Goal: Task Accomplishment & Management: Complete application form

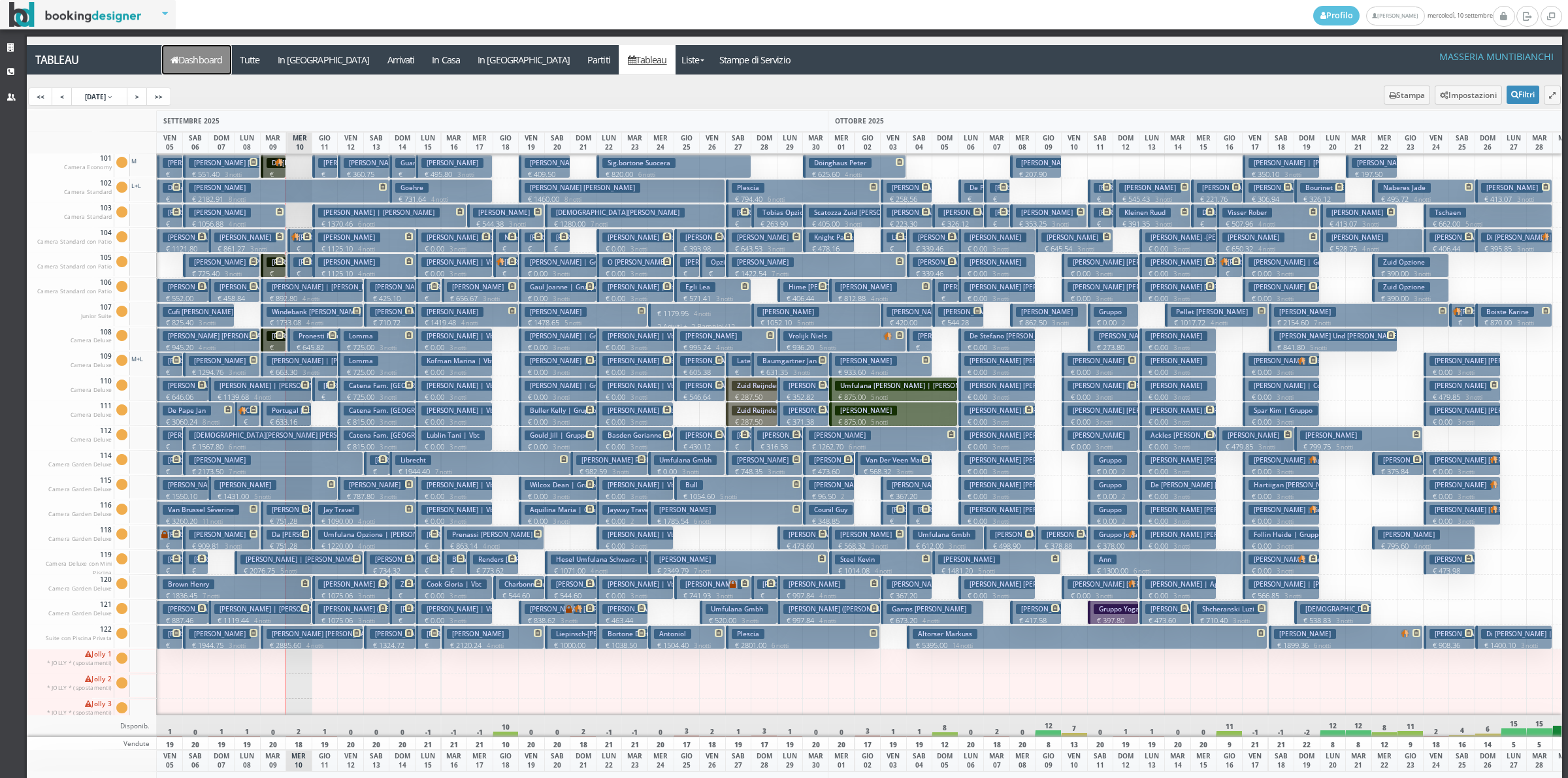
click at [194, 61] on link "Dashboard" at bounding box center [197, 59] width 69 height 29
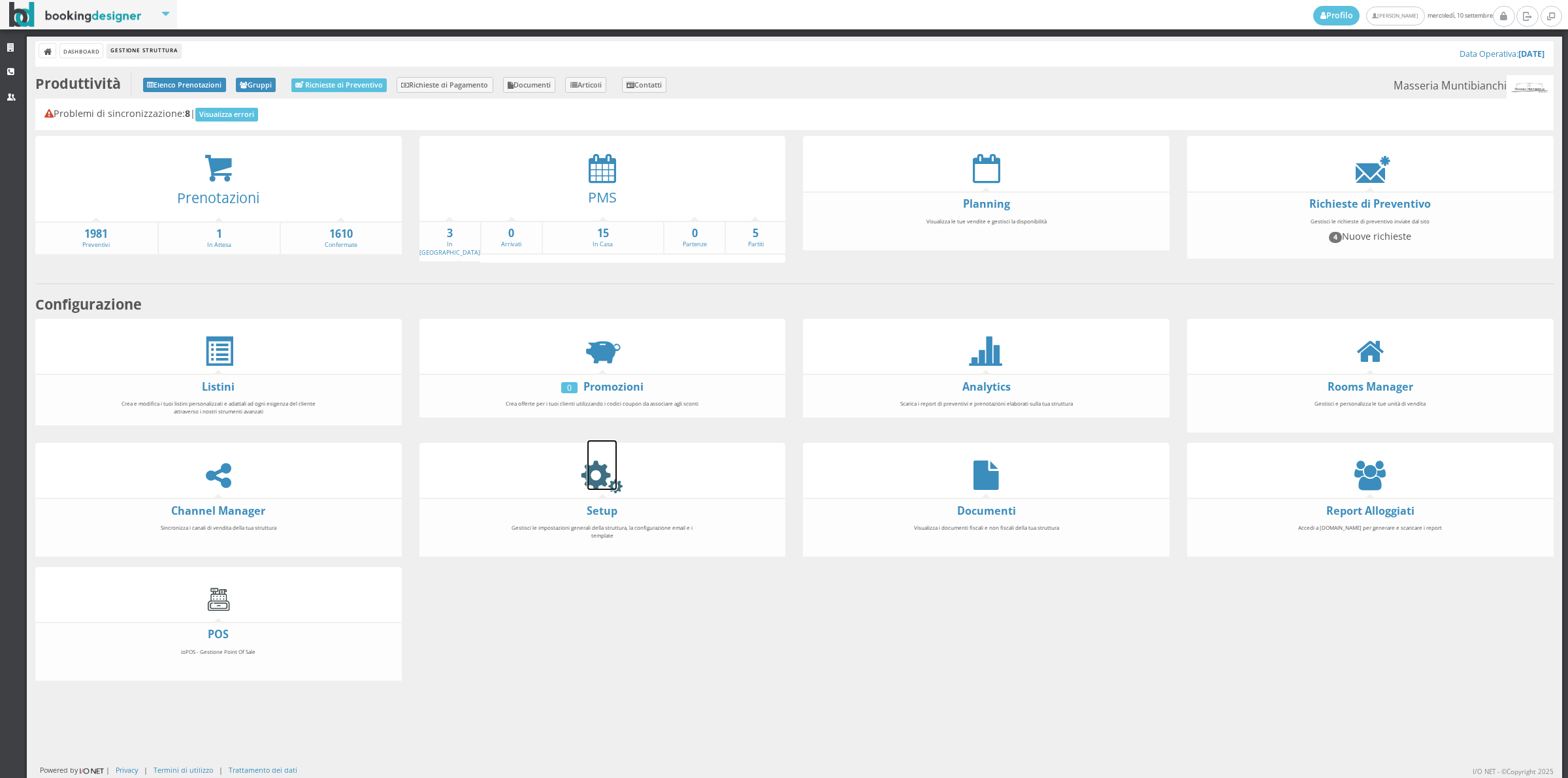
click at [596, 472] on icon at bounding box center [602, 475] width 29 height 29
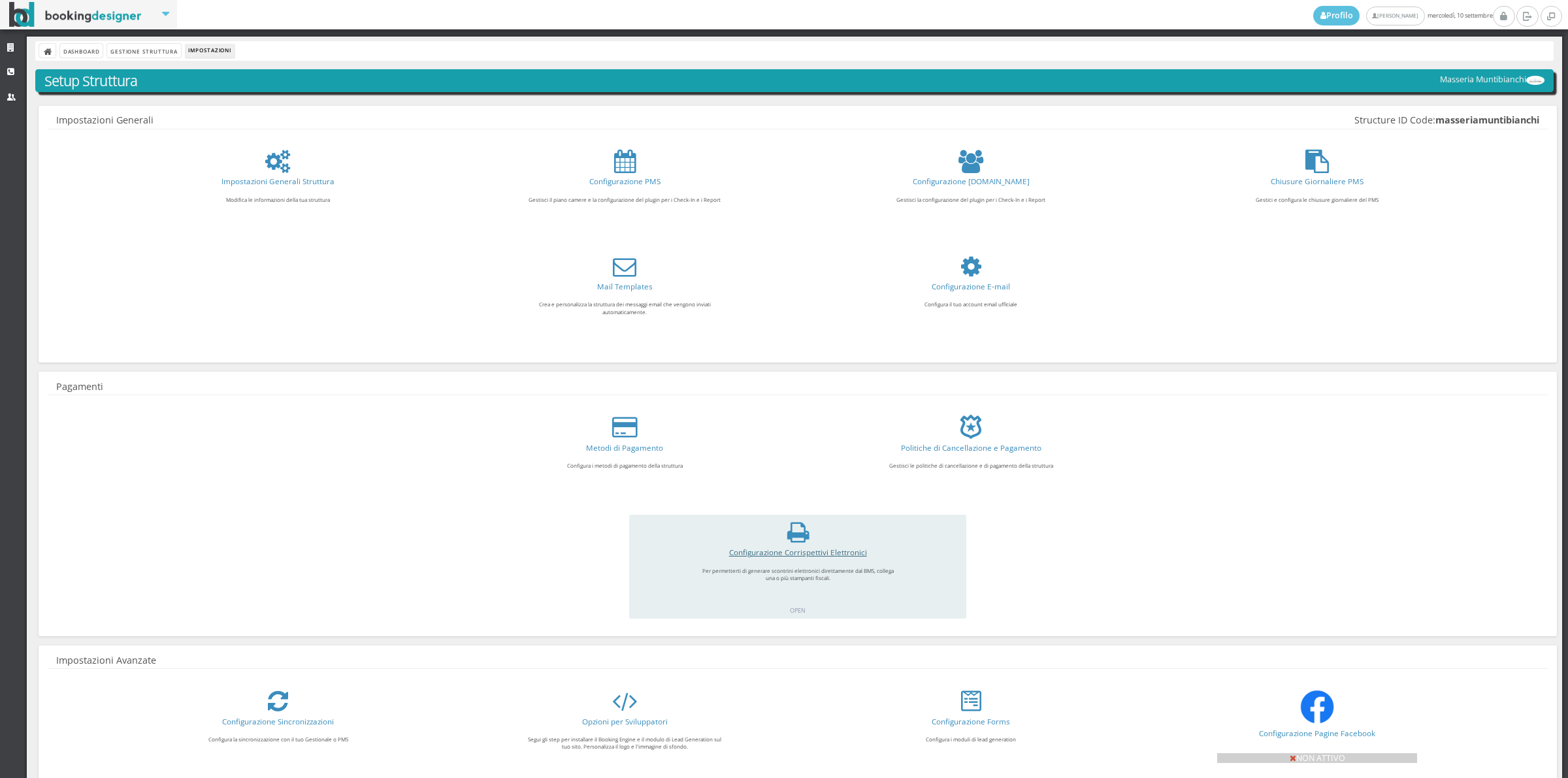
click at [765, 553] on link "Configurazione Corrispettivi Elettronici" at bounding box center [798, 551] width 138 height 10
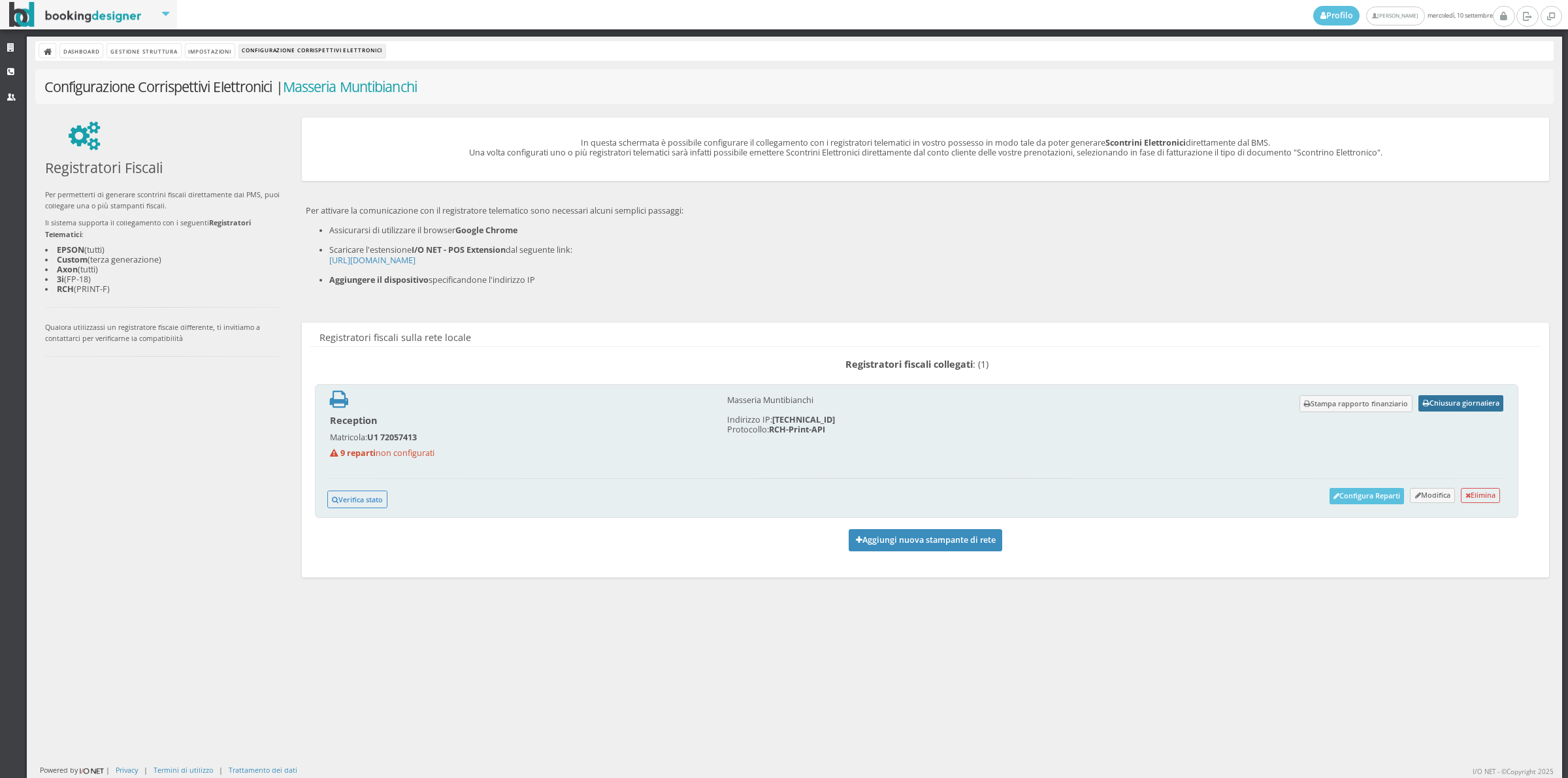
click at [1466, 405] on button "Chiusura giornaliera" at bounding box center [1461, 403] width 85 height 16
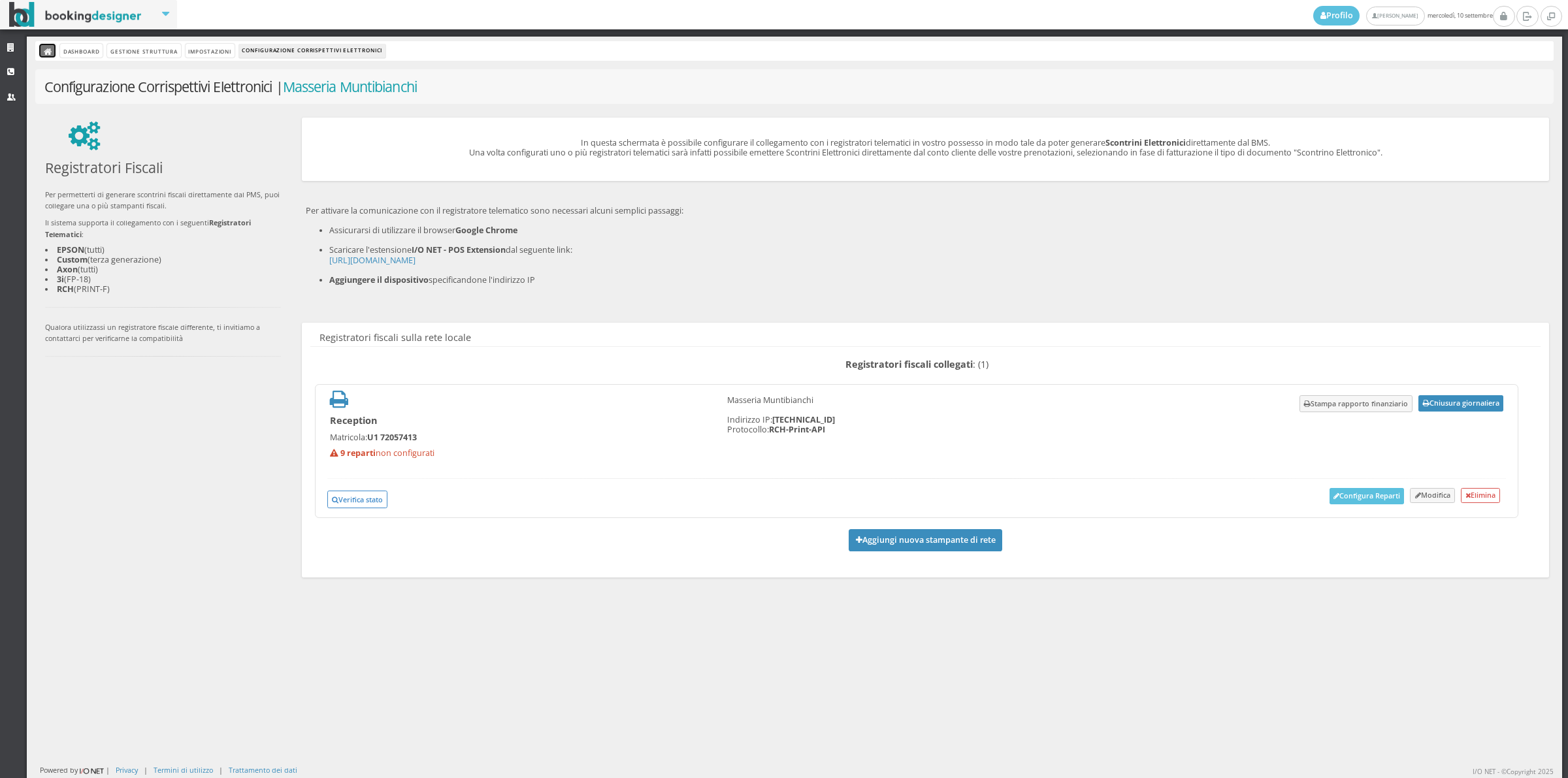
click at [47, 48] on icon at bounding box center [49, 52] width 9 height 9
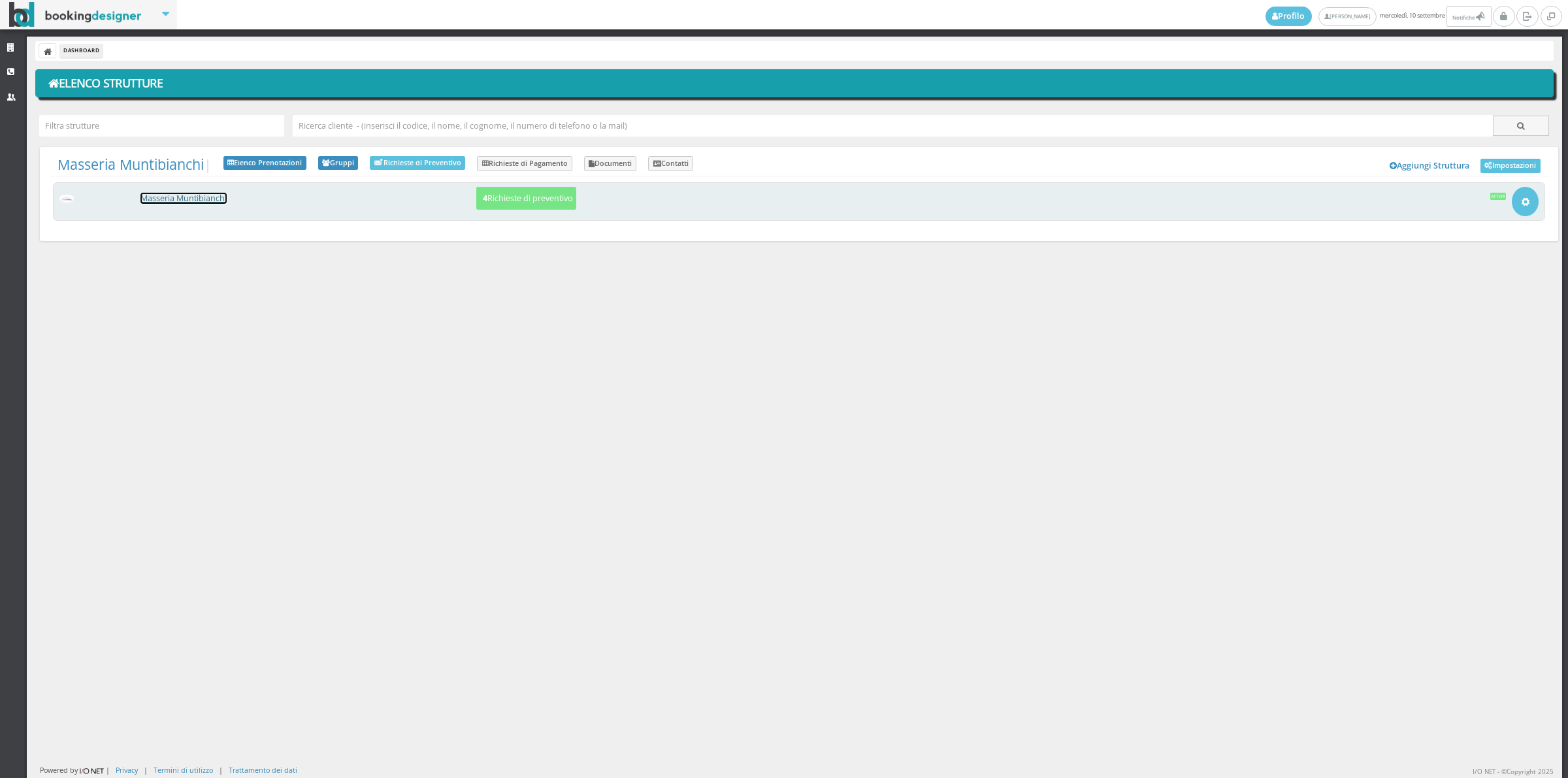
click at [227, 200] on link "Masseria Muntibianchi" at bounding box center [183, 198] width 86 height 11
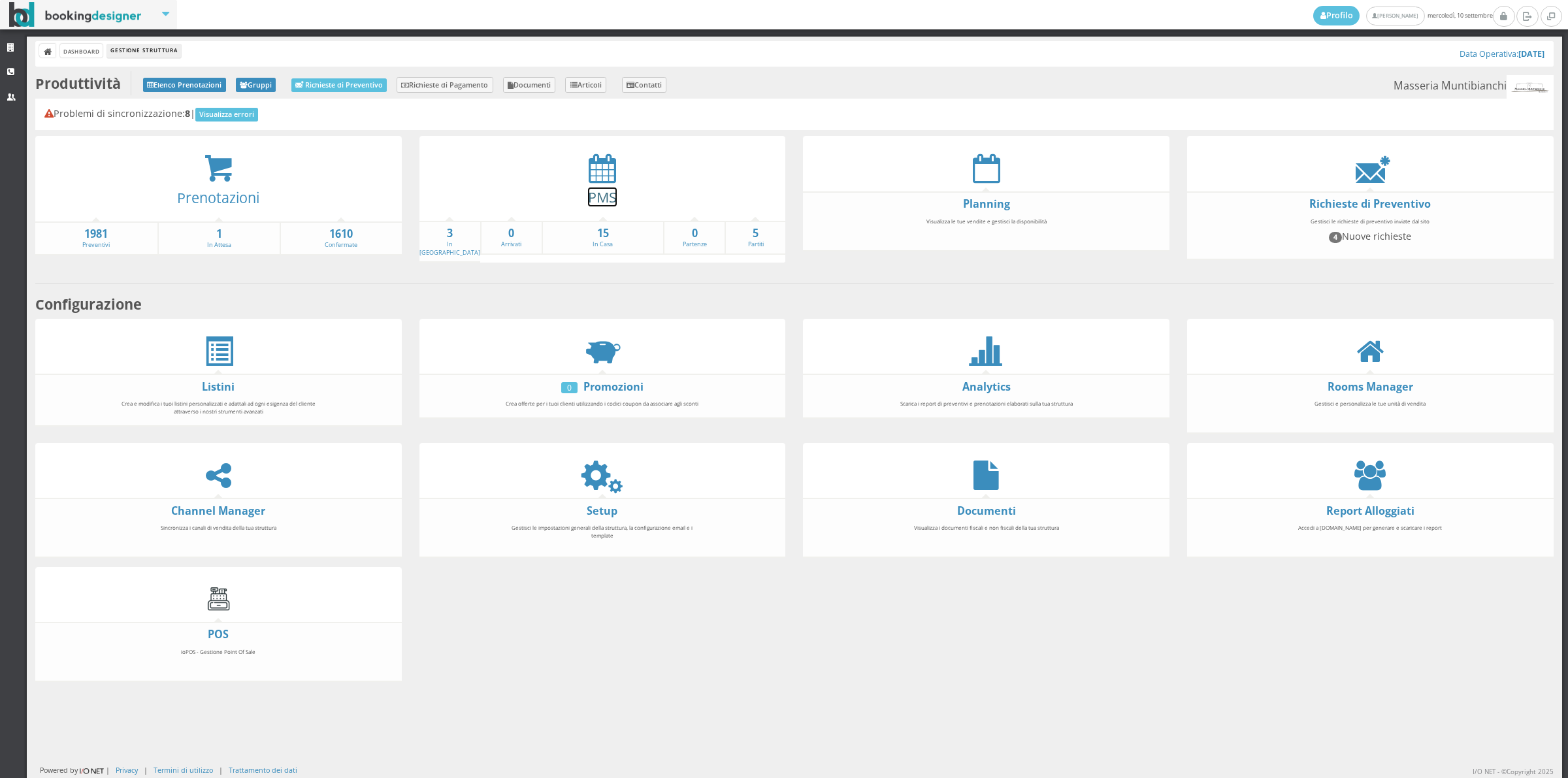
click at [589, 187] on link "PMS" at bounding box center [602, 197] width 29 height 19
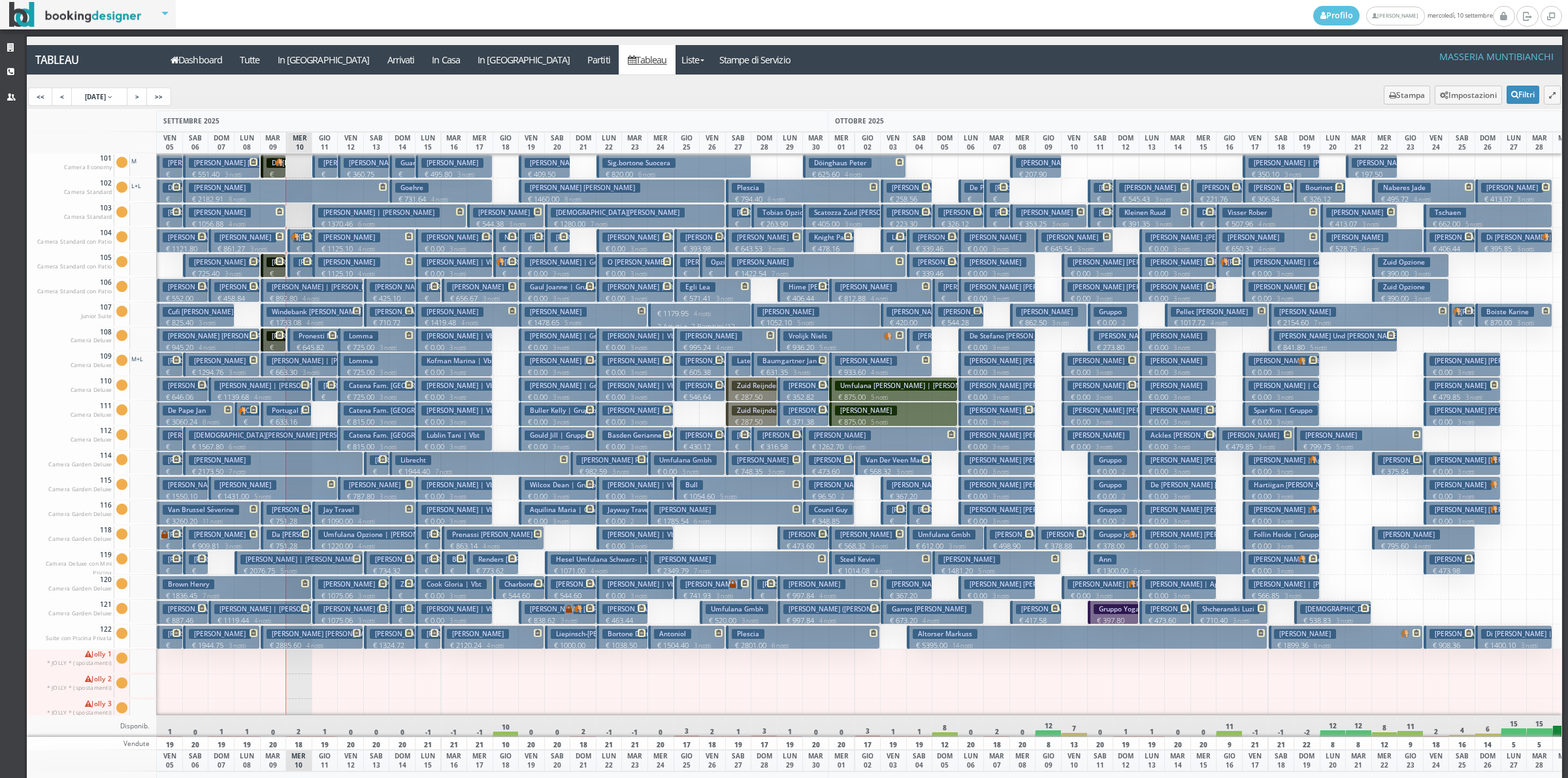
click at [276, 340] on button "Federica Goffredo | De Laurentis € 240.00 1 notti 2 Adulti" at bounding box center [273, 340] width 25 height 24
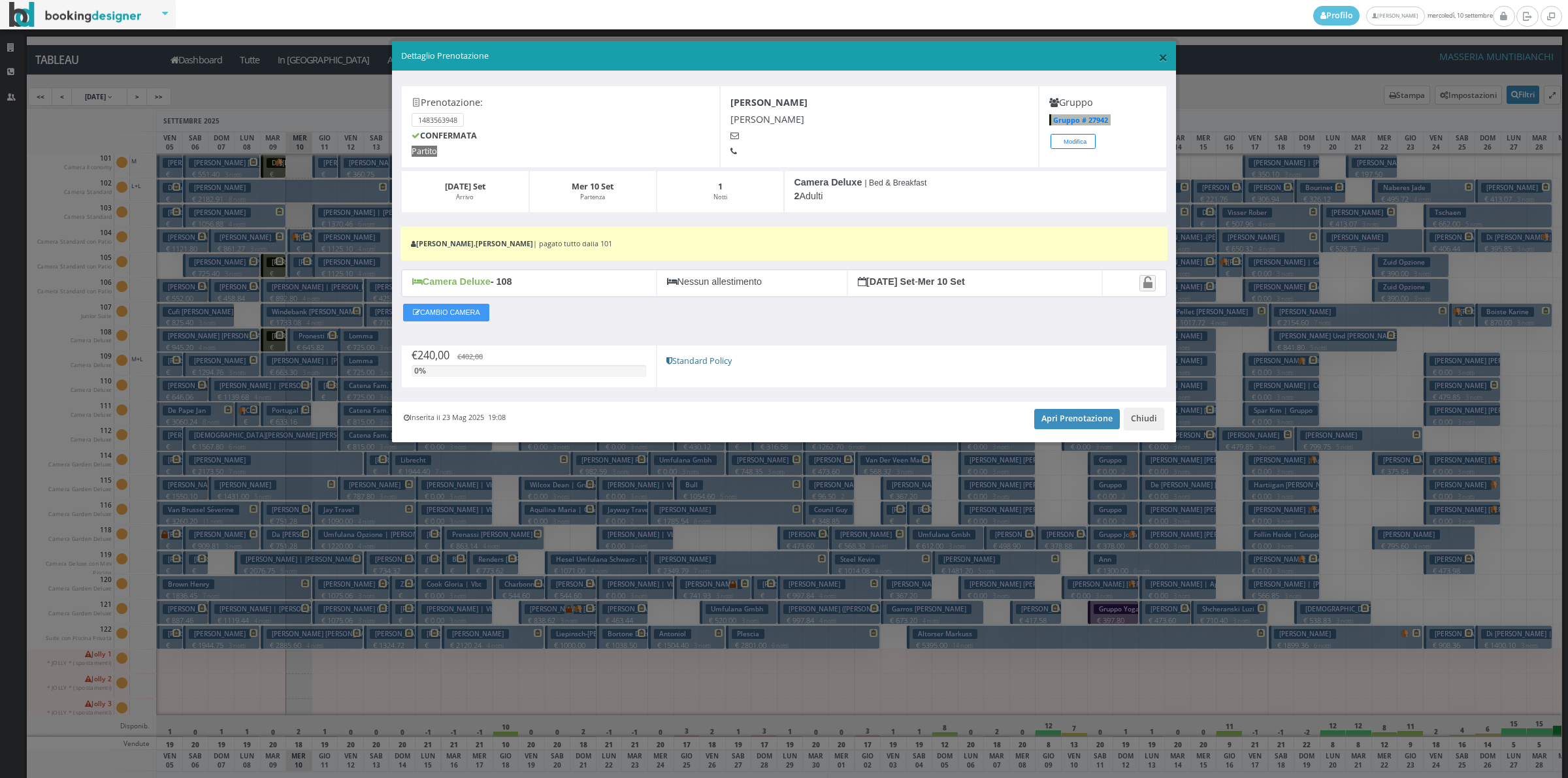
click at [1164, 62] on span "×" at bounding box center [1164, 57] width 9 height 22
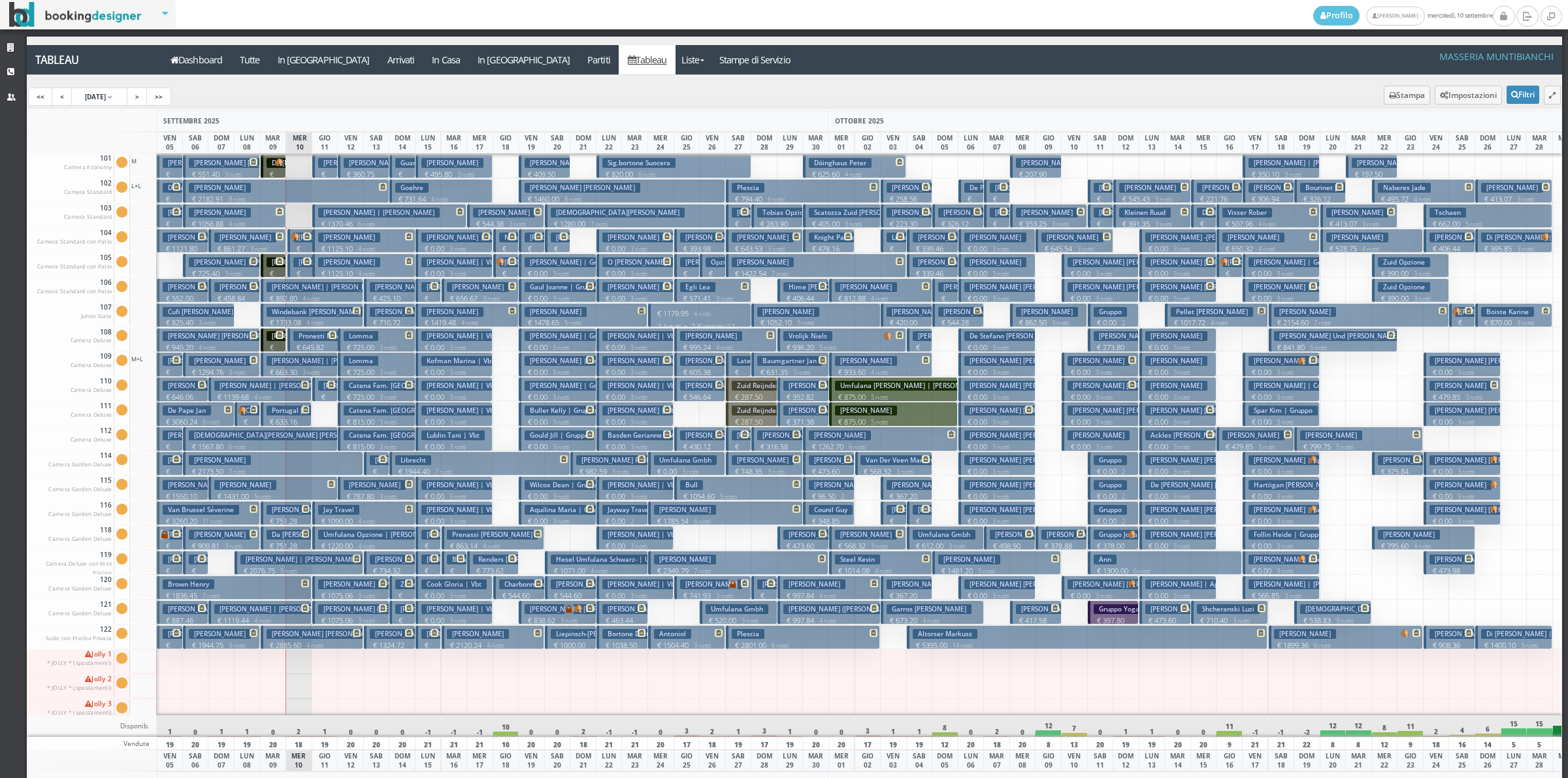
click at [256, 237] on h3 "Pilgrim Jake" at bounding box center [245, 238] width 62 height 9
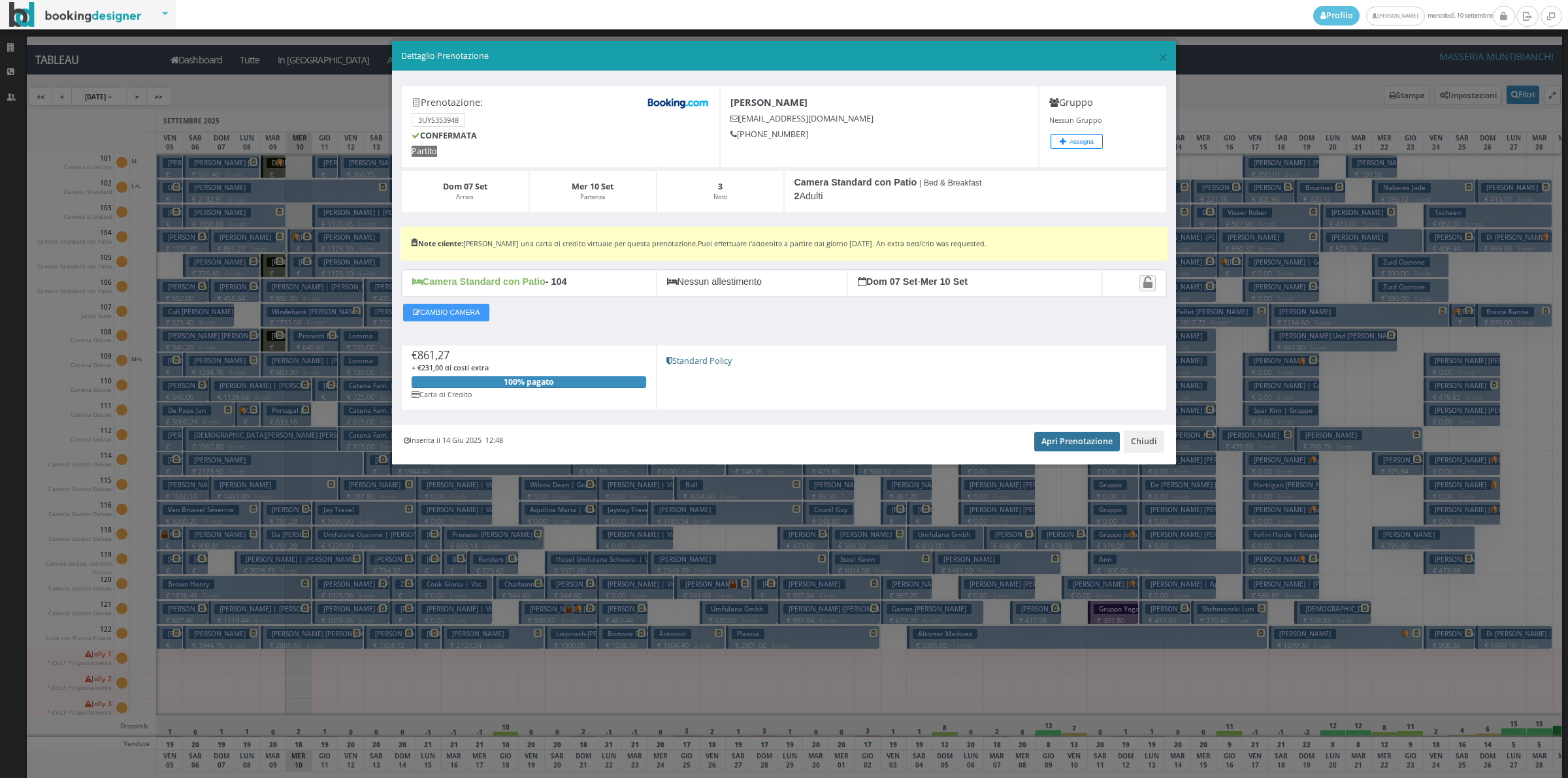
click at [1077, 441] on link "Apri Prenotazione" at bounding box center [1077, 441] width 85 height 20
click at [1078, 446] on link "Apri Prenotazione" at bounding box center [1077, 441] width 85 height 20
click at [1164, 59] on span "×" at bounding box center [1164, 57] width 9 height 22
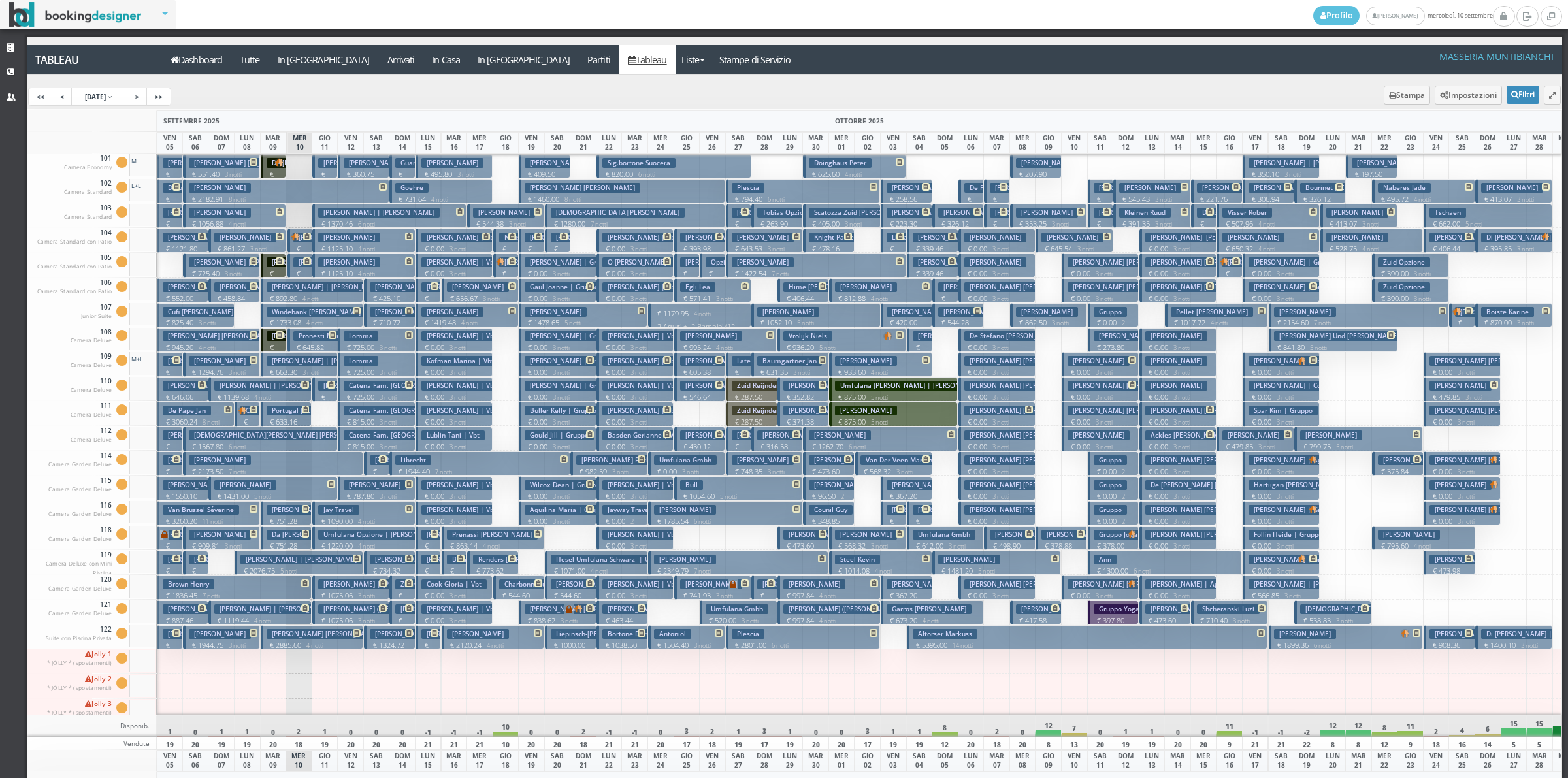
click at [283, 408] on h3 "Portugal [PERSON_NAME] [PERSON_NAME] | [PERSON_NAME] ([PERSON_NAME]) [PERSON_NA…" at bounding box center [424, 411] width 315 height 9
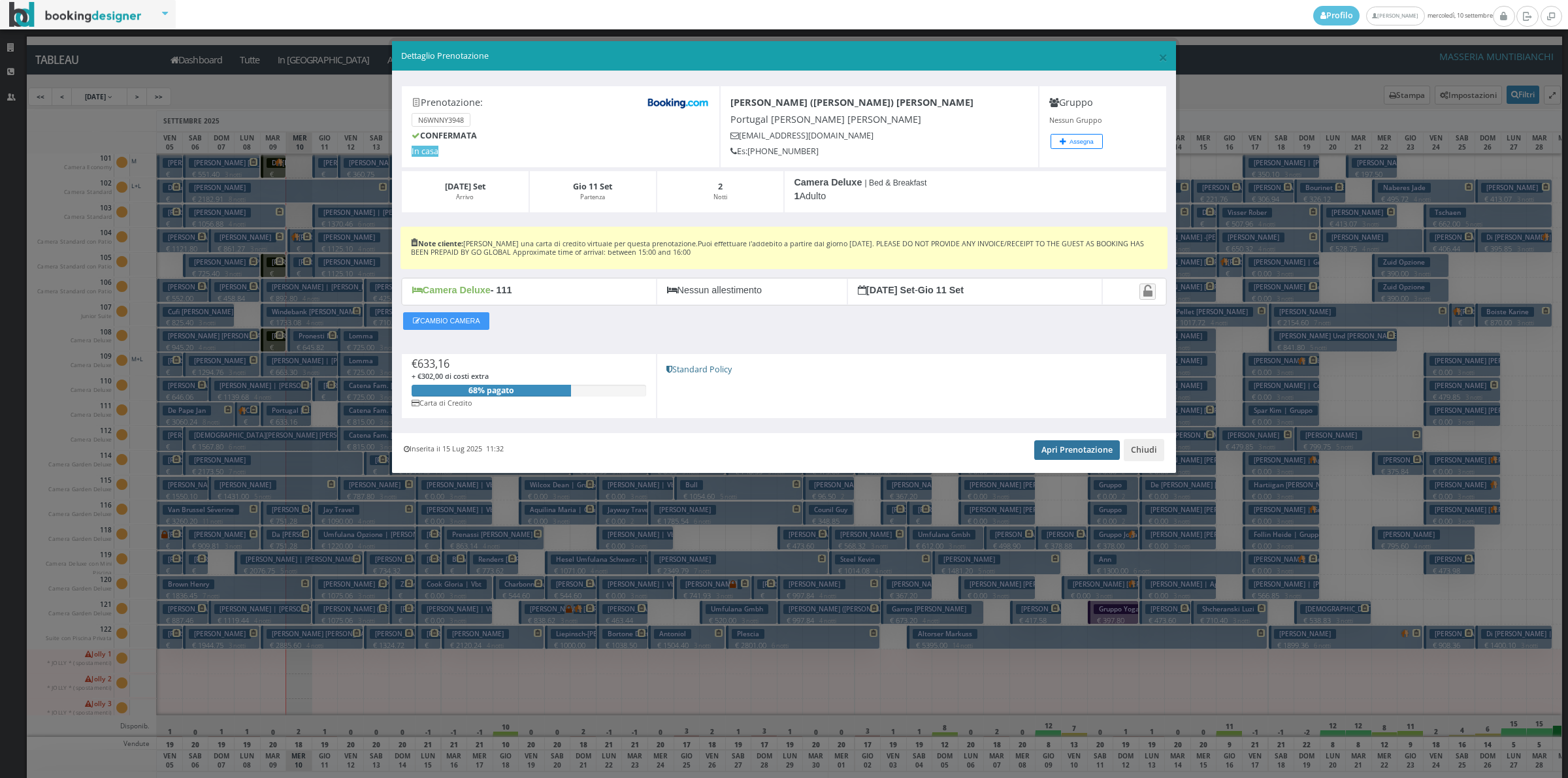
click at [1062, 449] on link "Apri Prenotazione" at bounding box center [1077, 450] width 85 height 20
click at [1128, 454] on button "Chiudi" at bounding box center [1144, 450] width 40 height 22
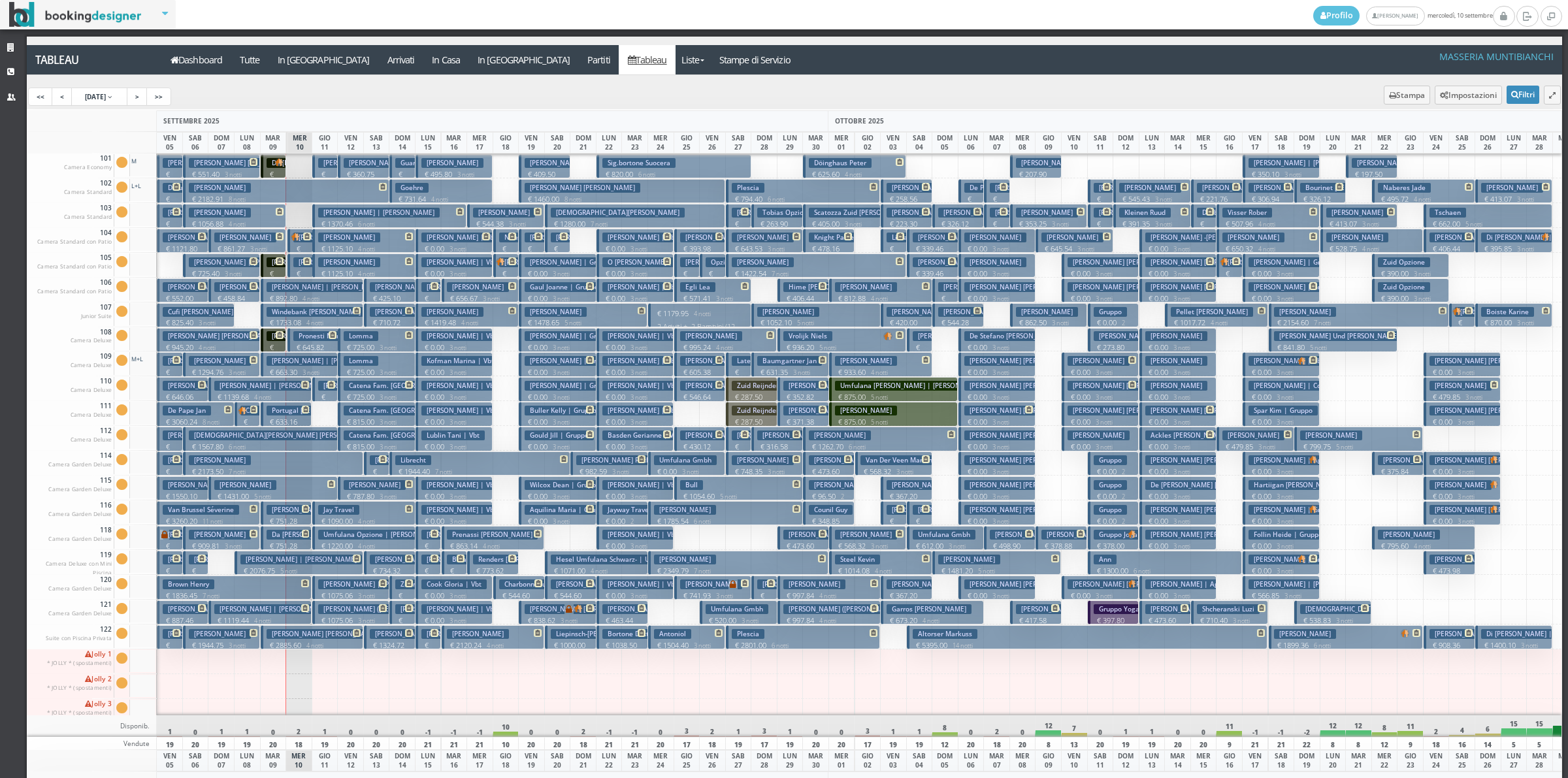
click at [304, 557] on h3 "[PERSON_NAME] | [PERSON_NAME]" at bounding box center [301, 560] width 122 height 9
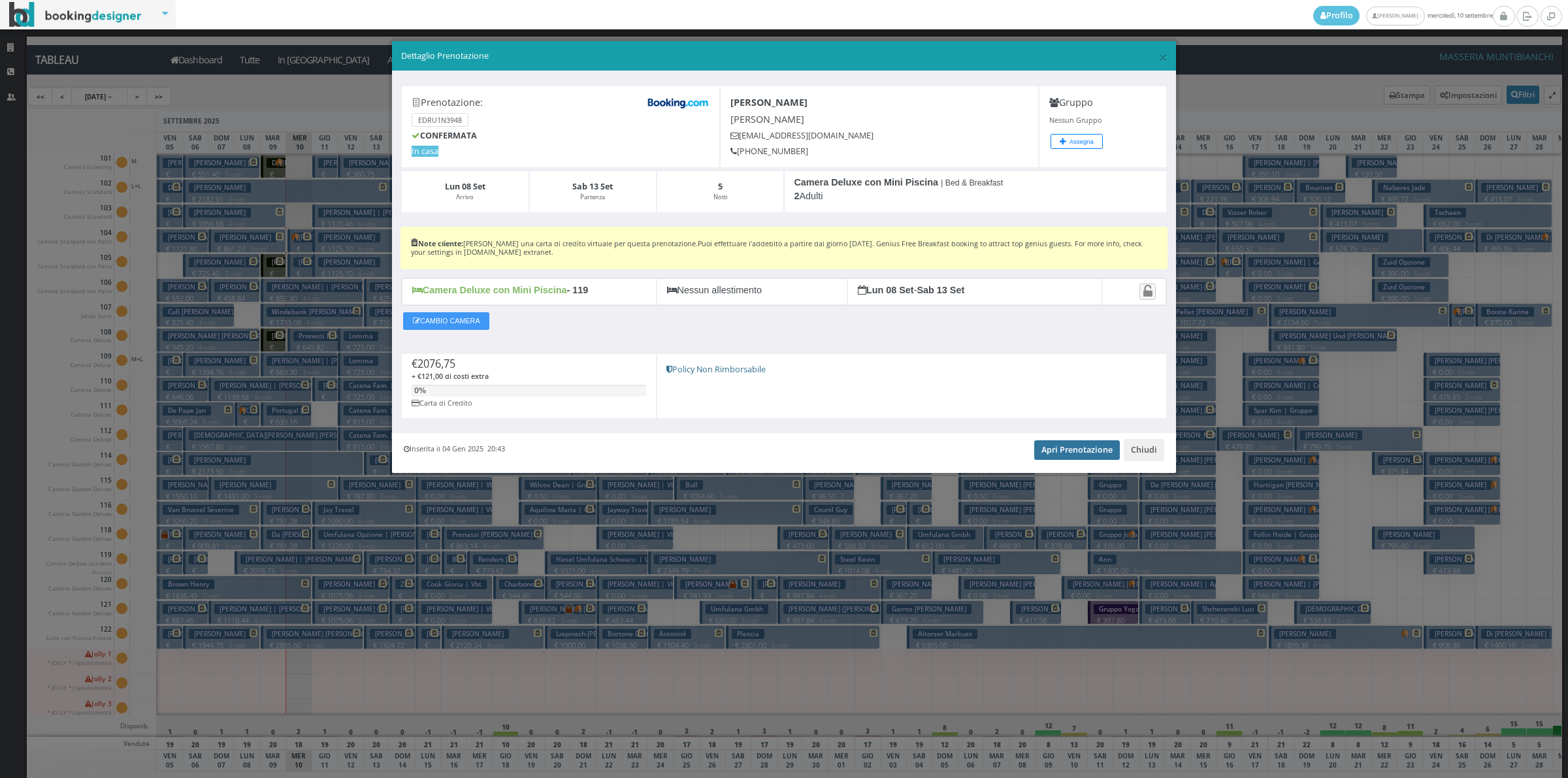
click at [1086, 460] on link "Apri Prenotazione" at bounding box center [1077, 450] width 85 height 20
click at [1161, 445] on button "Chiudi" at bounding box center [1144, 450] width 40 height 22
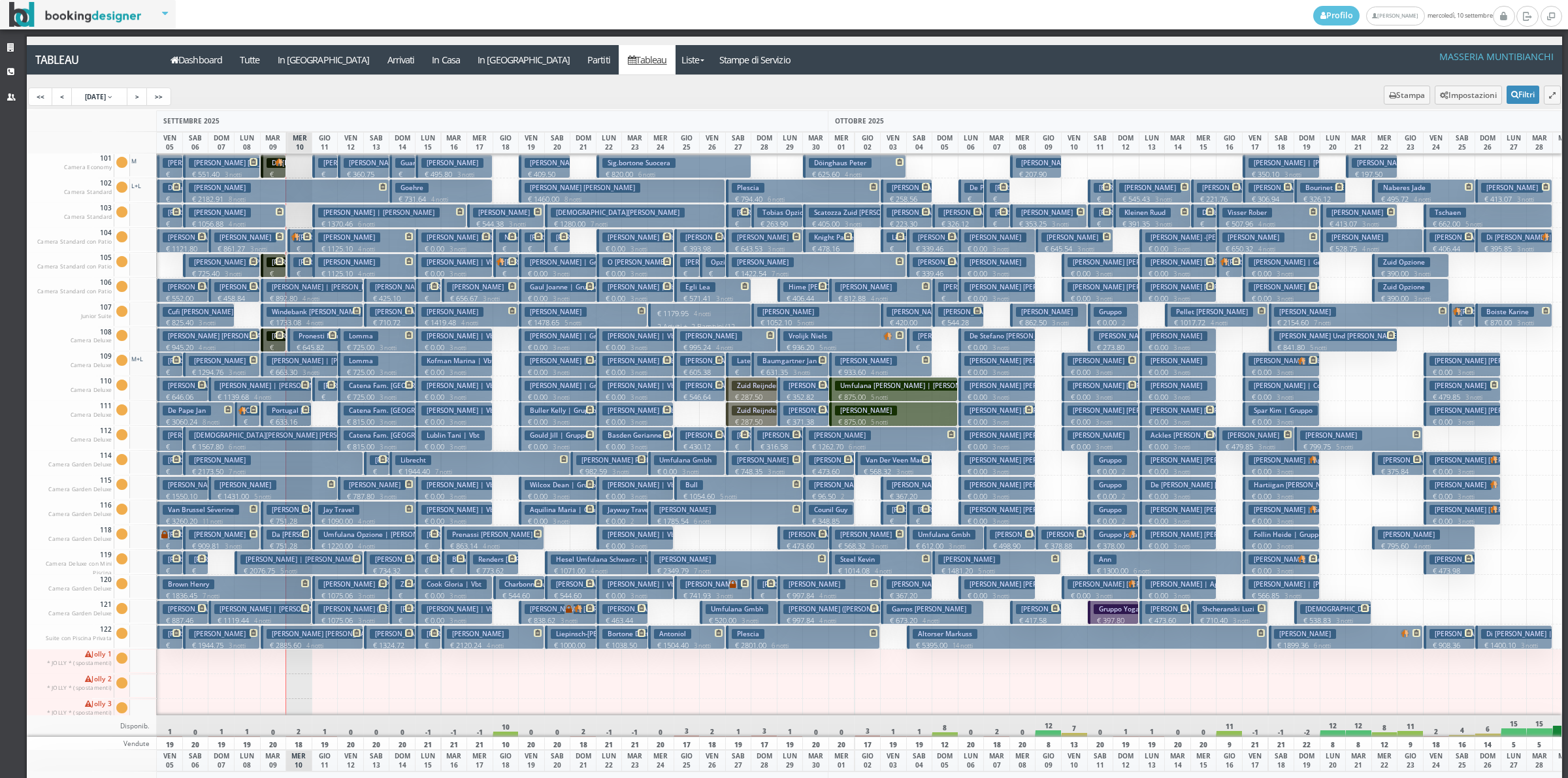
click at [289, 487] on button "Sonni Raffaele € 1431.00 5 notti 2 Adulti" at bounding box center [273, 489] width 129 height 24
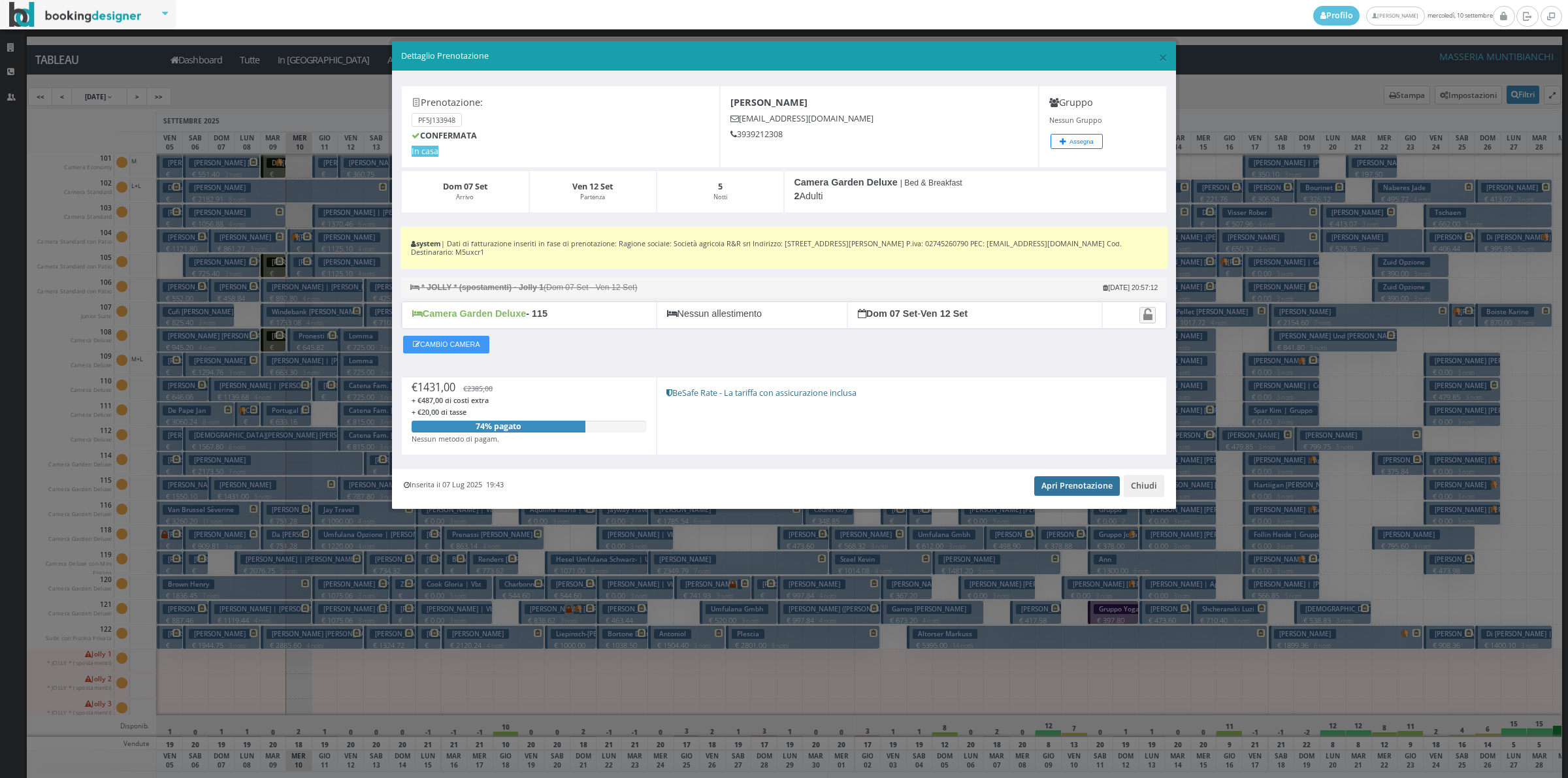
click at [1038, 488] on link "Apri Prenotazione" at bounding box center [1077, 486] width 85 height 20
click at [1147, 489] on button "Chiudi" at bounding box center [1144, 487] width 40 height 22
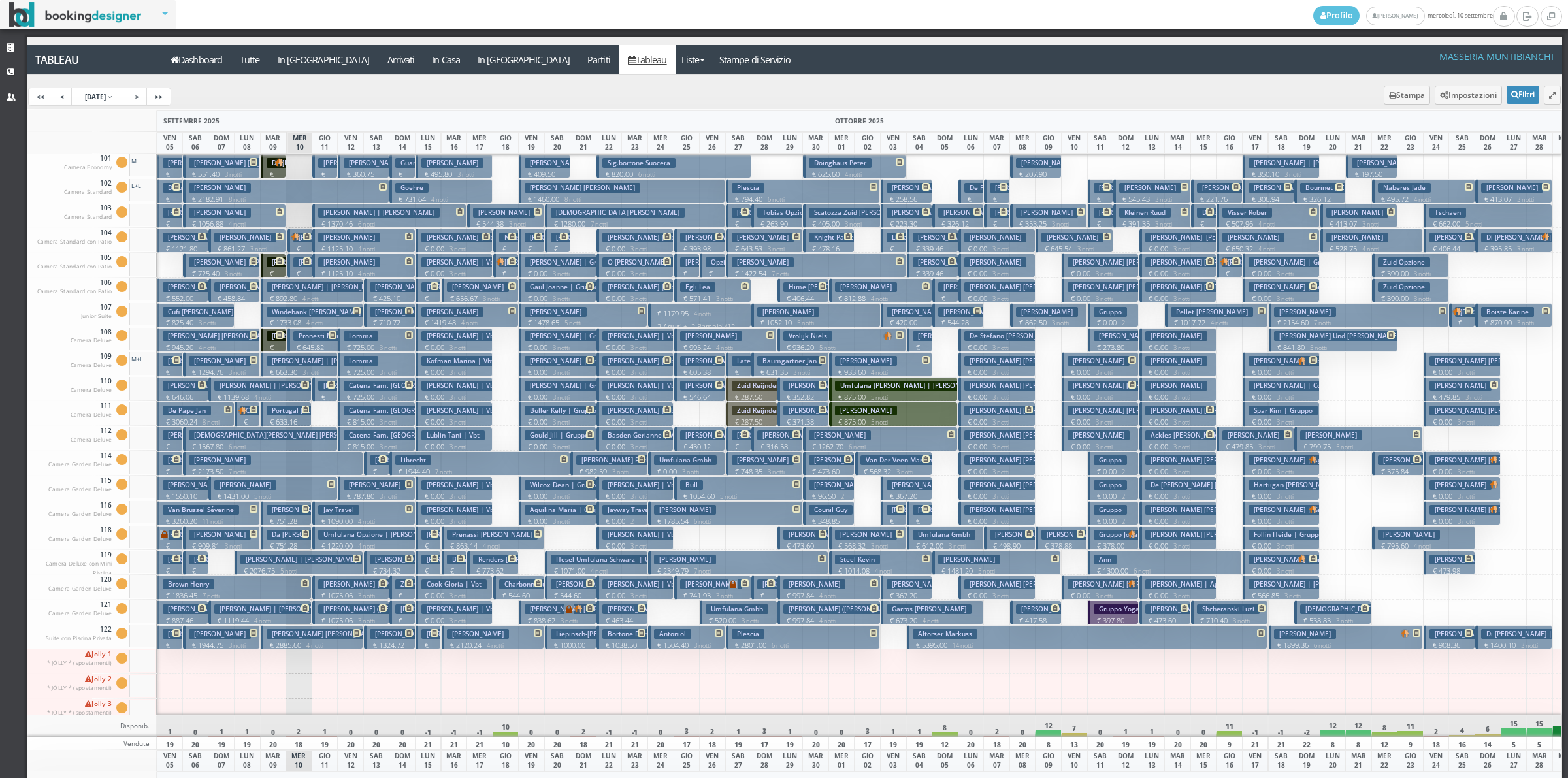
click at [322, 638] on h3 "Pedro Luis Miguel | Pedro Miguel" at bounding box center [354, 634] width 175 height 9
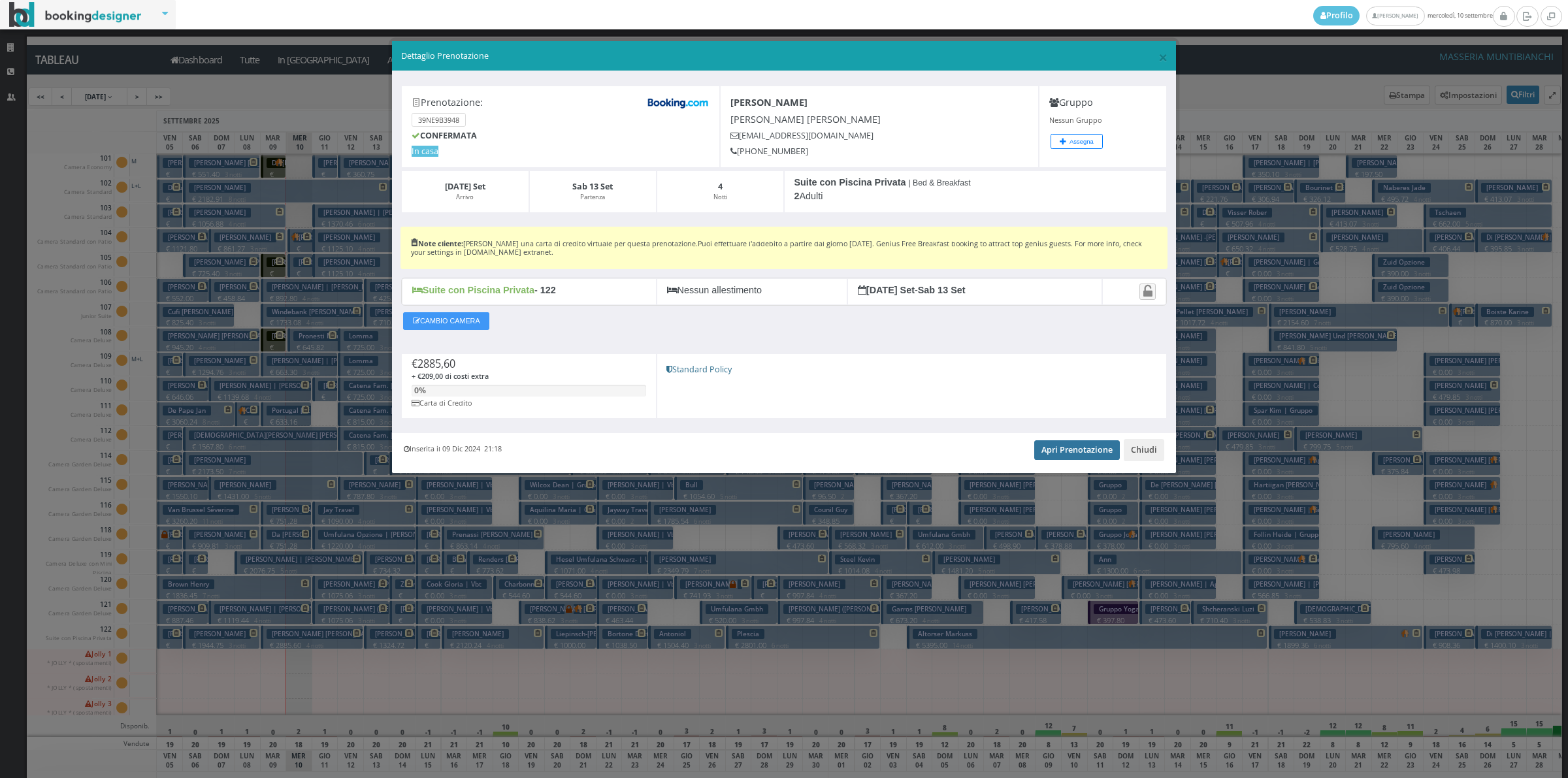
click at [1090, 449] on link "Apri Prenotazione" at bounding box center [1077, 450] width 85 height 20
click at [1154, 449] on button "Chiudi" at bounding box center [1144, 450] width 40 height 22
click at [1154, 449] on p "€ 0.00 3 notti" at bounding box center [1180, 447] width 67 height 10
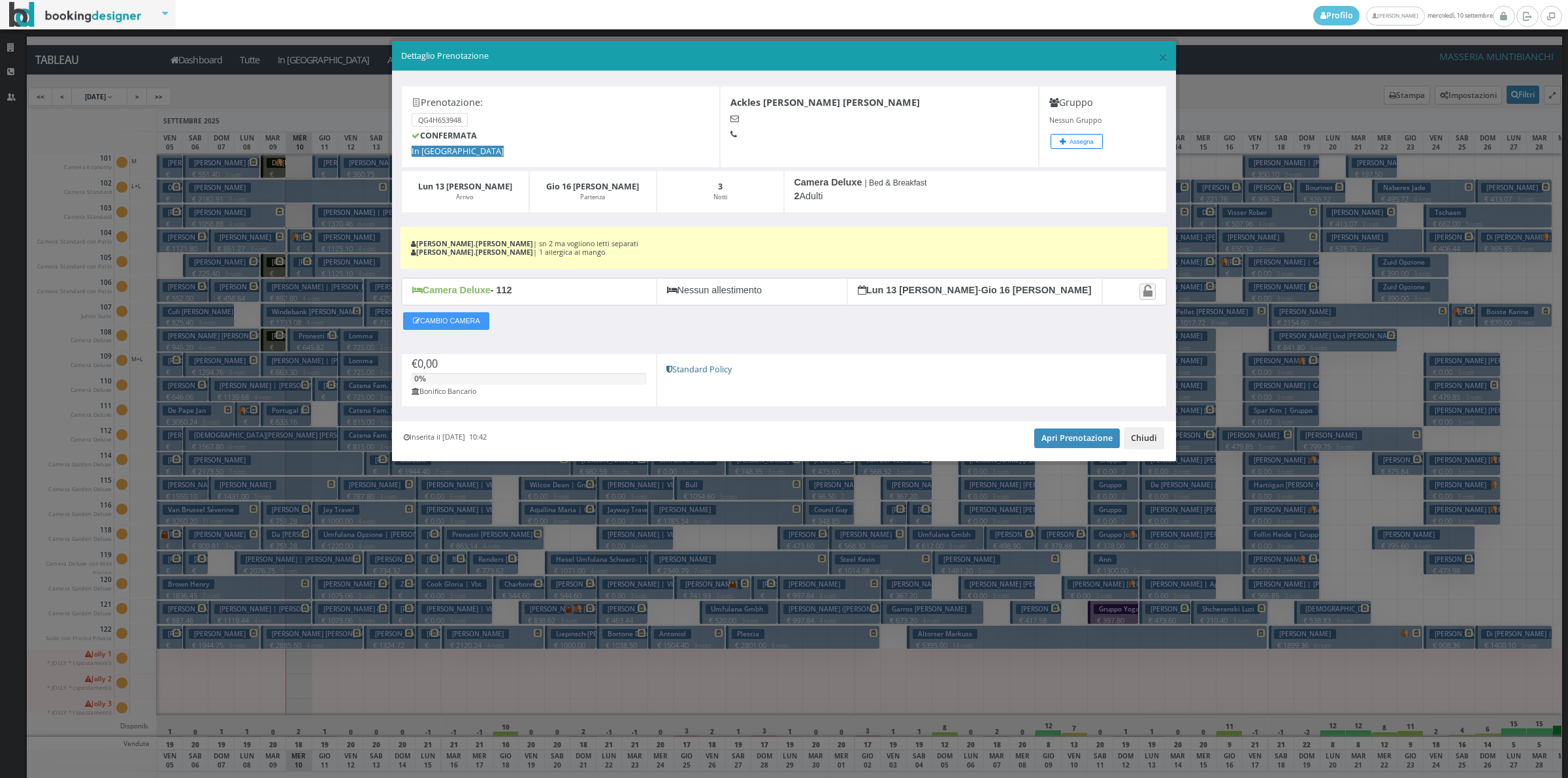
click at [1148, 440] on button "Chiudi" at bounding box center [1144, 439] width 40 height 22
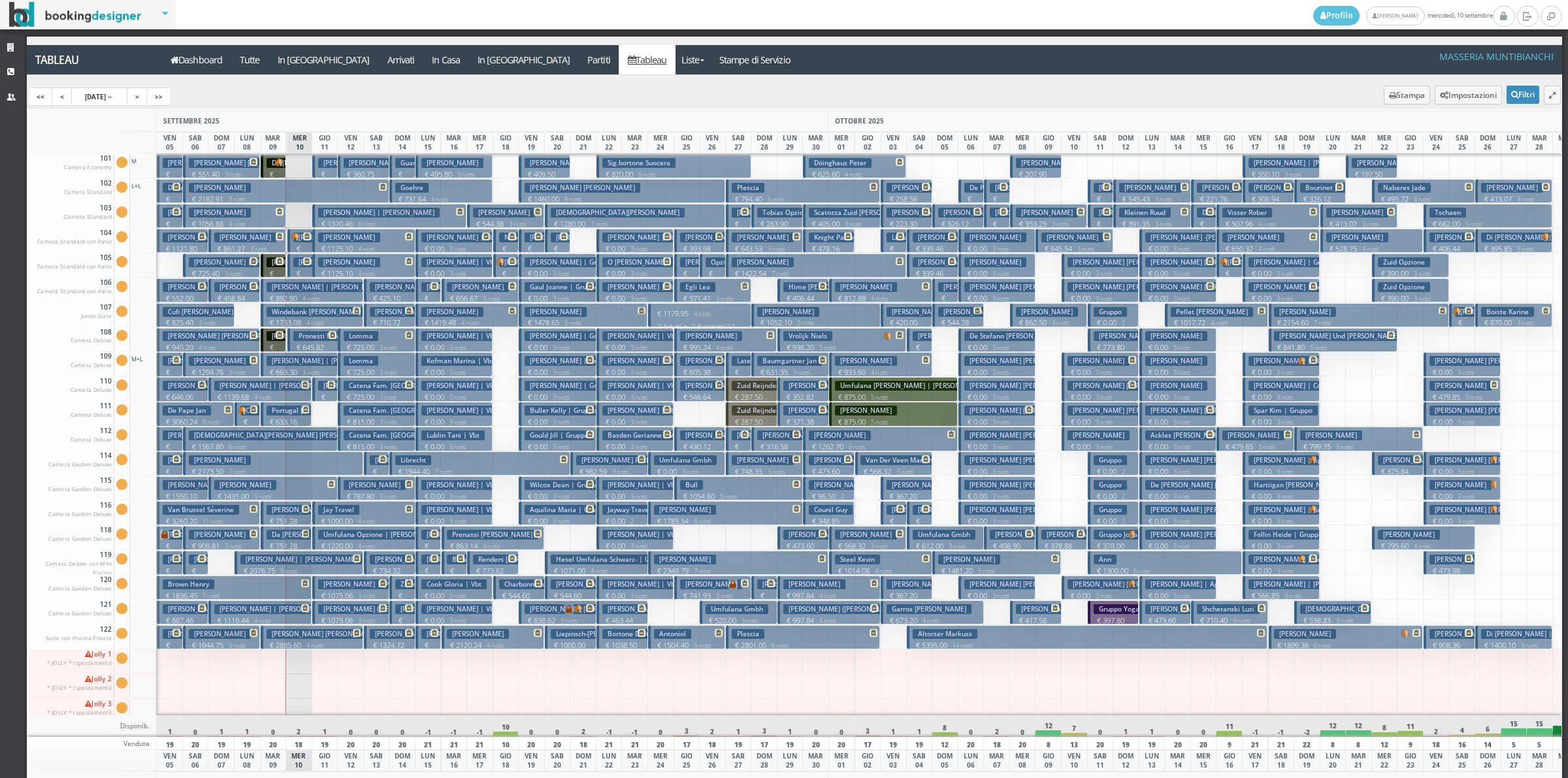
click at [295, 363] on h3 "[PERSON_NAME] | [PERSON_NAME]" at bounding box center [328, 360] width 122 height 9
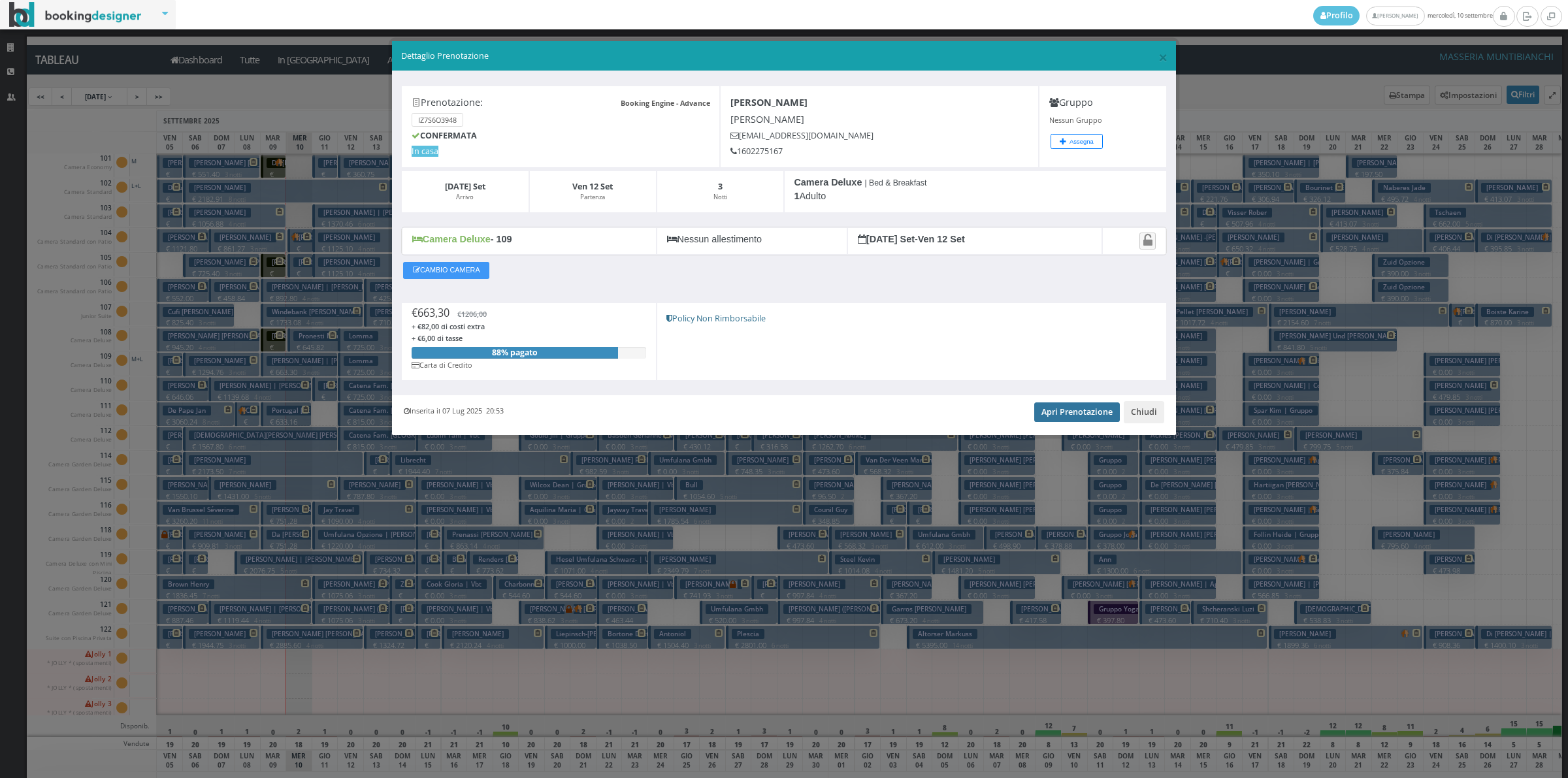
click at [1049, 413] on link "Apri Prenotazione" at bounding box center [1077, 412] width 85 height 20
click at [1151, 417] on button "Chiudi" at bounding box center [1144, 413] width 40 height 22
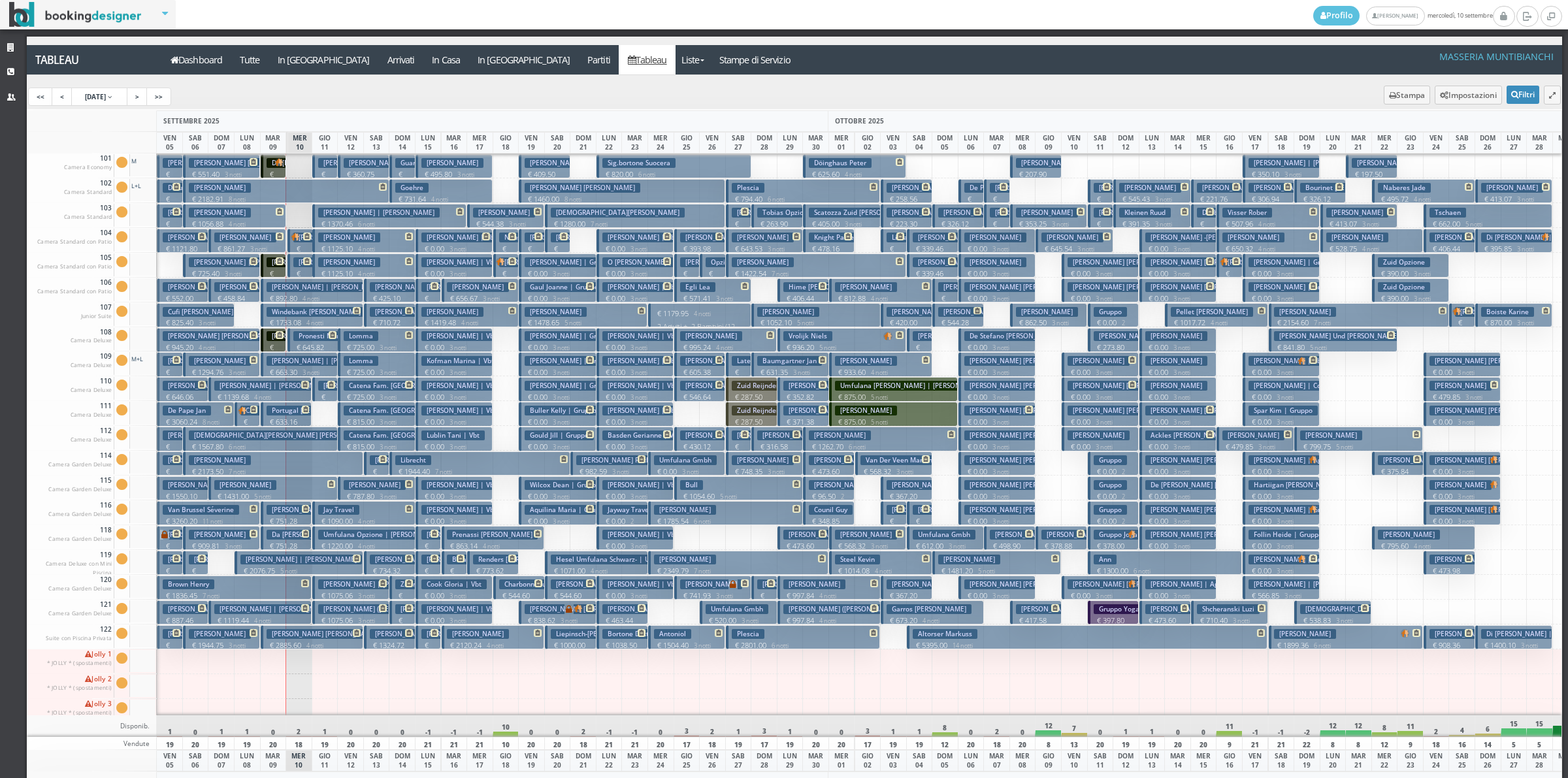
click at [296, 213] on div at bounding box center [299, 215] width 27 height 25
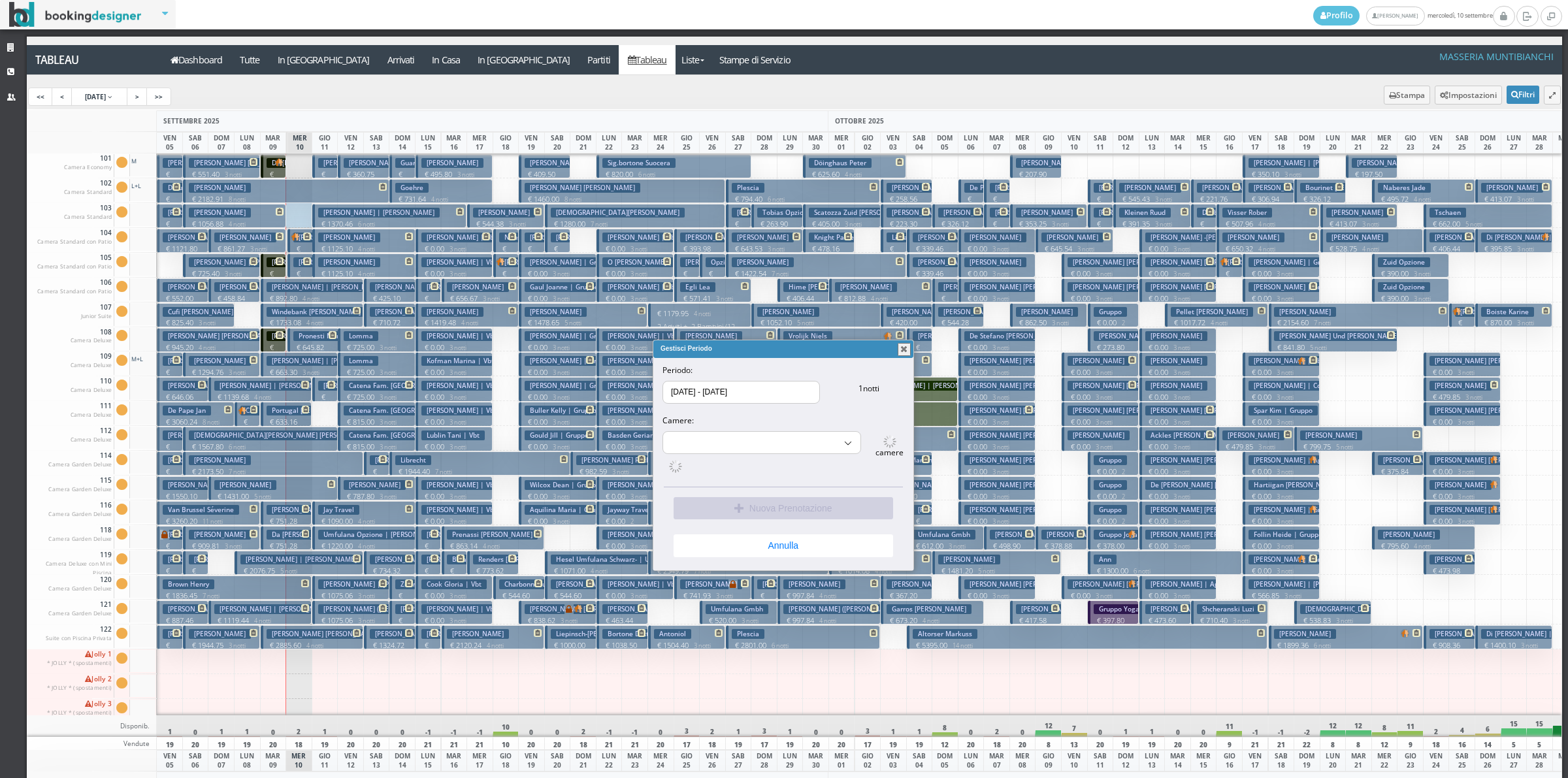
select select "15494"
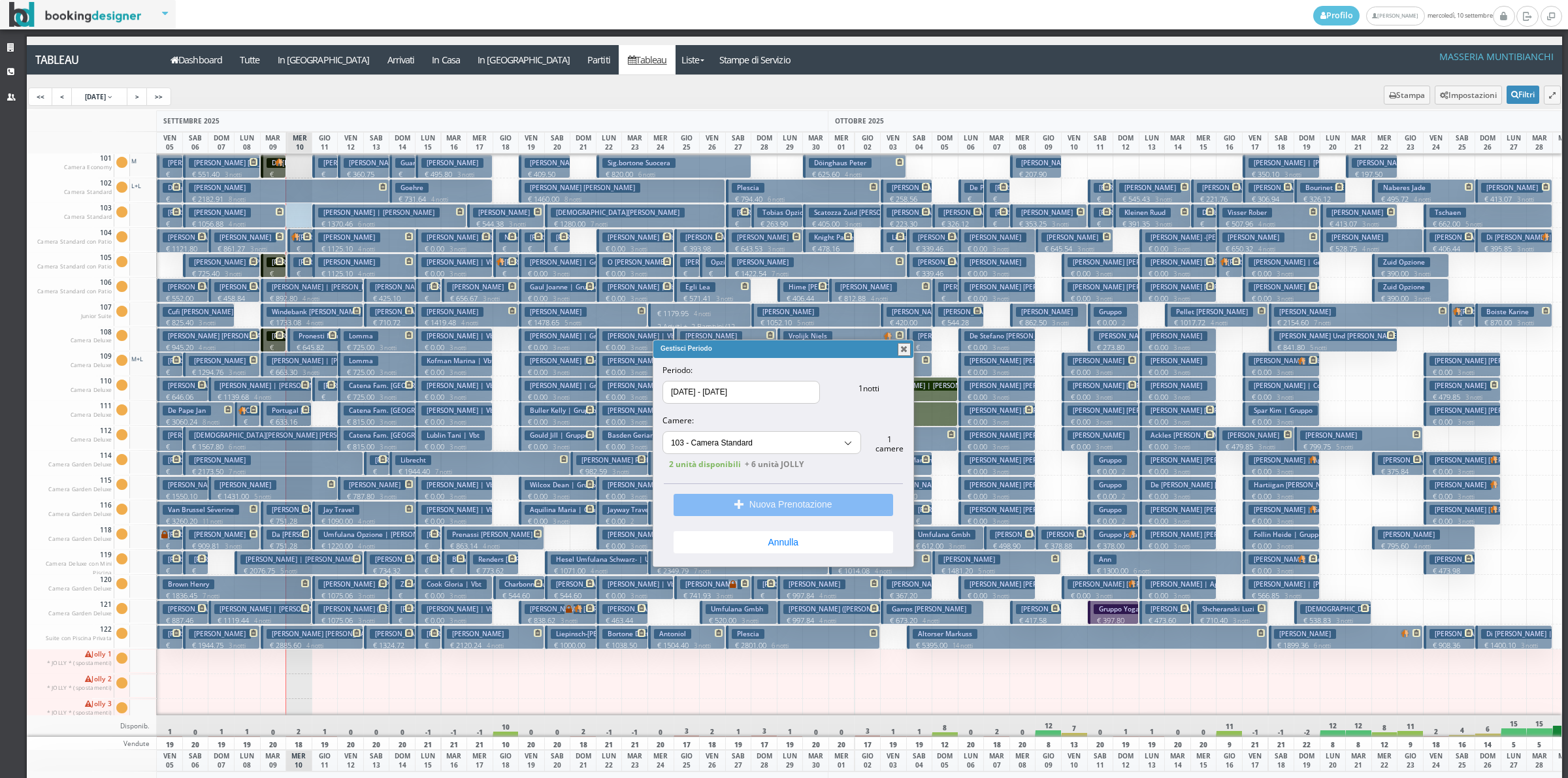
click at [828, 502] on button "Nuova Prenotazione" at bounding box center [784, 506] width 220 height 22
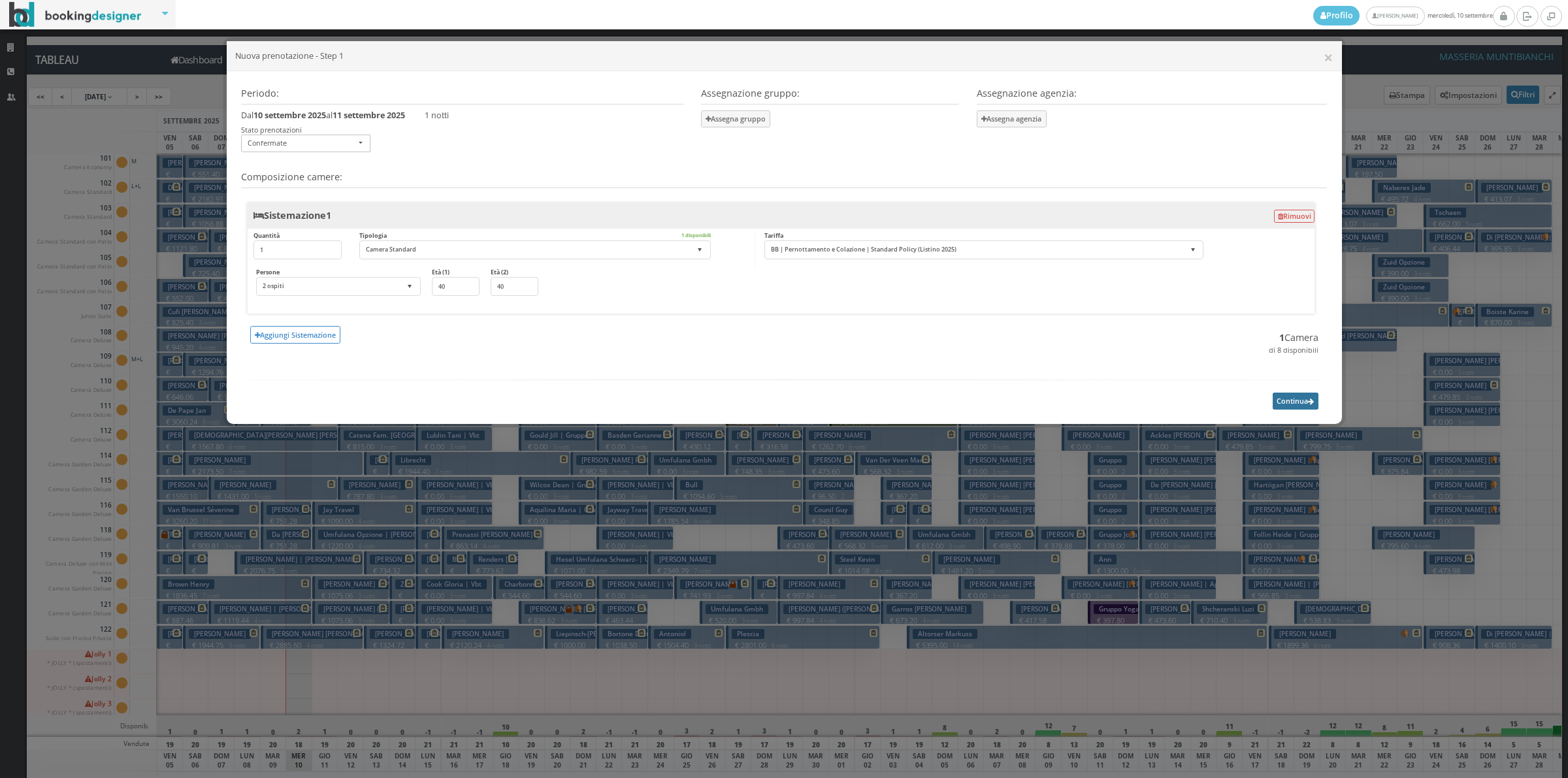
click at [1296, 397] on button "Continua" at bounding box center [1296, 401] width 46 height 16
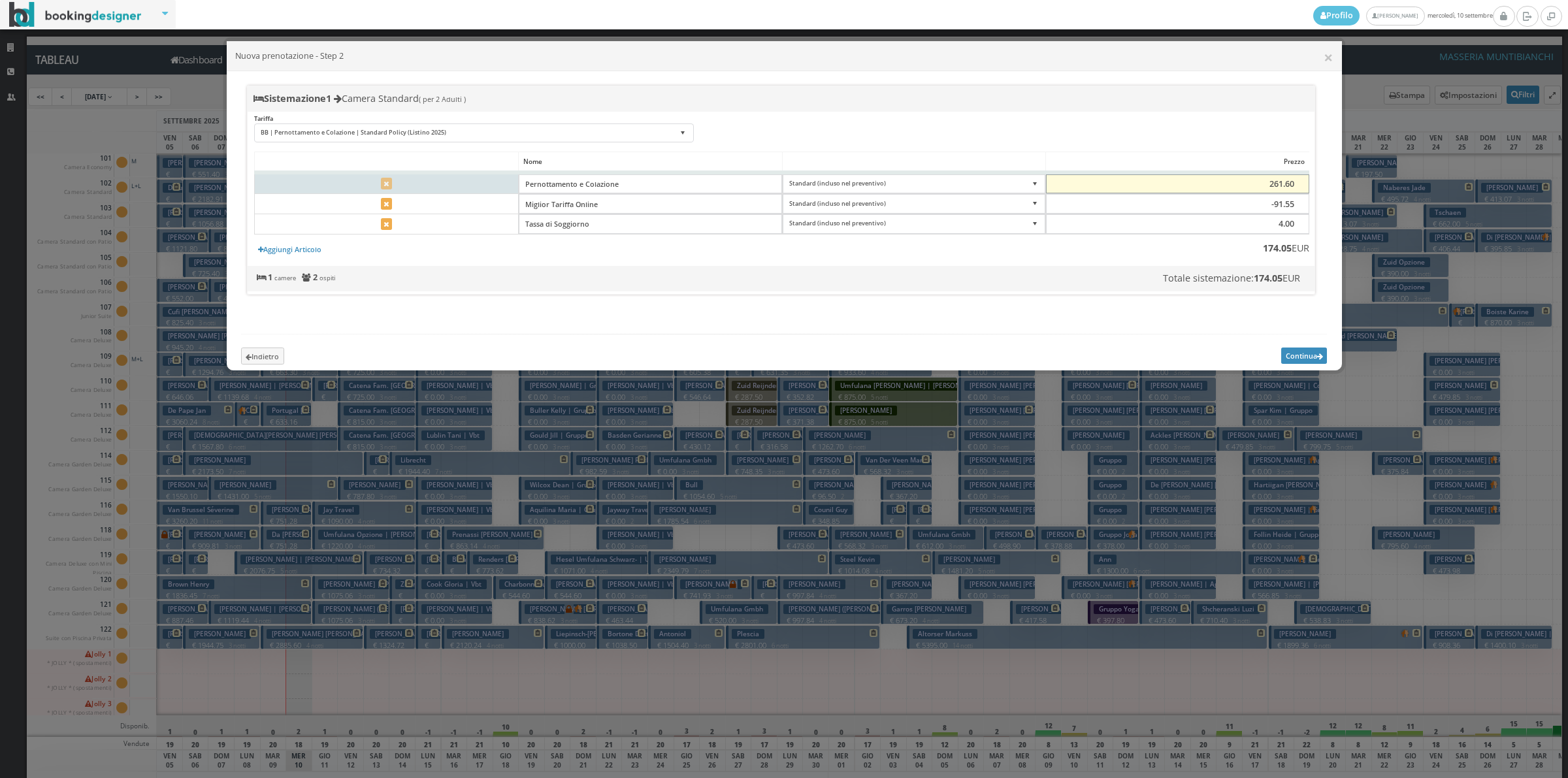
click at [1269, 183] on input "261.60" at bounding box center [1178, 183] width 263 height 20
click at [1278, 183] on input "261.60" at bounding box center [1178, 183] width 263 height 20
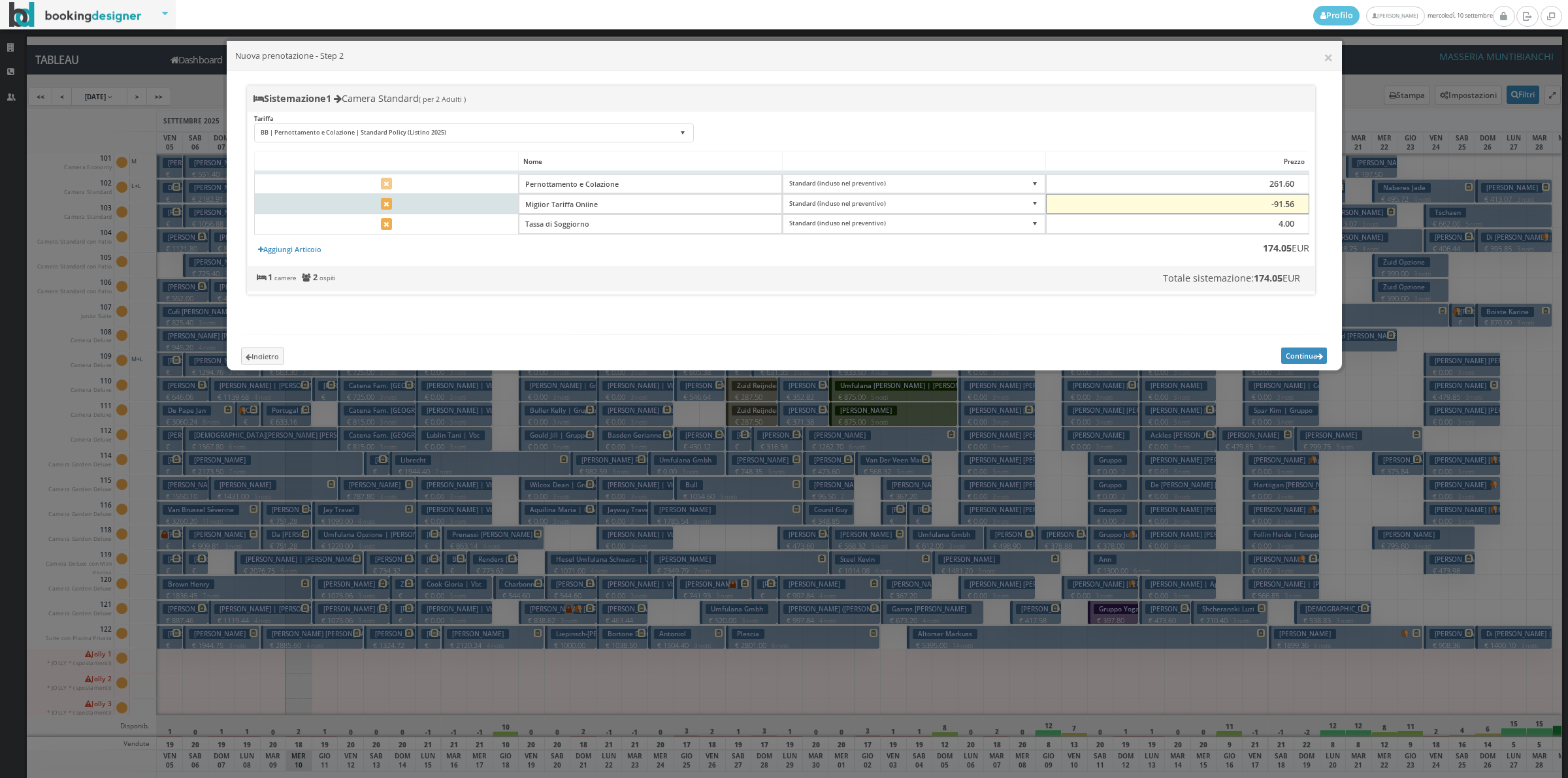
click at [1297, 207] on input "-91.56" at bounding box center [1178, 203] width 263 height 20
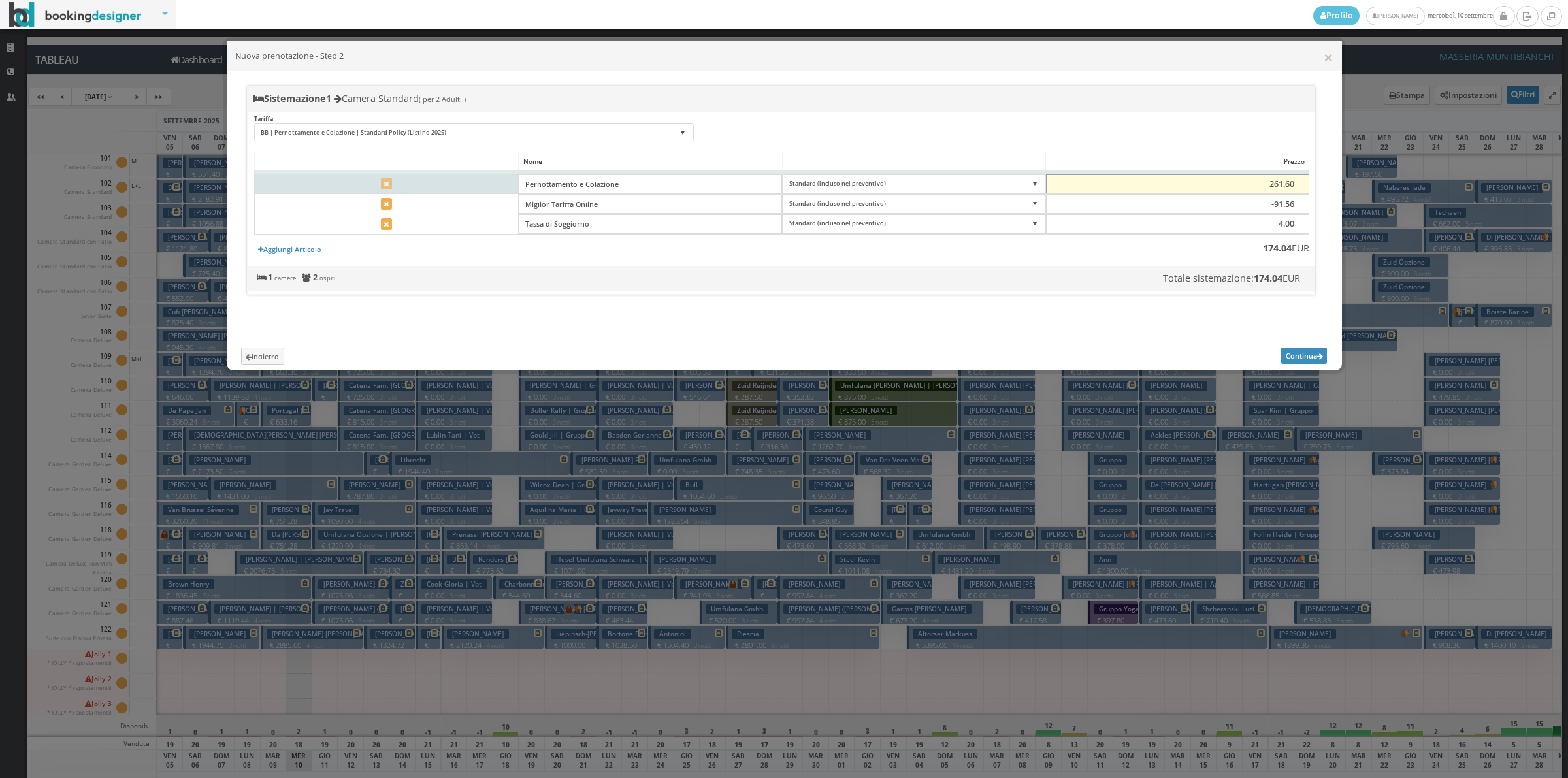
click at [1282, 186] on input "261.60" at bounding box center [1178, 183] width 263 height 20
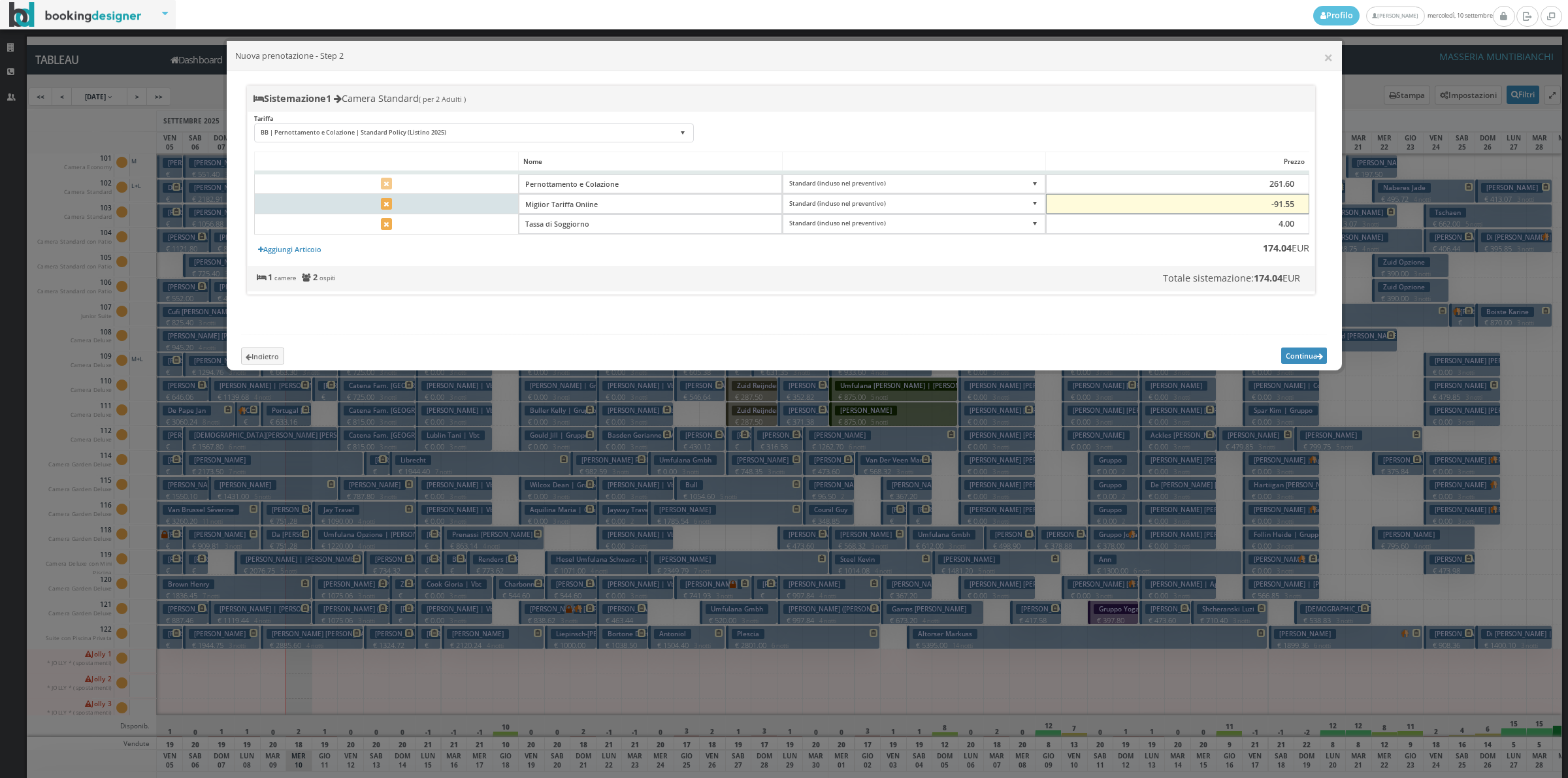
click at [1296, 201] on input "-91.55" at bounding box center [1178, 203] width 263 height 20
click at [1296, 201] on input "-91.54" at bounding box center [1178, 203] width 263 height 20
type input "-91.55"
click at [1296, 204] on input "-91.55" at bounding box center [1178, 203] width 263 height 20
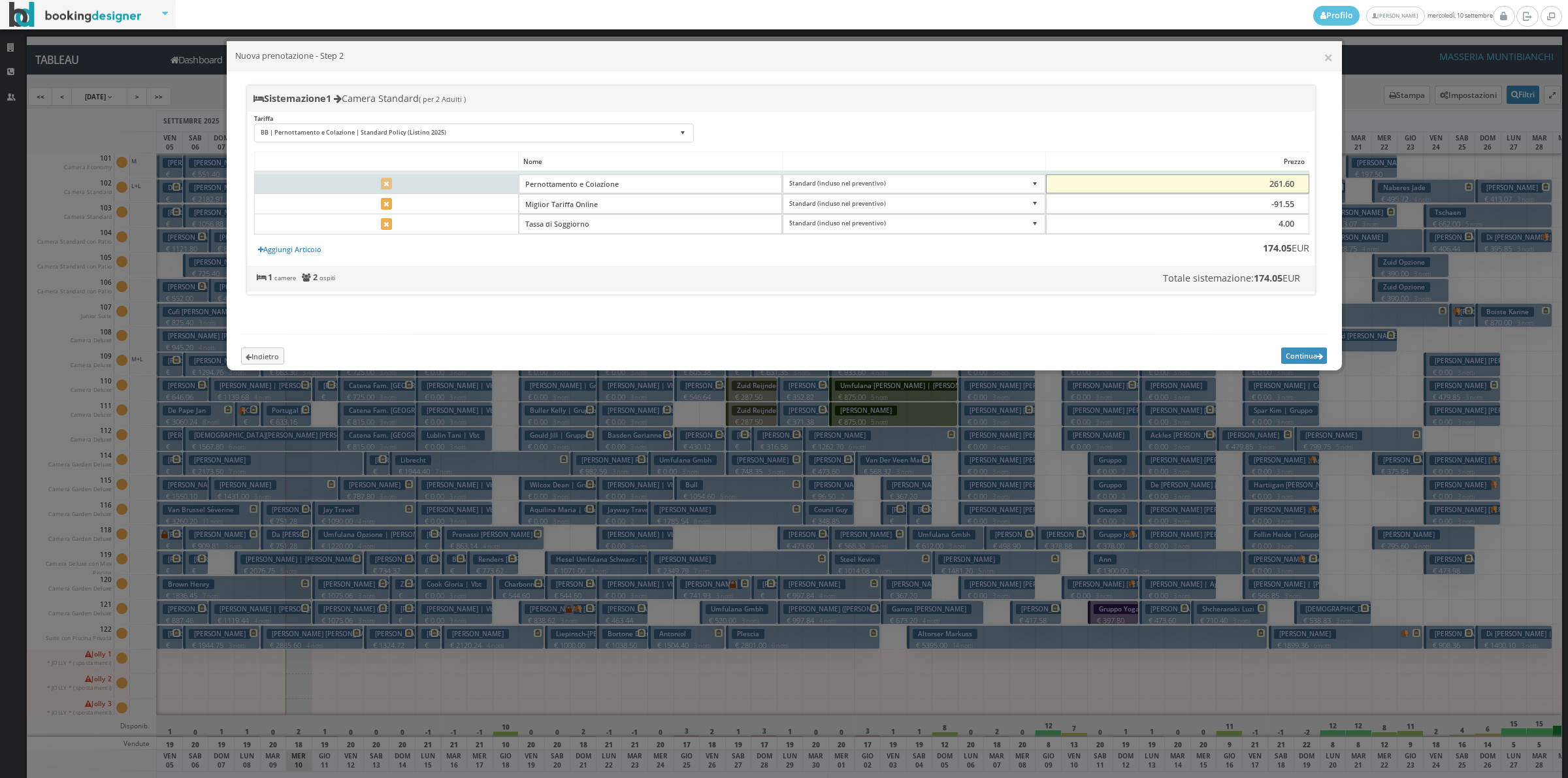
click at [1280, 183] on input "261.60" at bounding box center [1178, 183] width 263 height 20
click at [1281, 185] on input "231.60" at bounding box center [1178, 183] width 263 height 20
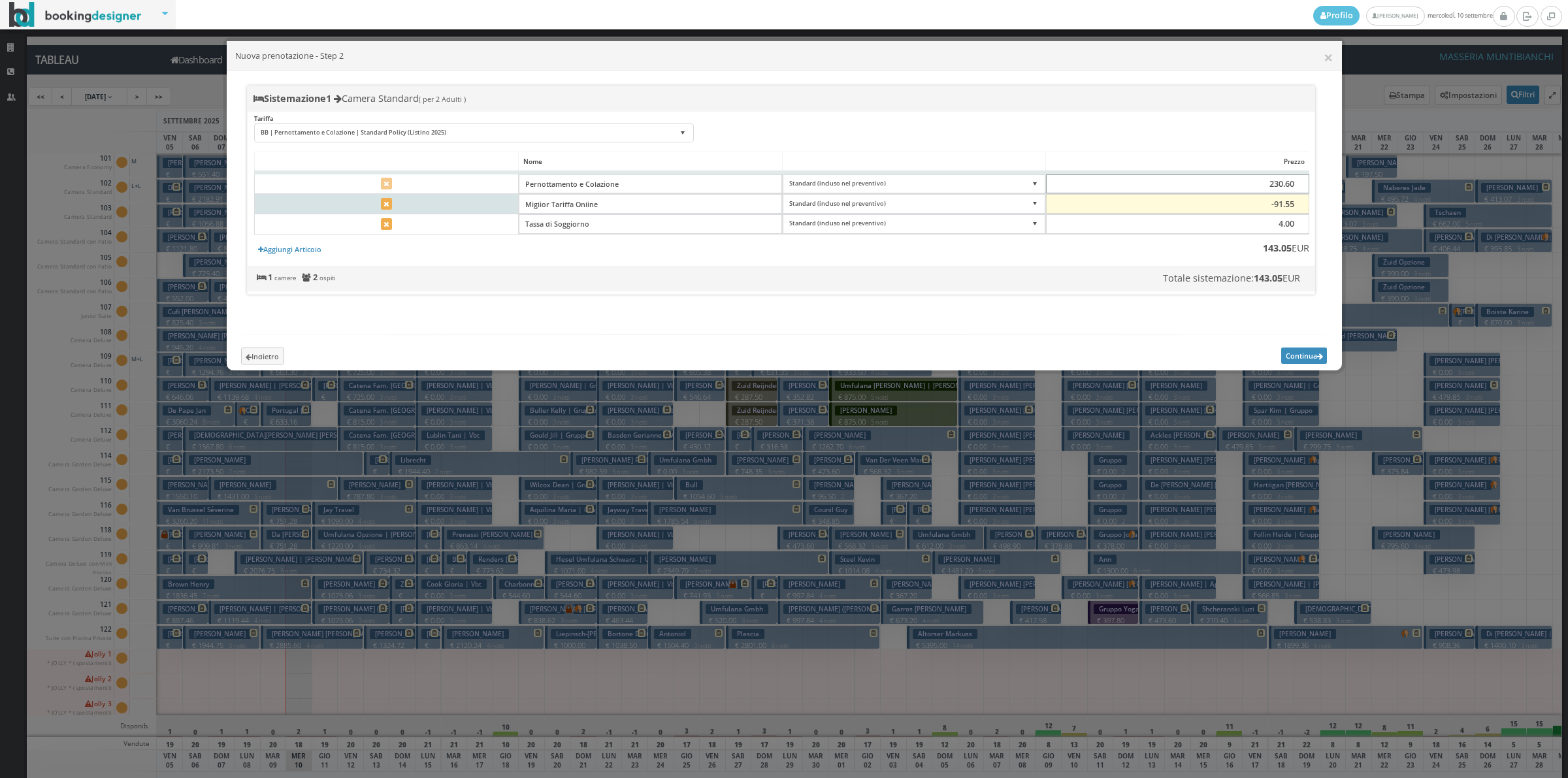
type input "230.60"
click at [1296, 206] on input "-91.56" at bounding box center [1178, 203] width 263 height 20
click at [1296, 206] on input "-91.57" at bounding box center [1178, 203] width 263 height 20
click at [1296, 206] on input "-91.58" at bounding box center [1178, 203] width 263 height 20
click at [1296, 206] on input "-91.59" at bounding box center [1178, 203] width 263 height 20
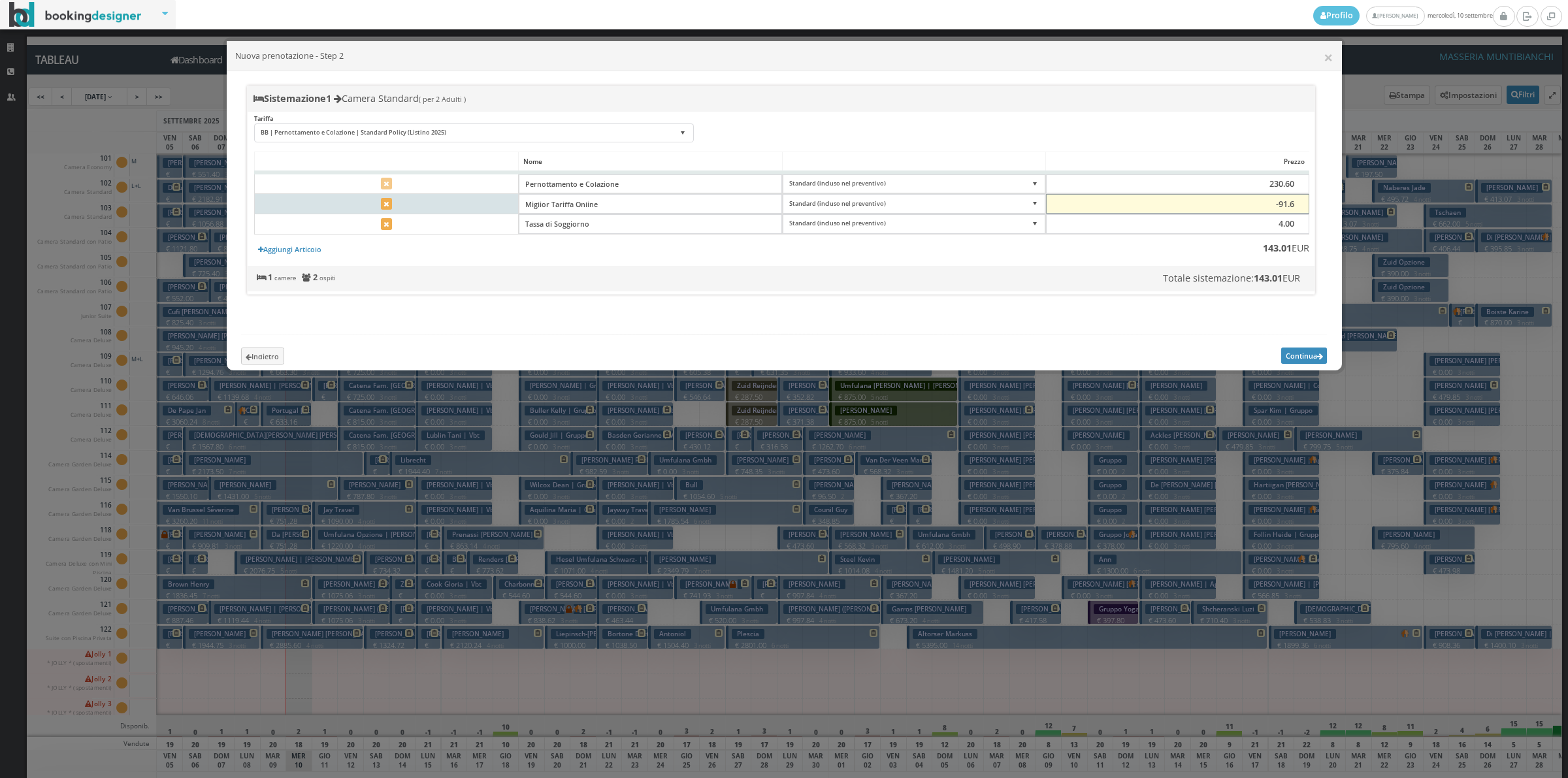
click at [1296, 206] on input "-91.6" at bounding box center [1178, 203] width 263 height 20
click at [1297, 201] on input "-91.59" at bounding box center [1178, 203] width 263 height 20
click at [1297, 201] on input "-91.58" at bounding box center [1178, 203] width 263 height 20
click at [1297, 201] on input "-91.57" at bounding box center [1178, 203] width 263 height 20
click at [1297, 201] on input "-91.56" at bounding box center [1178, 203] width 263 height 20
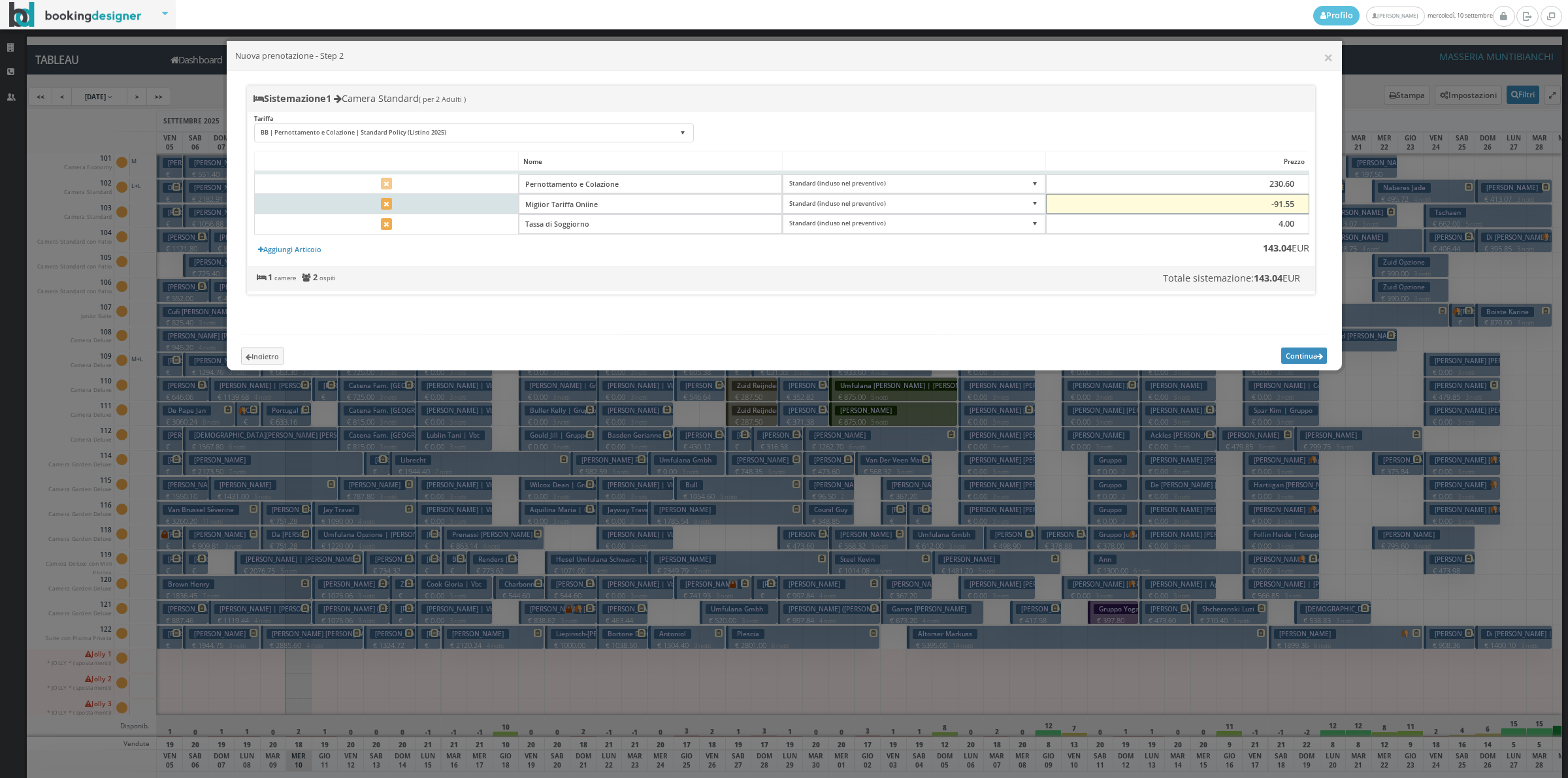
click at [1297, 201] on input "-91.55" at bounding box center [1178, 203] width 263 height 20
click at [1297, 201] on input "-91.54" at bounding box center [1178, 203] width 263 height 20
click at [1297, 201] on input "-91.53" at bounding box center [1178, 203] width 263 height 20
click at [1297, 201] on input "-91.52" at bounding box center [1178, 203] width 263 height 20
click at [1297, 201] on input "-91.24" at bounding box center [1178, 203] width 263 height 20
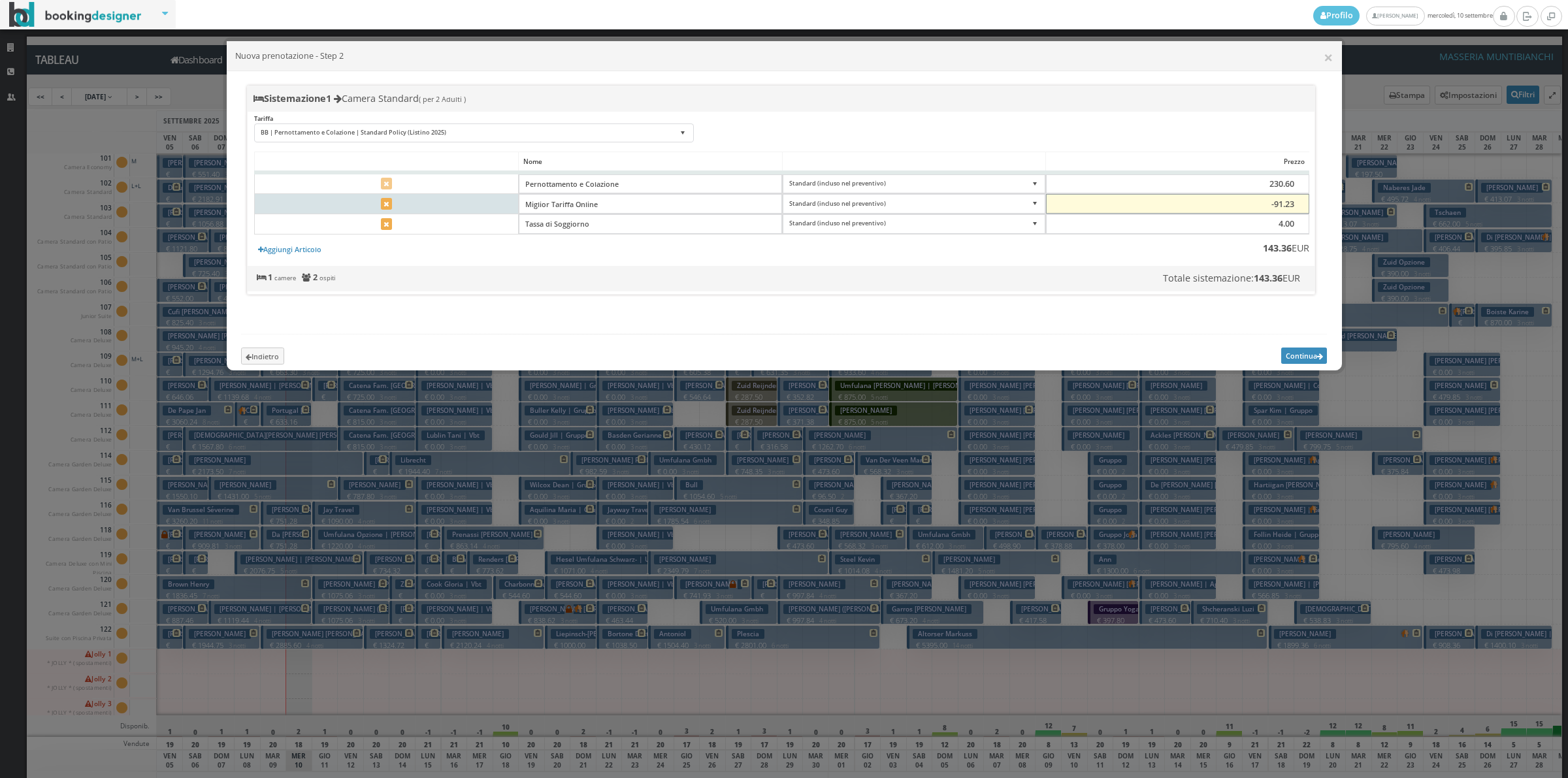
click at [1297, 201] on input "-91.23" at bounding box center [1178, 203] width 263 height 20
click at [1297, 201] on input "-91.22" at bounding box center [1178, 203] width 263 height 20
click at [1297, 201] on input "-91.2" at bounding box center [1178, 203] width 263 height 20
click at [1297, 201] on input "-91.19" at bounding box center [1178, 203] width 263 height 20
click at [1297, 201] on input "-91.18" at bounding box center [1178, 203] width 263 height 20
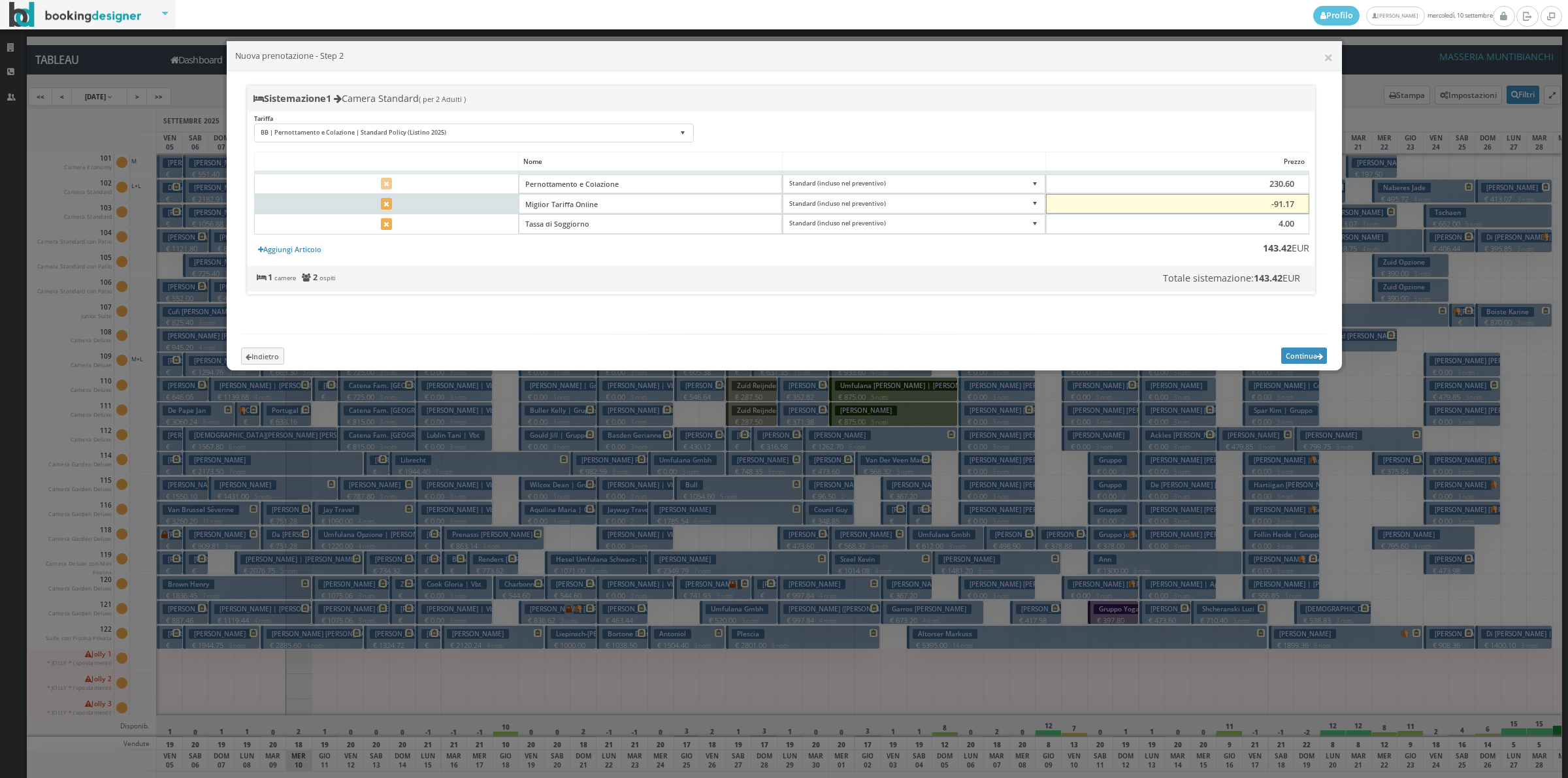
click at [1297, 201] on input "-91.17" at bounding box center [1178, 203] width 263 height 20
click at [1297, 201] on input "-91.16" at bounding box center [1178, 203] width 263 height 20
click at [1297, 201] on input "-91.15" at bounding box center [1178, 203] width 263 height 20
click at [1297, 201] on input "-91.14" at bounding box center [1178, 203] width 263 height 20
click at [1297, 201] on input "-91.13" at bounding box center [1178, 203] width 263 height 20
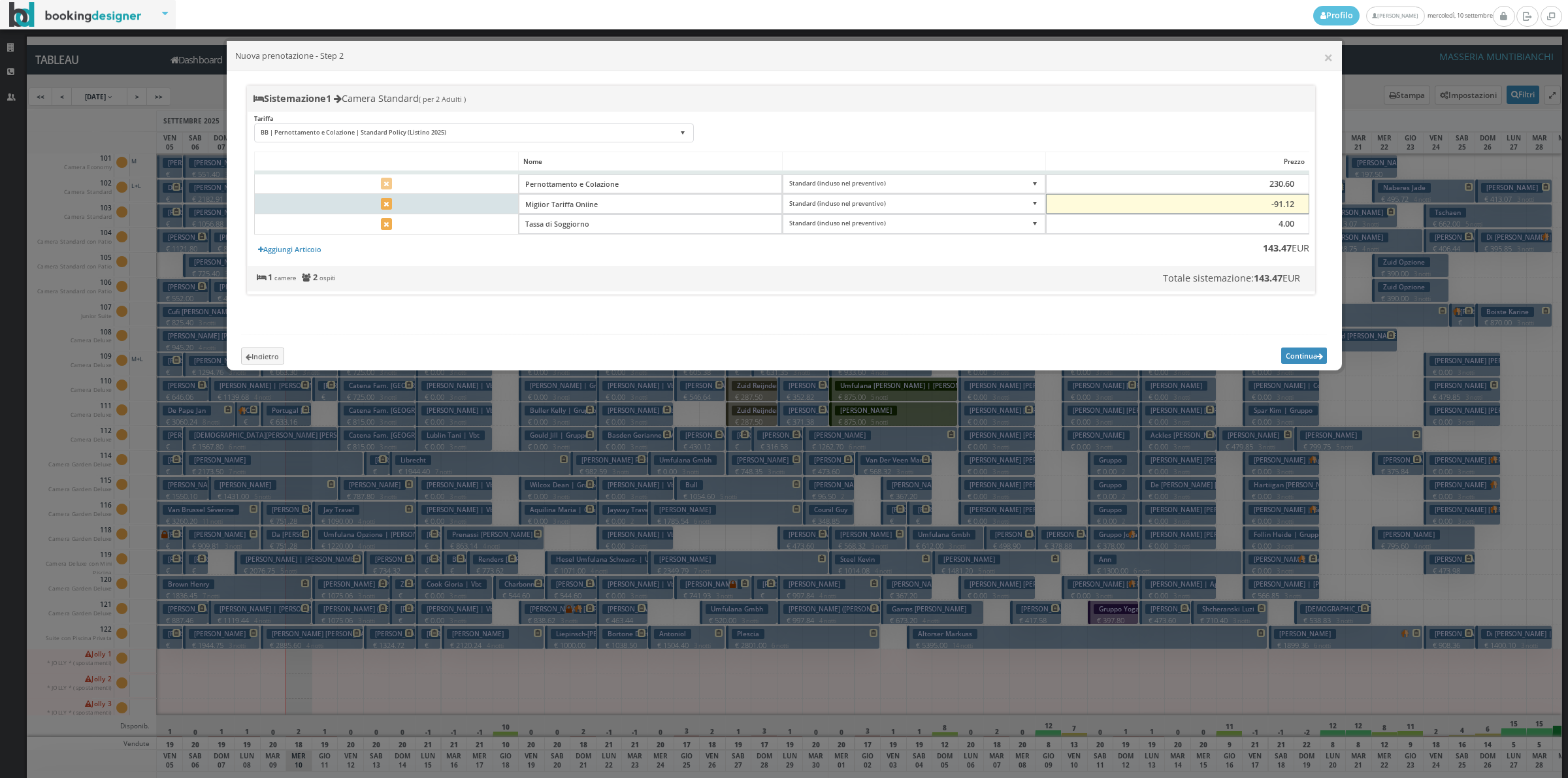
click at [1297, 201] on input "-91.12" at bounding box center [1178, 203] width 263 height 20
click at [1297, 201] on input "-91.11" at bounding box center [1178, 203] width 263 height 20
click at [1297, 201] on input "-91.1" at bounding box center [1178, 203] width 263 height 20
click at [1297, 201] on input "-91.09" at bounding box center [1178, 203] width 263 height 20
click at [1295, 206] on input "-91.1" at bounding box center [1178, 203] width 263 height 20
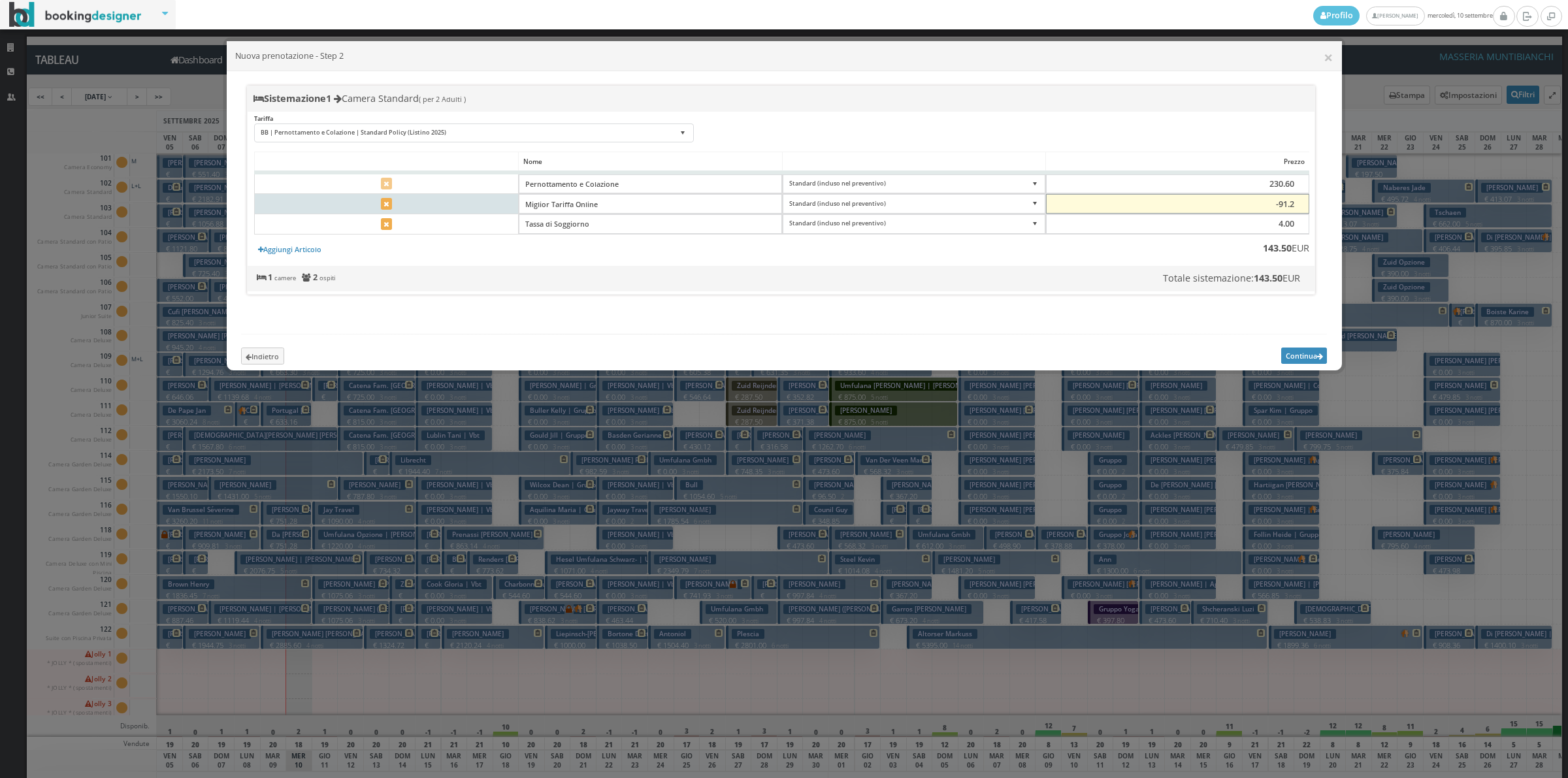
click at [1295, 206] on input "-91.2" at bounding box center [1178, 203] width 263 height 20
click at [1295, 206] on input "-91.21" at bounding box center [1178, 203] width 263 height 20
click at [1295, 206] on input "-91.22" at bounding box center [1178, 203] width 263 height 20
click at [1295, 206] on input "-91.23" at bounding box center [1178, 203] width 263 height 20
click at [1295, 206] on input "-91.24" at bounding box center [1178, 203] width 263 height 20
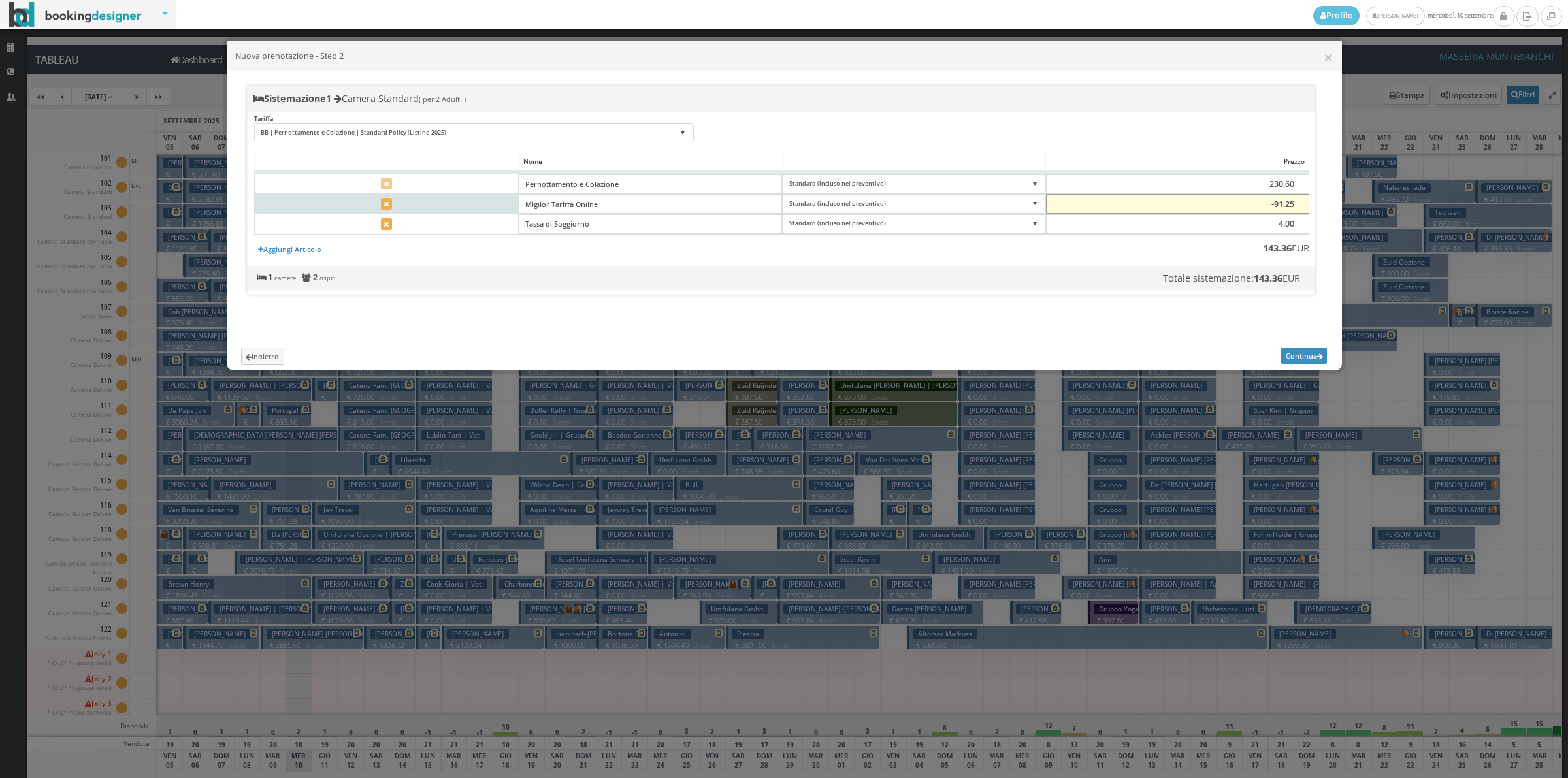
click at [1295, 206] on input "-91.25" at bounding box center [1178, 203] width 263 height 20
click at [1295, 206] on input "-91.26" at bounding box center [1178, 203] width 263 height 20
click at [1295, 206] on input "-91.27" at bounding box center [1178, 203] width 263 height 20
click at [1295, 206] on input "-91.28" at bounding box center [1178, 203] width 263 height 20
click at [1295, 206] on input "-91.29" at bounding box center [1178, 203] width 263 height 20
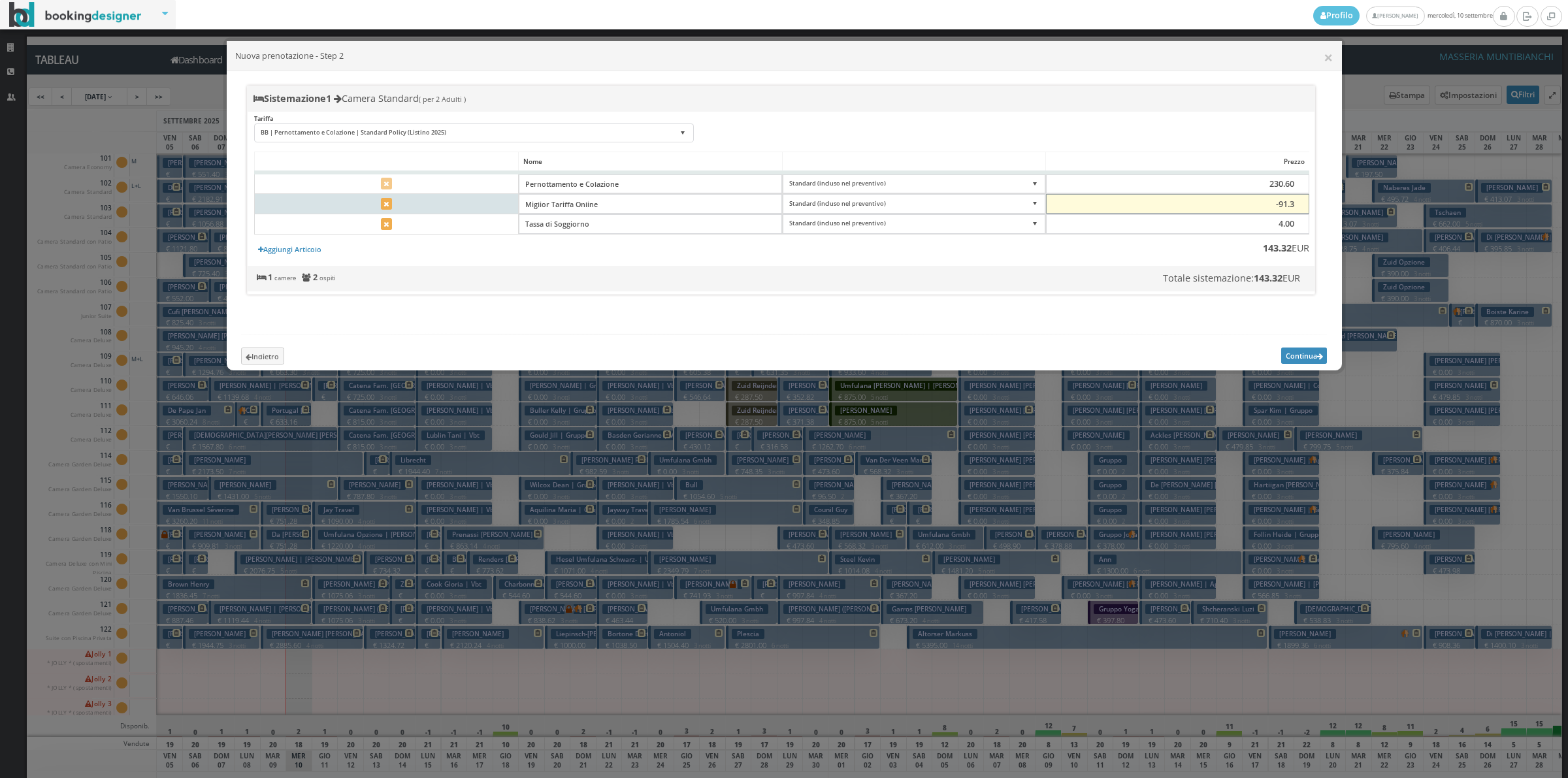
click at [1295, 206] on input "-91.3" at bounding box center [1178, 203] width 263 height 20
type input "-91.31"
click at [1295, 206] on input "-91.31" at bounding box center [1178, 203] width 263 height 20
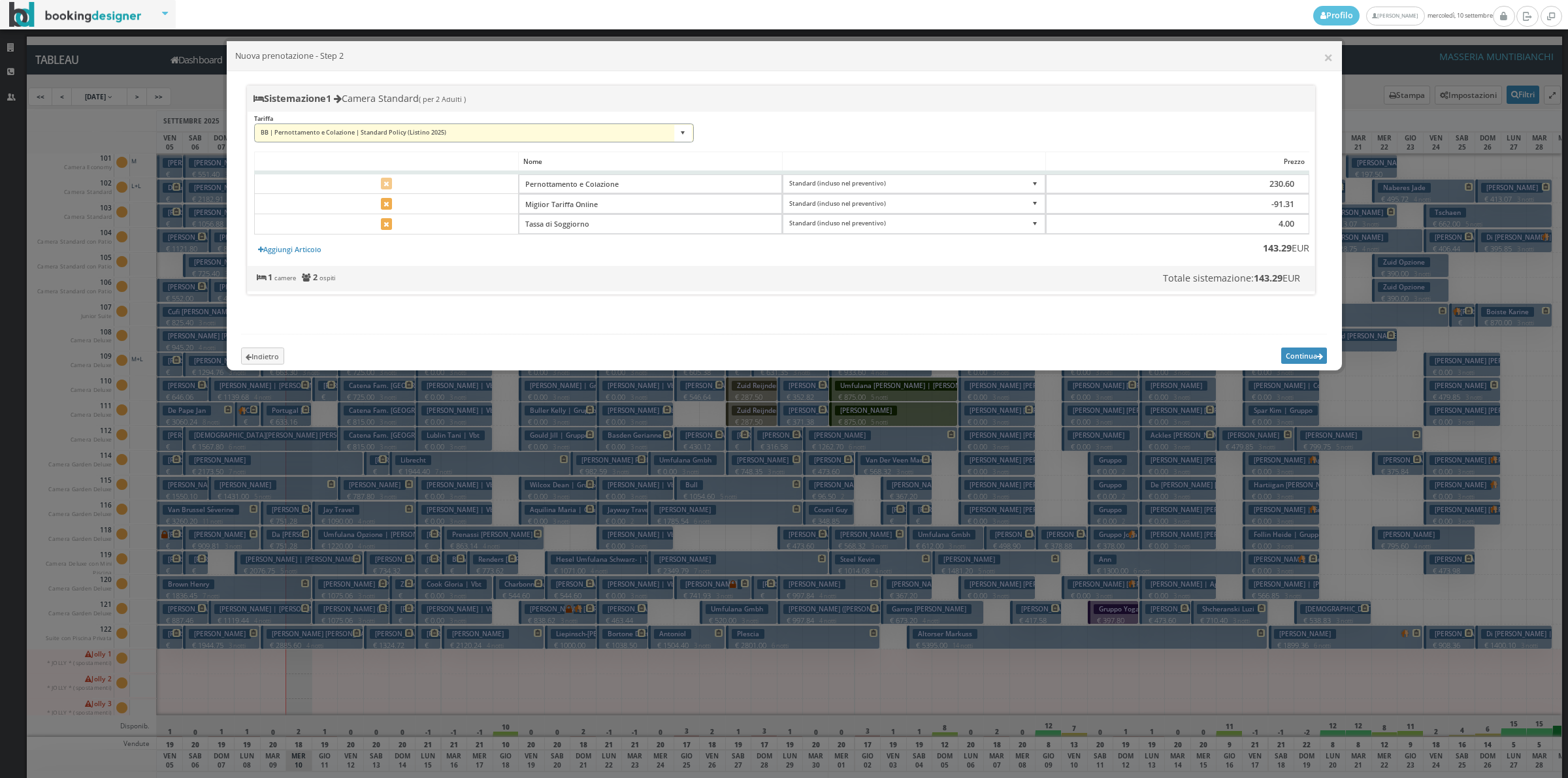
click at [681, 136] on select "BB | Pernottamento e Colazione | Standard Policy (Listino 2025) BB | Pernottame…" at bounding box center [475, 133] width 440 height 20
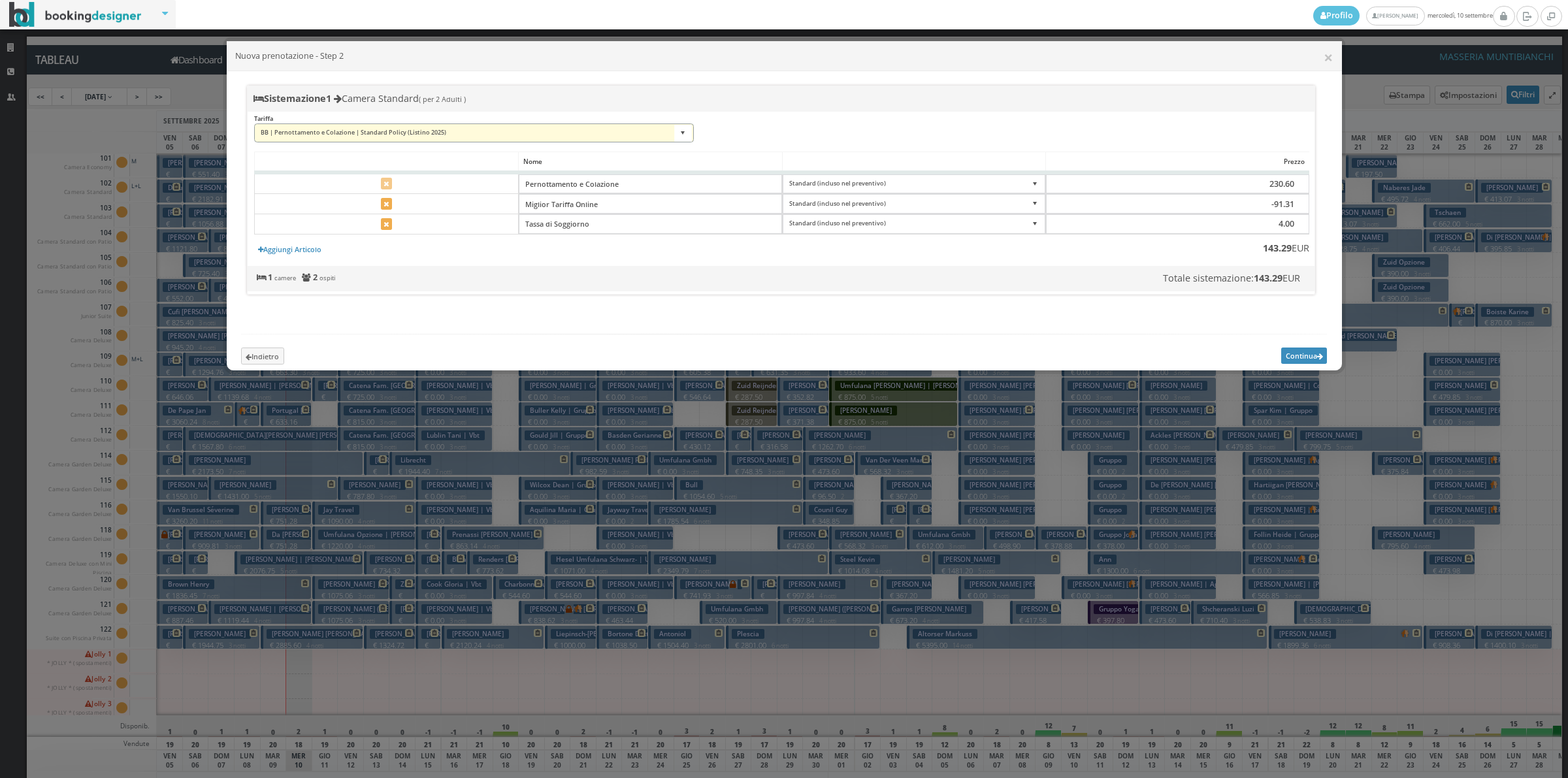
click at [681, 136] on select "BB | Pernottamento e Colazione | Standard Policy (Listino 2025) BB | Pernottame…" at bounding box center [475, 133] width 440 height 20
click at [1274, 250] on div "Loading, please wait Nome Prezzo Pernottamento e Colazione Standard (incluso ne…" at bounding box center [782, 209] width 1073 height 114
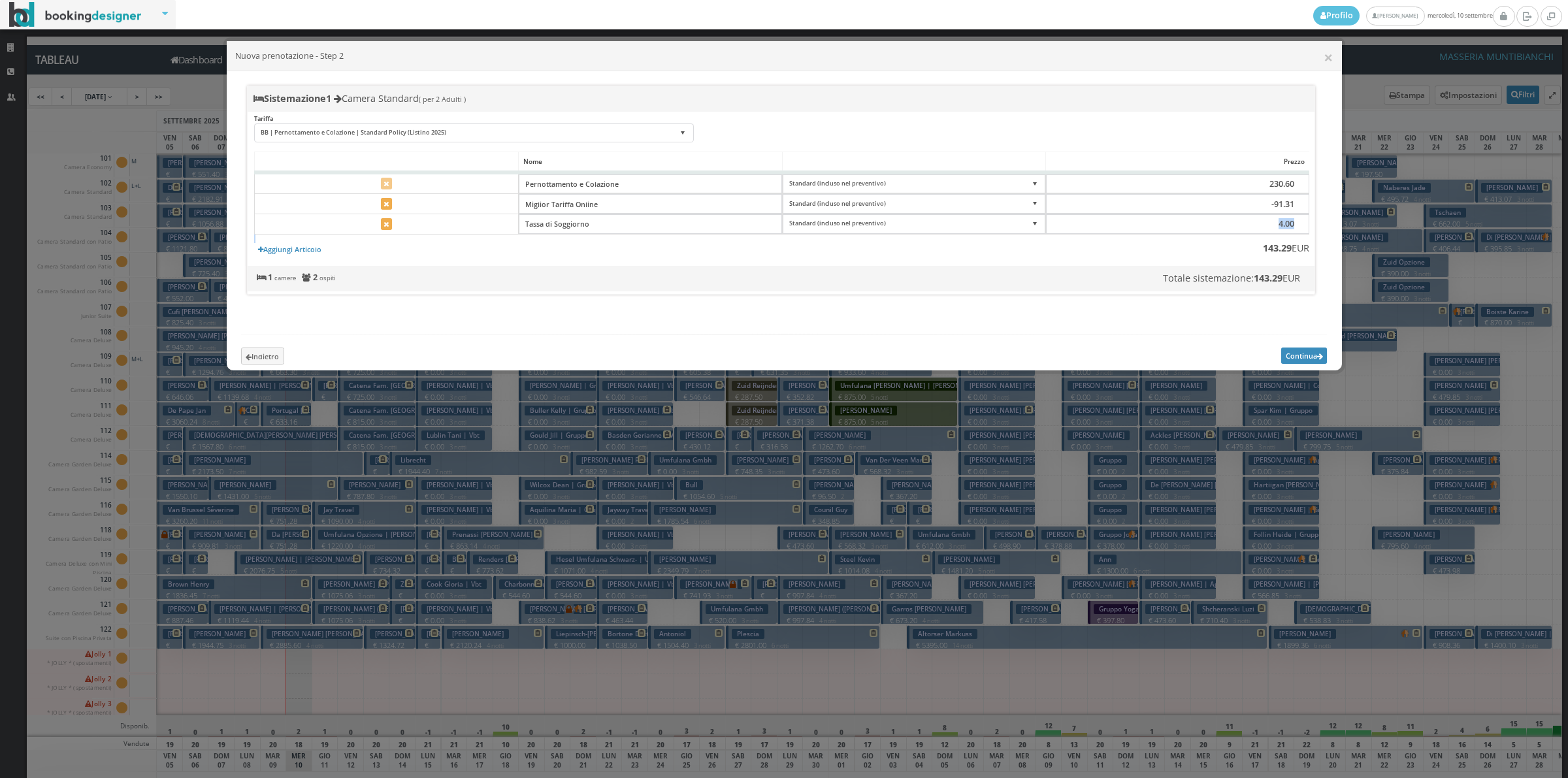
click at [1274, 250] on div "Loading, please wait Nome Prezzo Pernottamento e Colazione Standard (incluso ne…" at bounding box center [782, 209] width 1073 height 114
drag, startPoint x: 1266, startPoint y: 291, endPoint x: 1266, endPoint y: 285, distance: 6.0
click at [1266, 285] on b "143.29" at bounding box center [1268, 277] width 29 height 12
click at [1266, 283] on div "Totale sistemazione: 143.29 EUR 1 camere 2 ospiti" at bounding box center [782, 278] width 1067 height 25
click at [1194, 266] on div "Loading, please wait Nome Prezzo Pernottamento e Colazione Standard (incluso ne…" at bounding box center [782, 209] width 1073 height 114
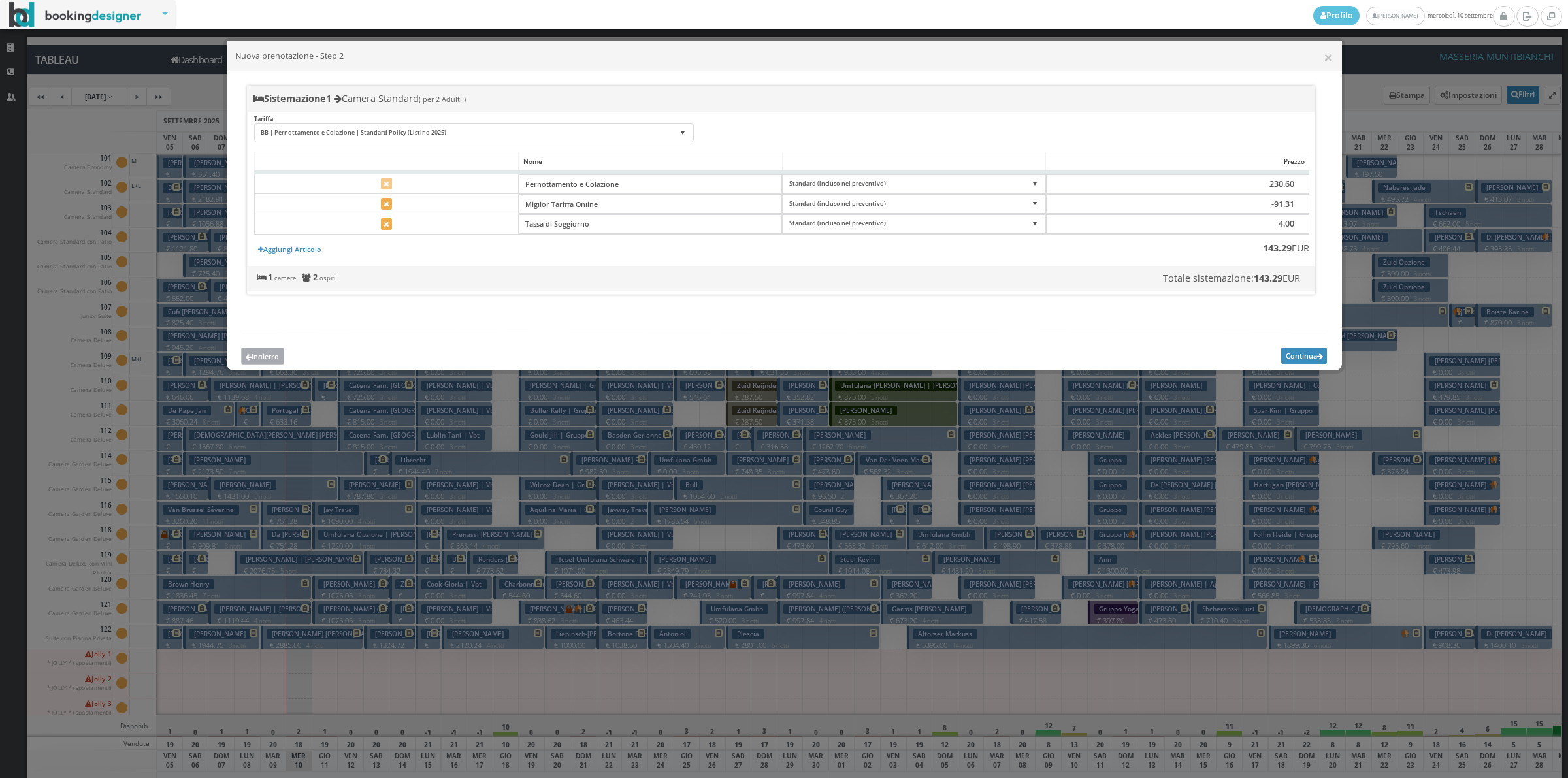
click at [263, 360] on button "Indietro" at bounding box center [263, 356] width 43 height 17
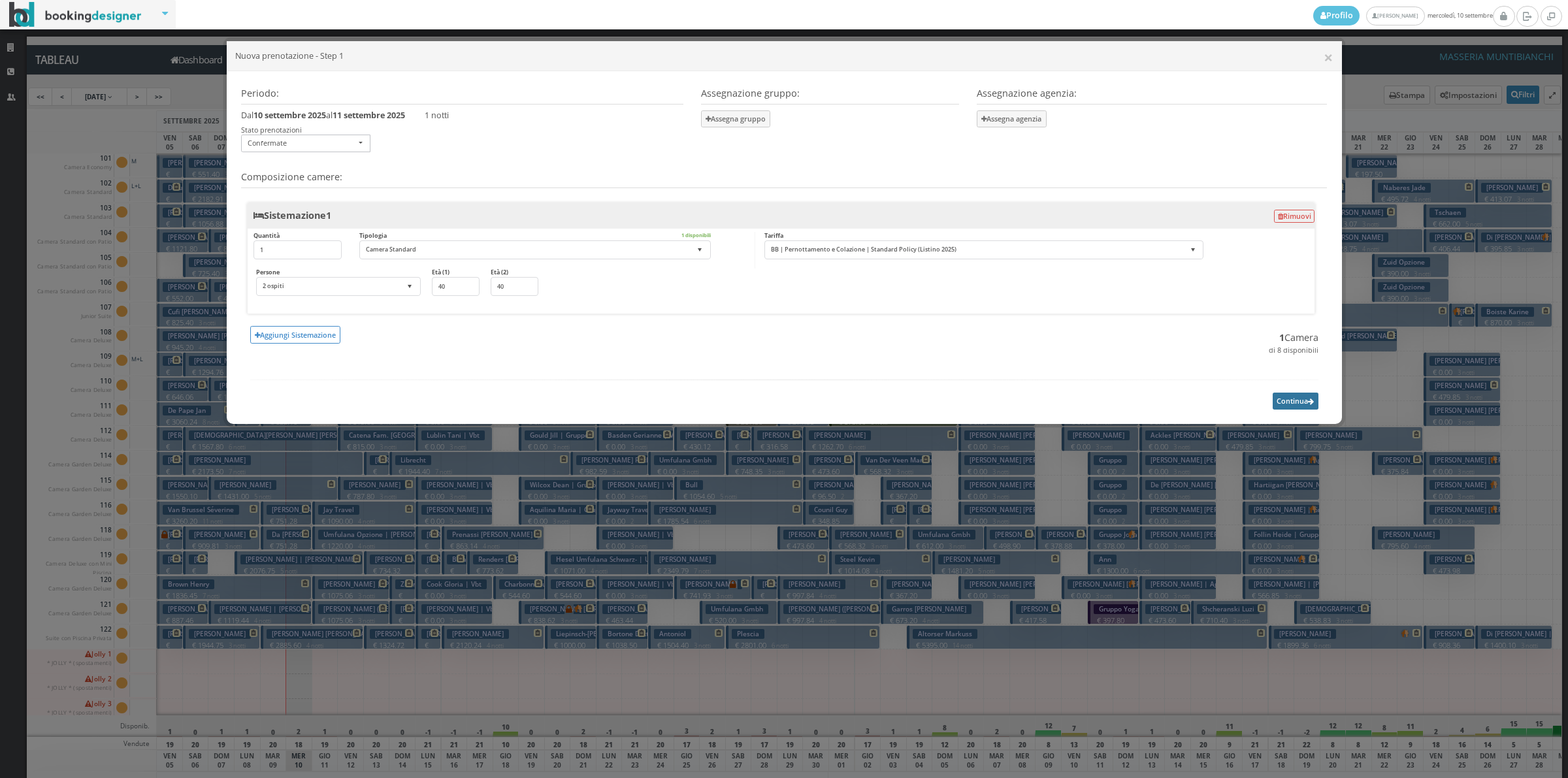
click at [1295, 400] on button "Continua" at bounding box center [1296, 401] width 46 height 16
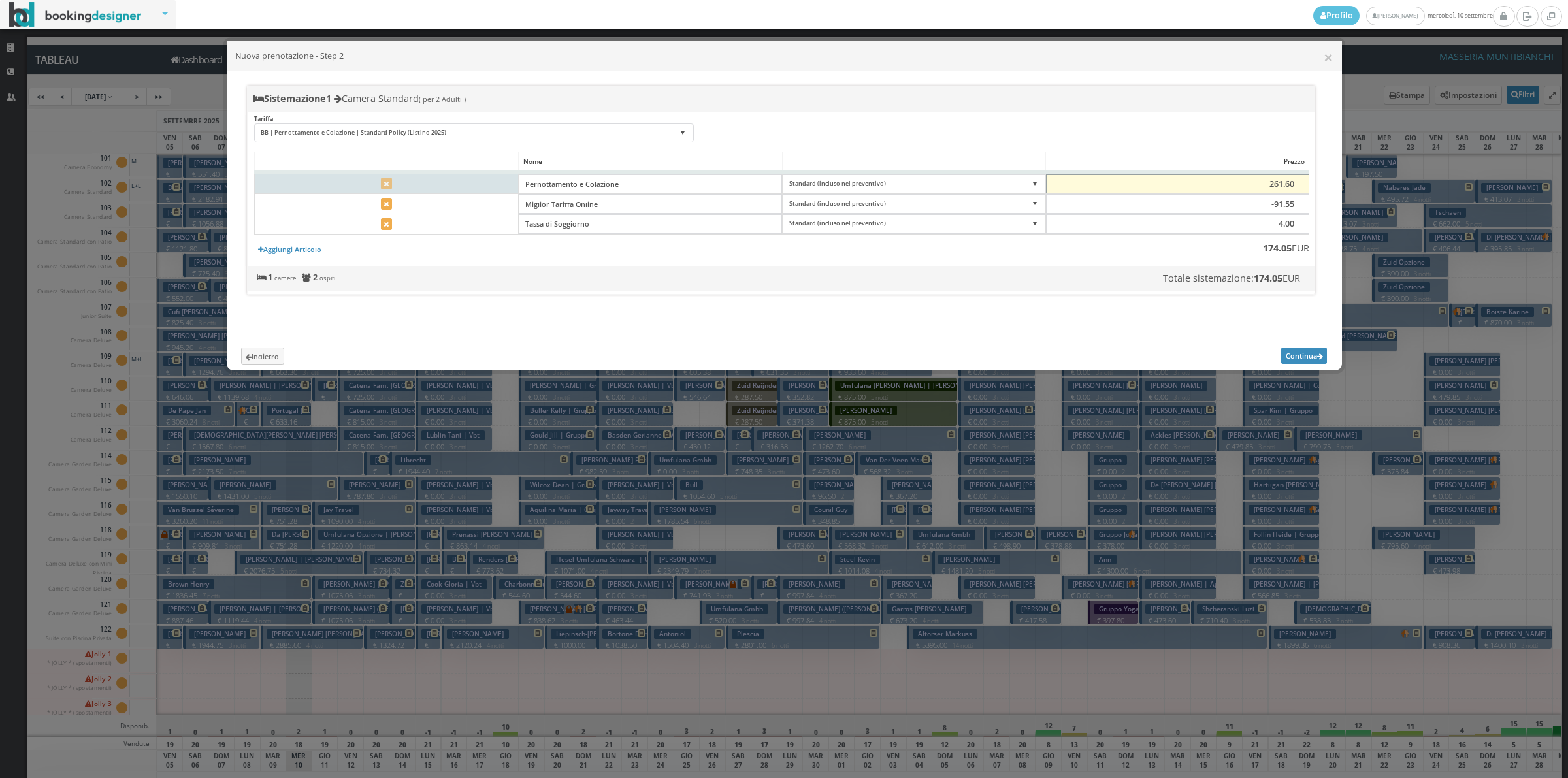
click at [1274, 185] on input "261.60" at bounding box center [1178, 183] width 263 height 20
click at [1278, 183] on input "261.60" at bounding box center [1178, 183] width 263 height 20
type input "230"
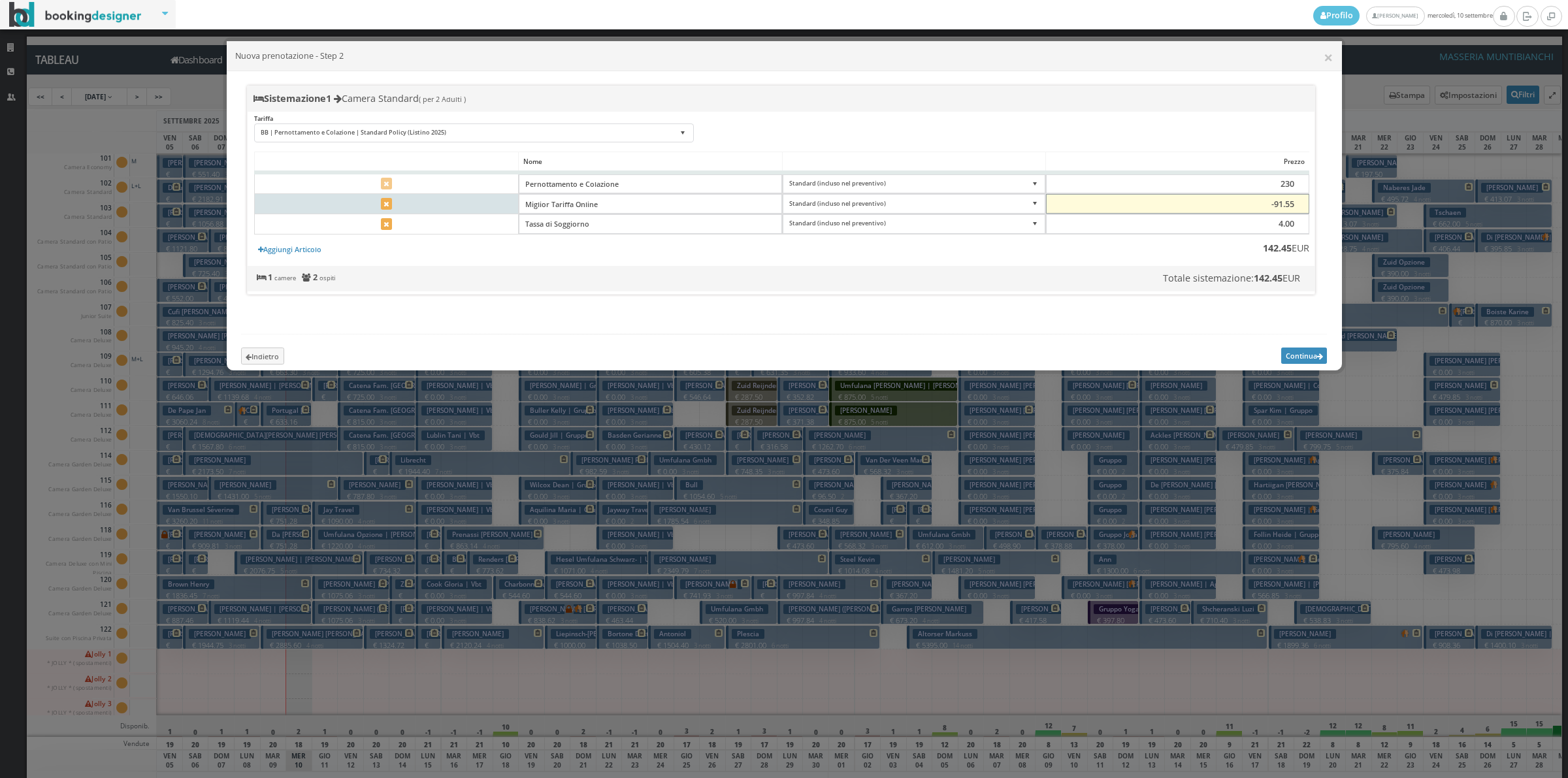
click at [1285, 211] on input "-91.55" at bounding box center [1178, 203] width 263 height 20
type input "-91"
click at [386, 201] on icon at bounding box center [387, 205] width 6 height 7
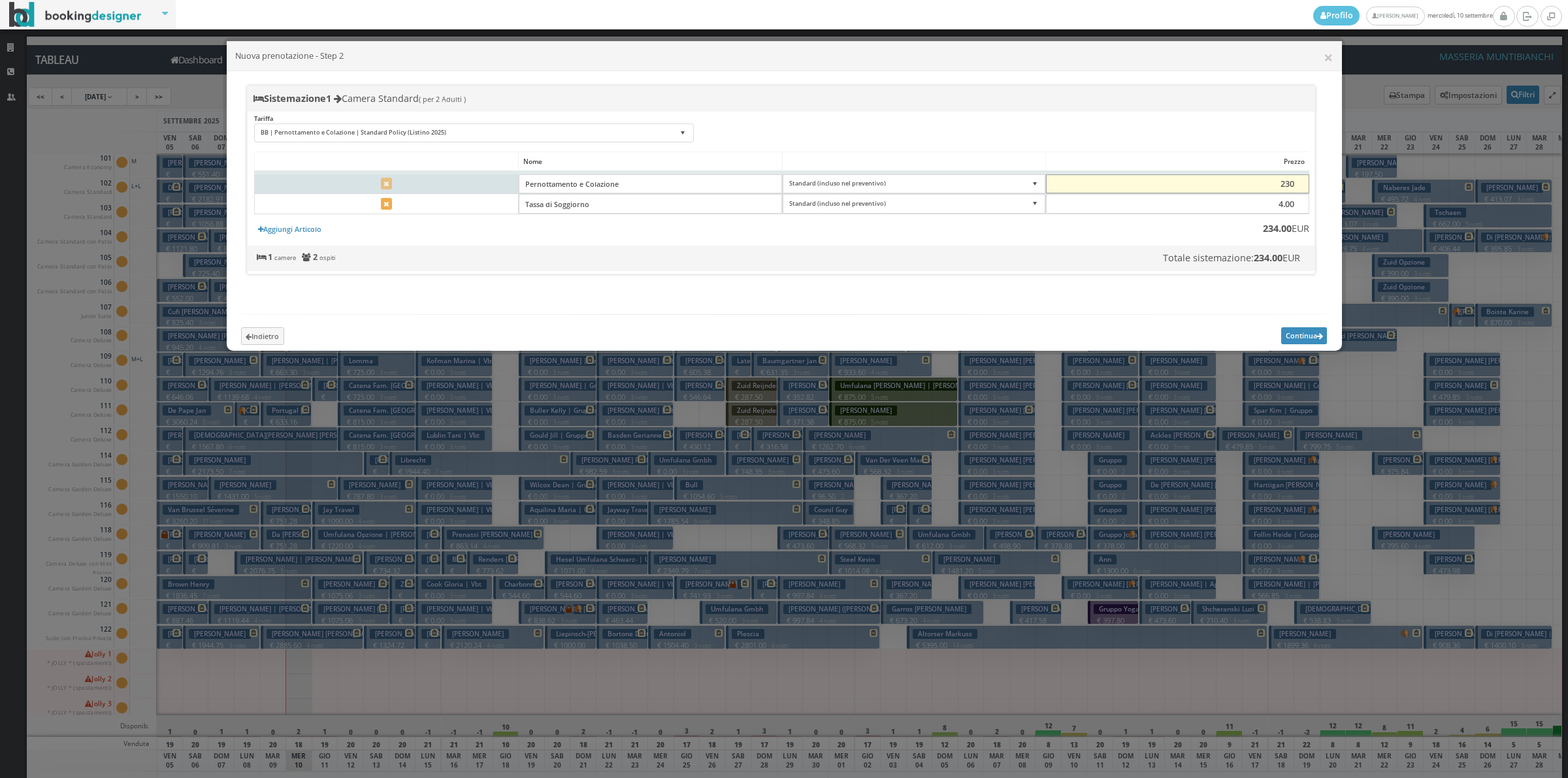
click at [1291, 186] on input "230" at bounding box center [1178, 183] width 263 height 20
click at [1281, 178] on input "243" at bounding box center [1178, 183] width 263 height 20
click at [1286, 178] on input "243" at bounding box center [1178, 183] width 263 height 20
type input "143"
click at [1300, 344] on button "Continua" at bounding box center [1304, 335] width 46 height 16
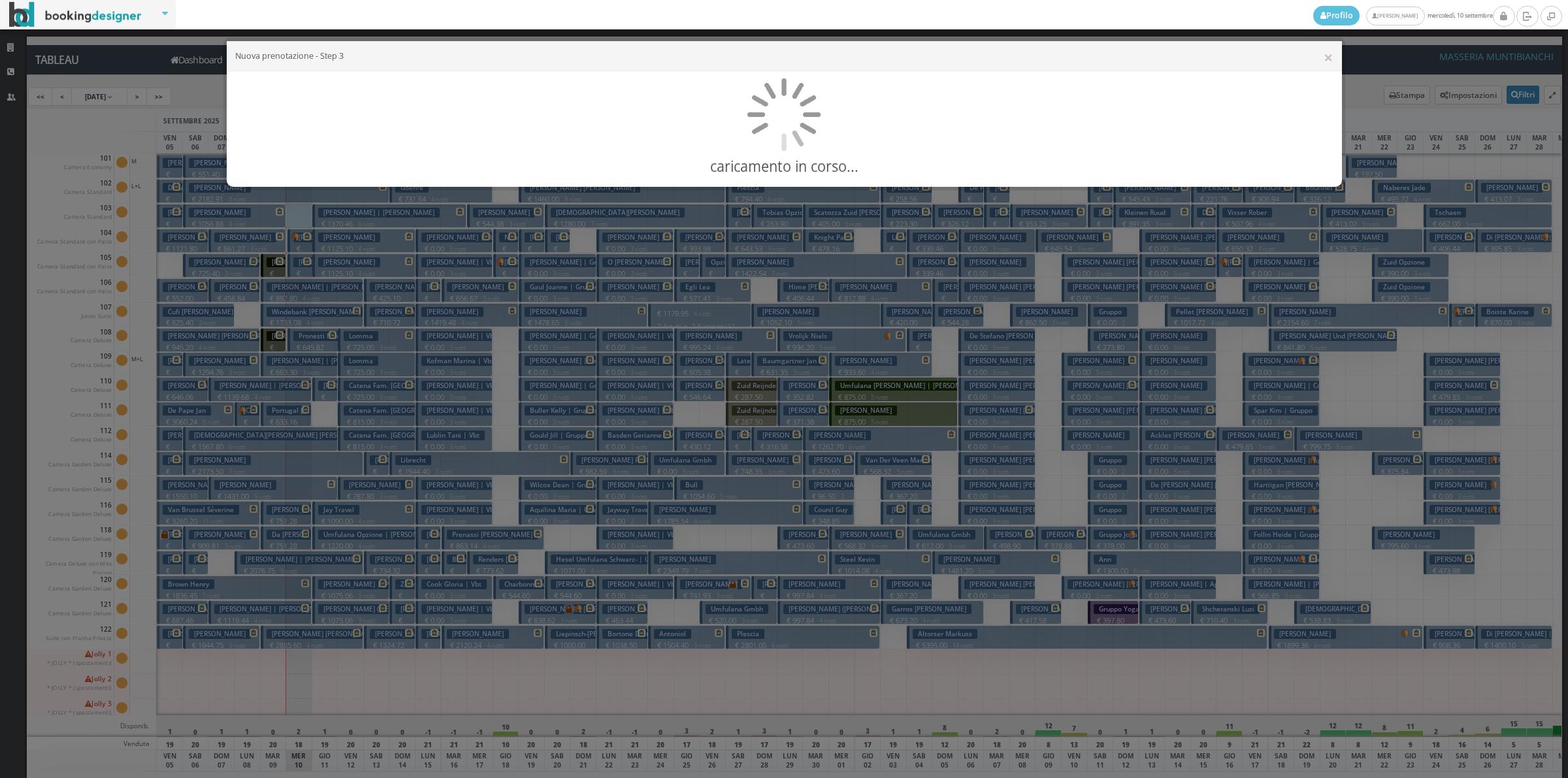
select select"] "15494"
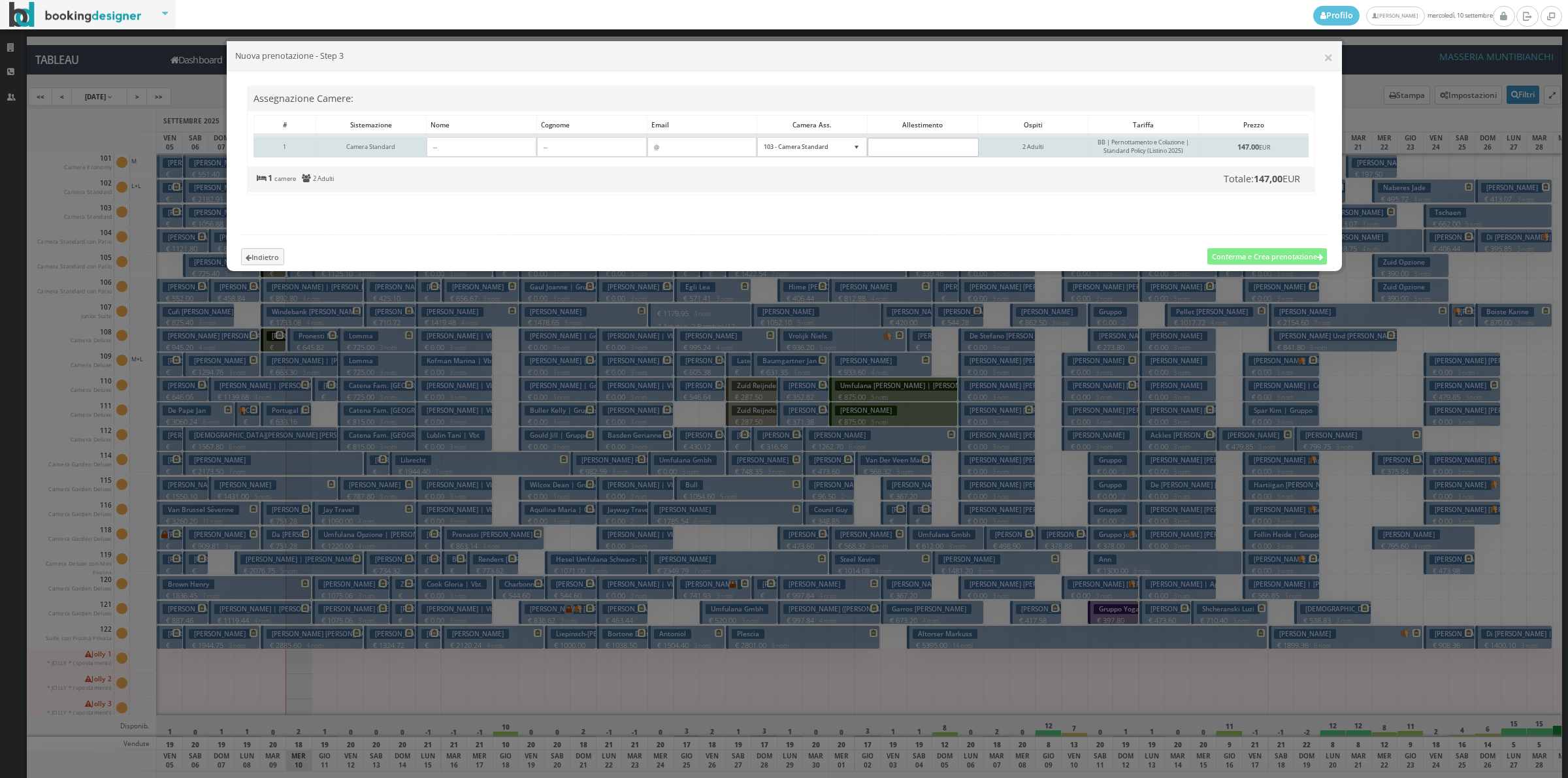
click at [270, 145] on td "1" at bounding box center [286, 146] width 62 height 22
click at [464, 151] on input"] at bounding box center [481, 147] width 110 height 20
click at [441, 263] on h5 "Indietro Conferma e Crea prenotazione" at bounding box center [784, 243] width 1104 height 44
click at [509, 149] on input"] at bounding box center [481, 147] width 110 height 20
type input"] ".."
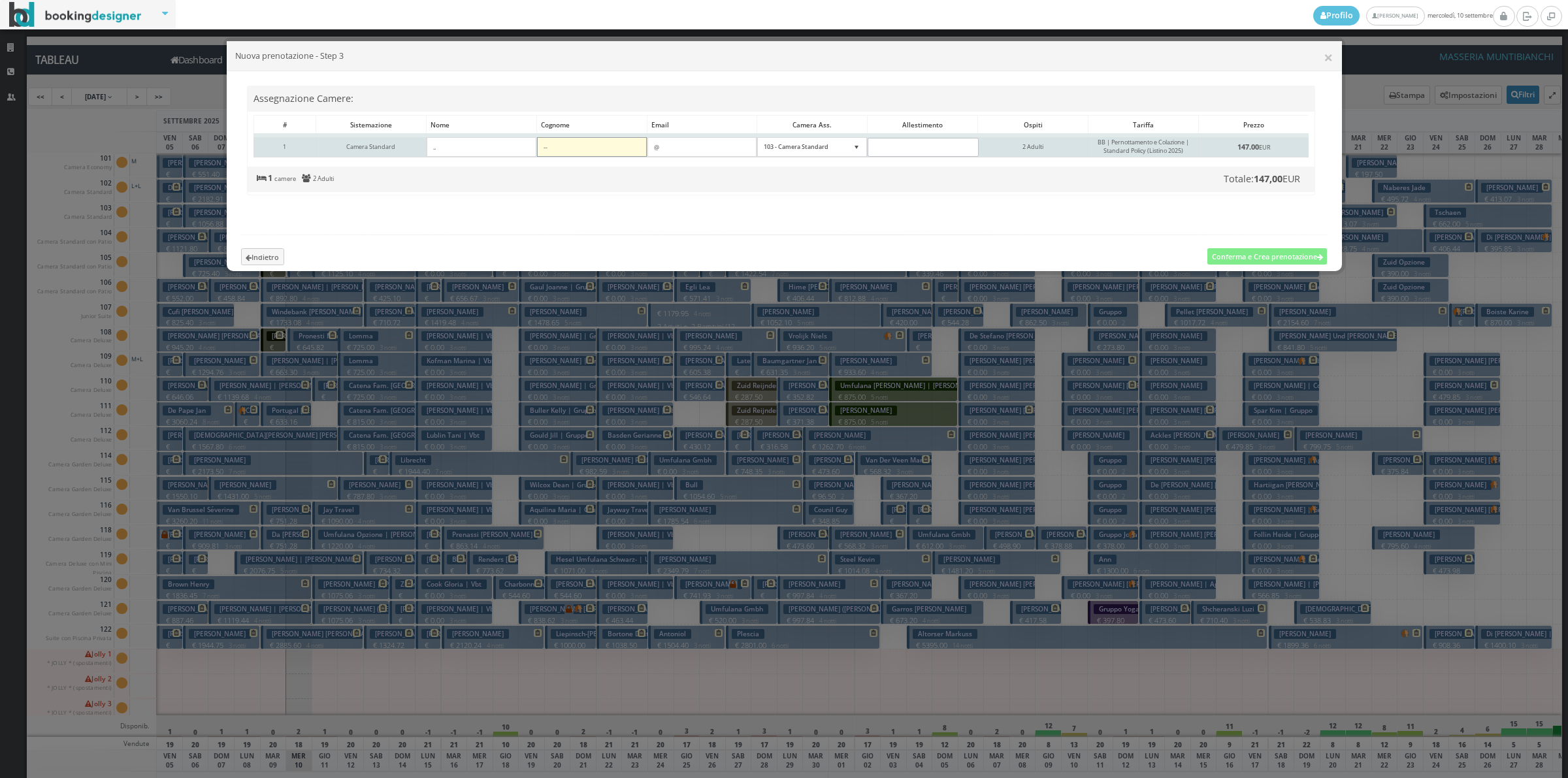
click at [593, 142] on input"] at bounding box center [592, 147] width 110 height 20
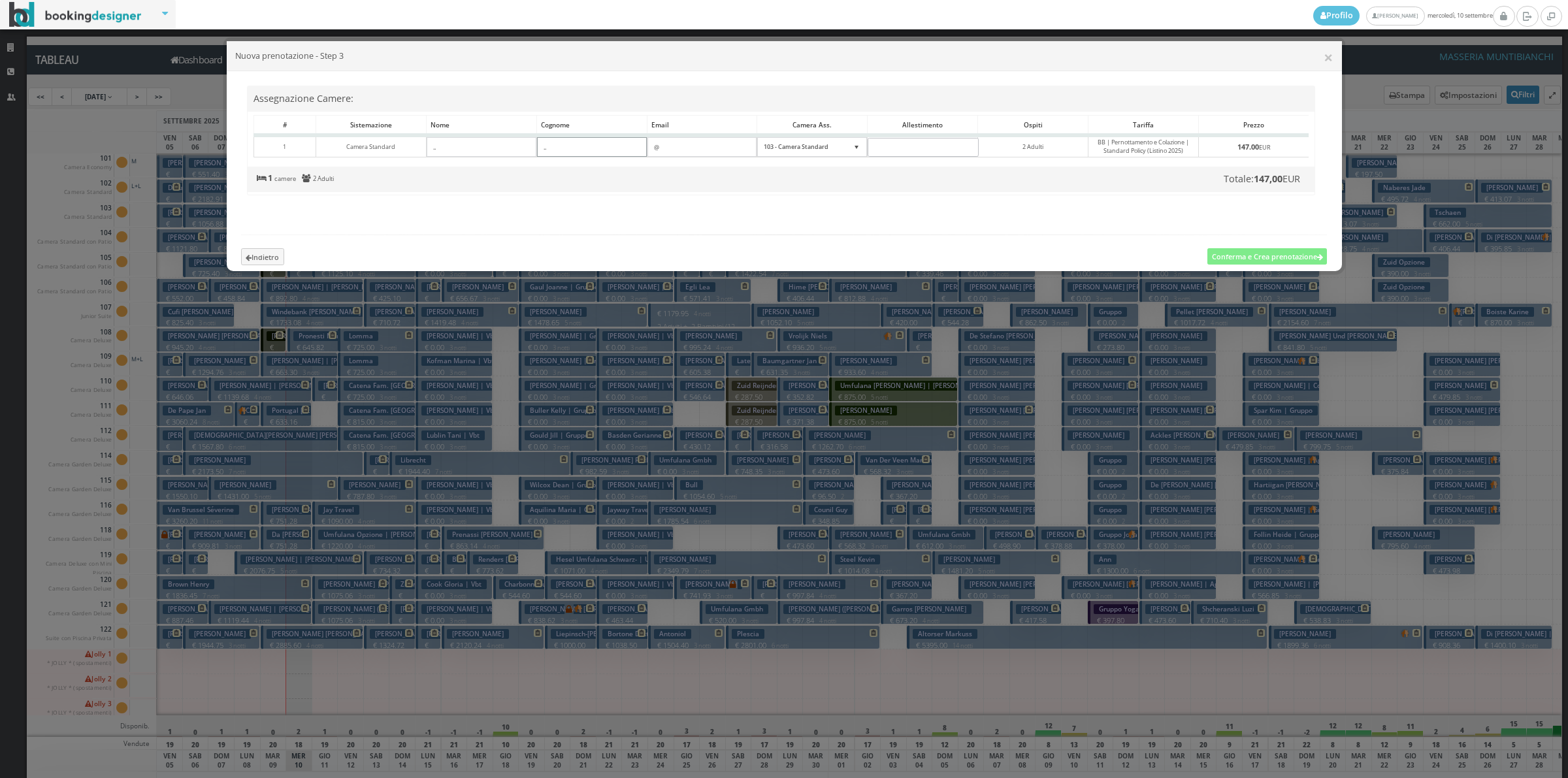
type input"] ".."
click at [933, 246] on h5 "Indietro Conferma e Crea prenotazione" at bounding box center [784, 243] width 1104 height 44
click at [313, 192] on div "Totale: 147,00 EUR 1 camere 2 Adulti" at bounding box center [782, 179] width 1067 height 25
click at [1272, 265] on button "Conferma e Crea prenotazione" at bounding box center [1268, 256] width 120 height 16
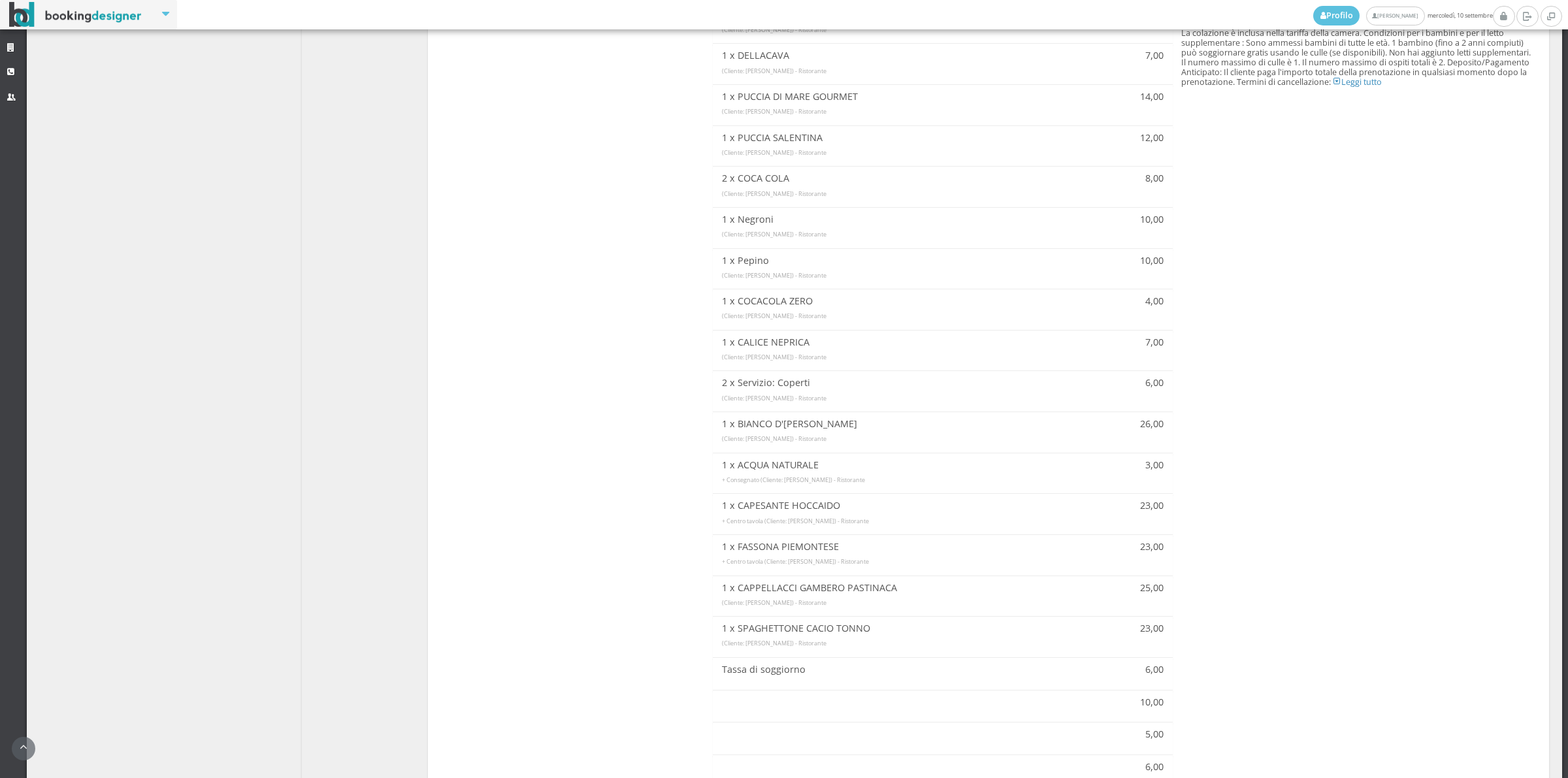
scroll to position [1114, 0]
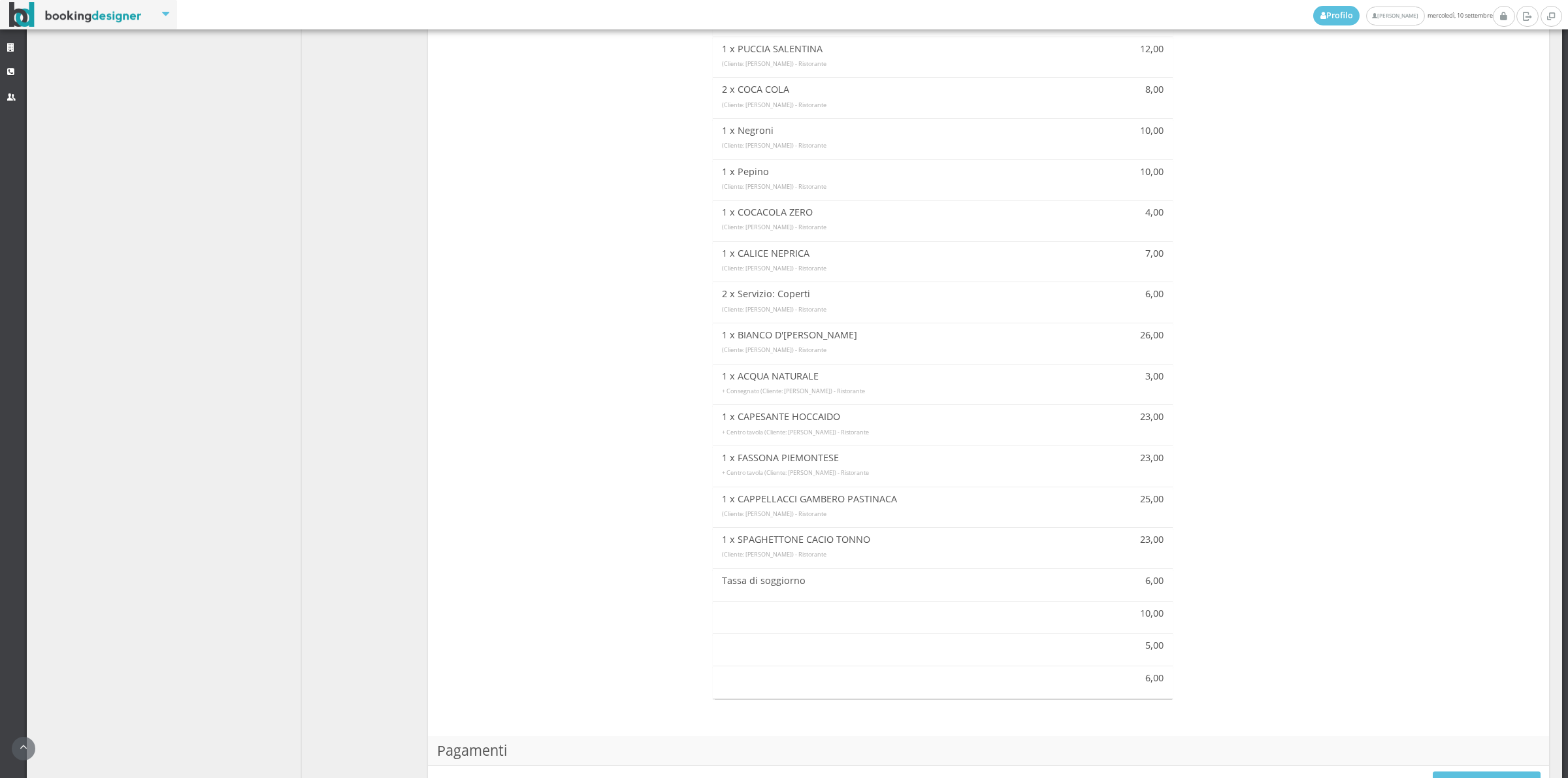
click at [900, 623] on div "10,00" at bounding box center [943, 618] width 460 height 33
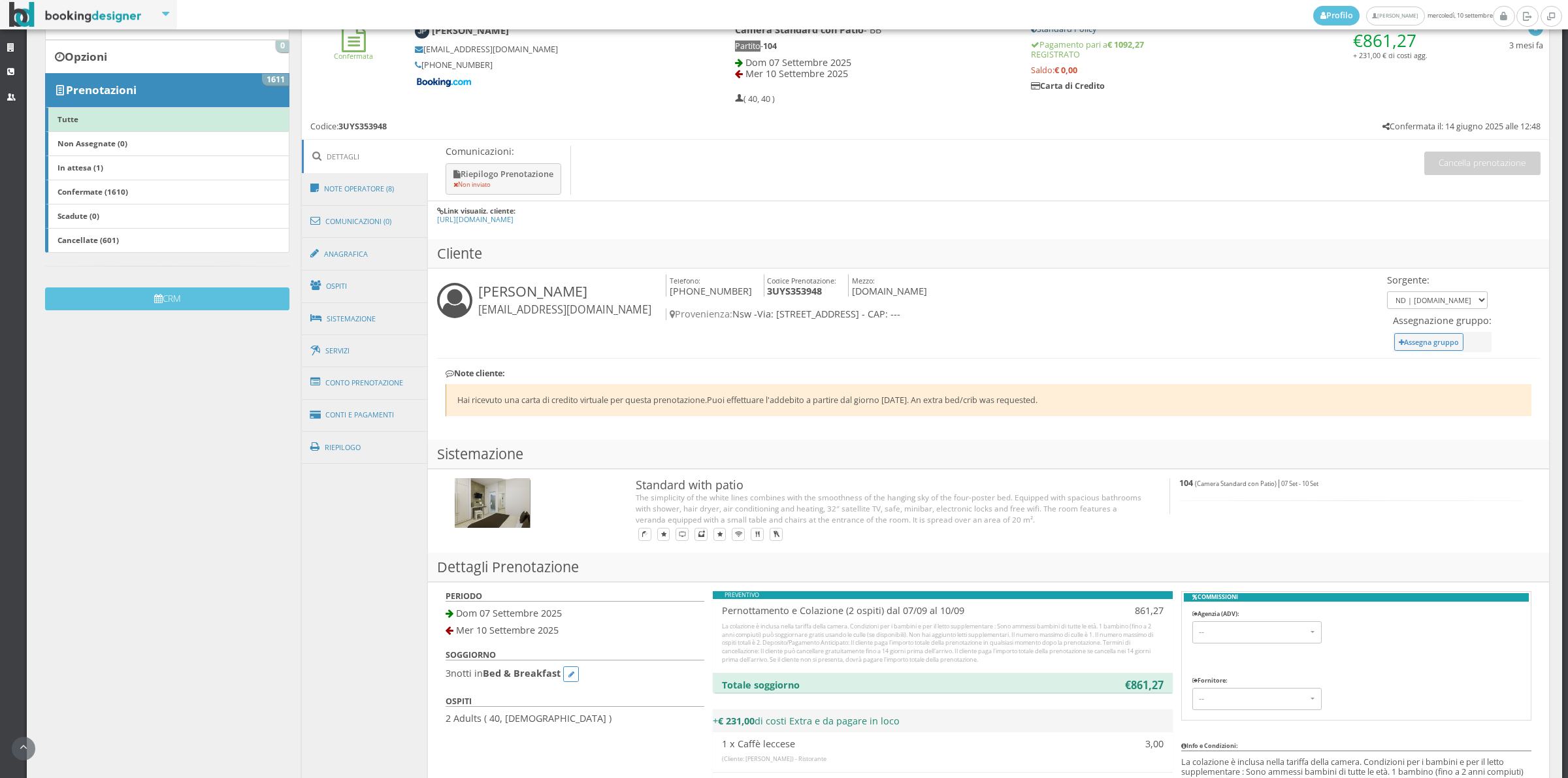
scroll to position [153, 0]
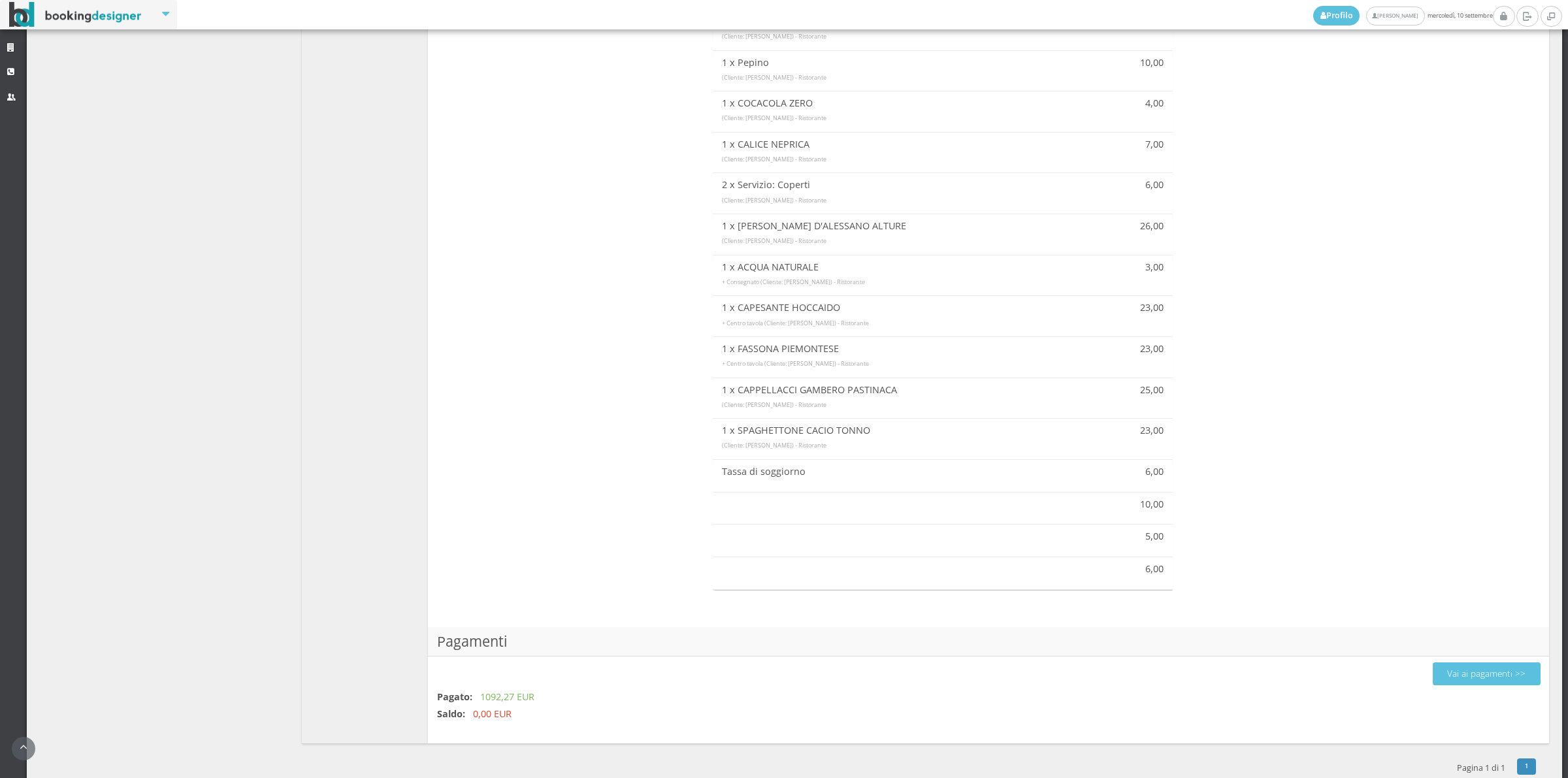
scroll to position [1259, 0]
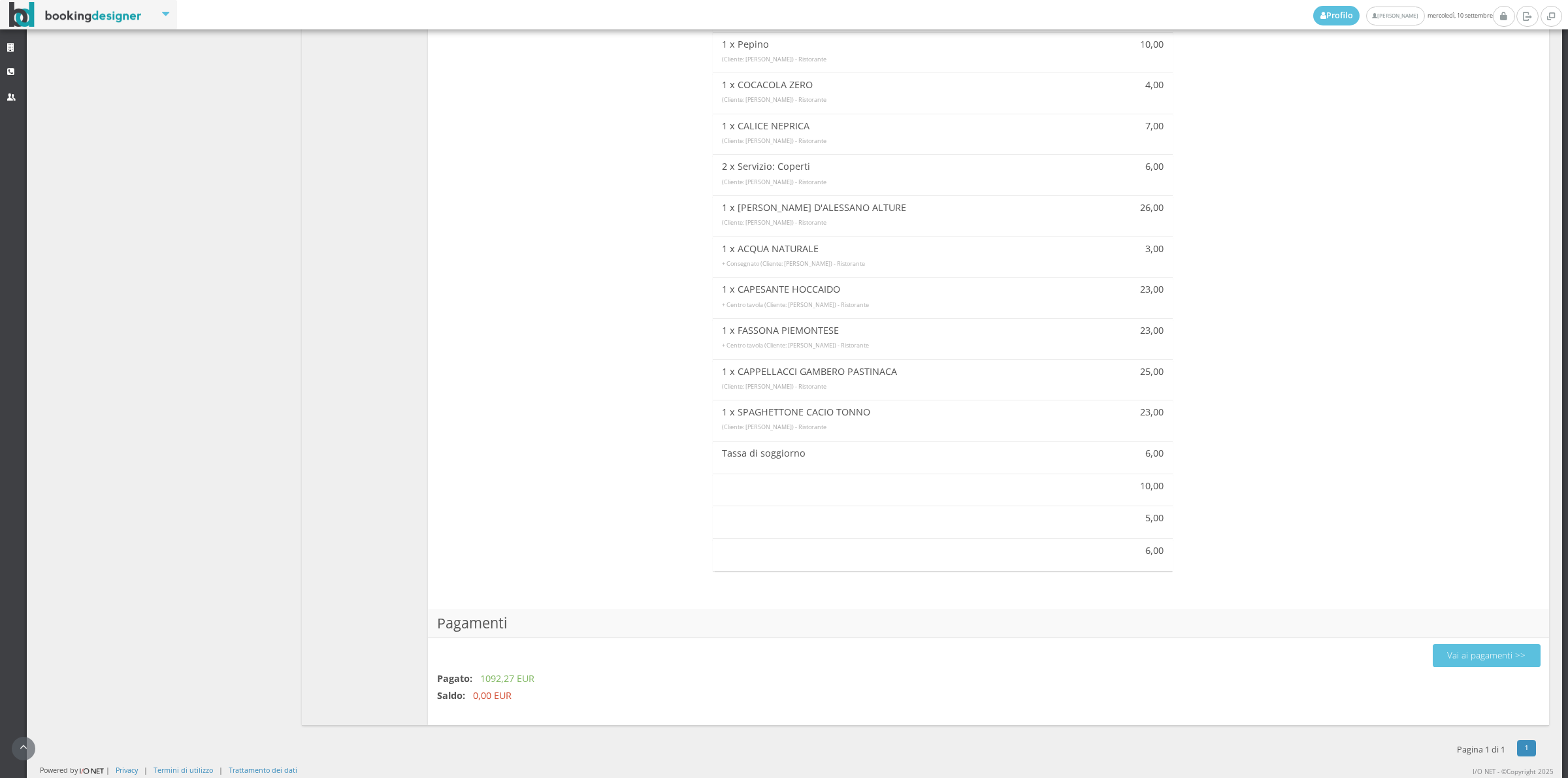
drag, startPoint x: 784, startPoint y: 471, endPoint x: 820, endPoint y: 465, distance: 36.5
click at [820, 465] on div at bounding box center [943, 469] width 460 height 9
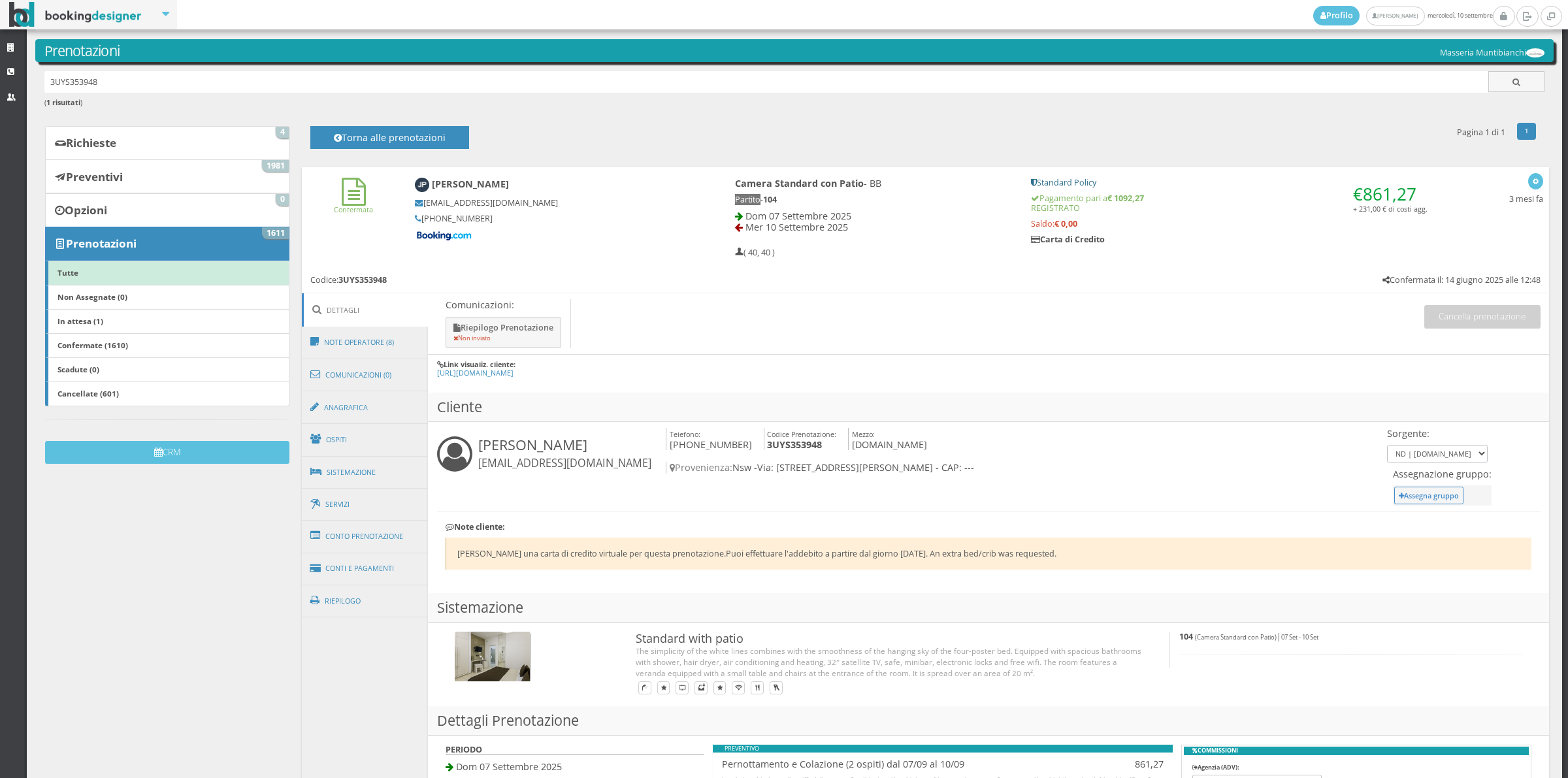
scroll to position [0, 0]
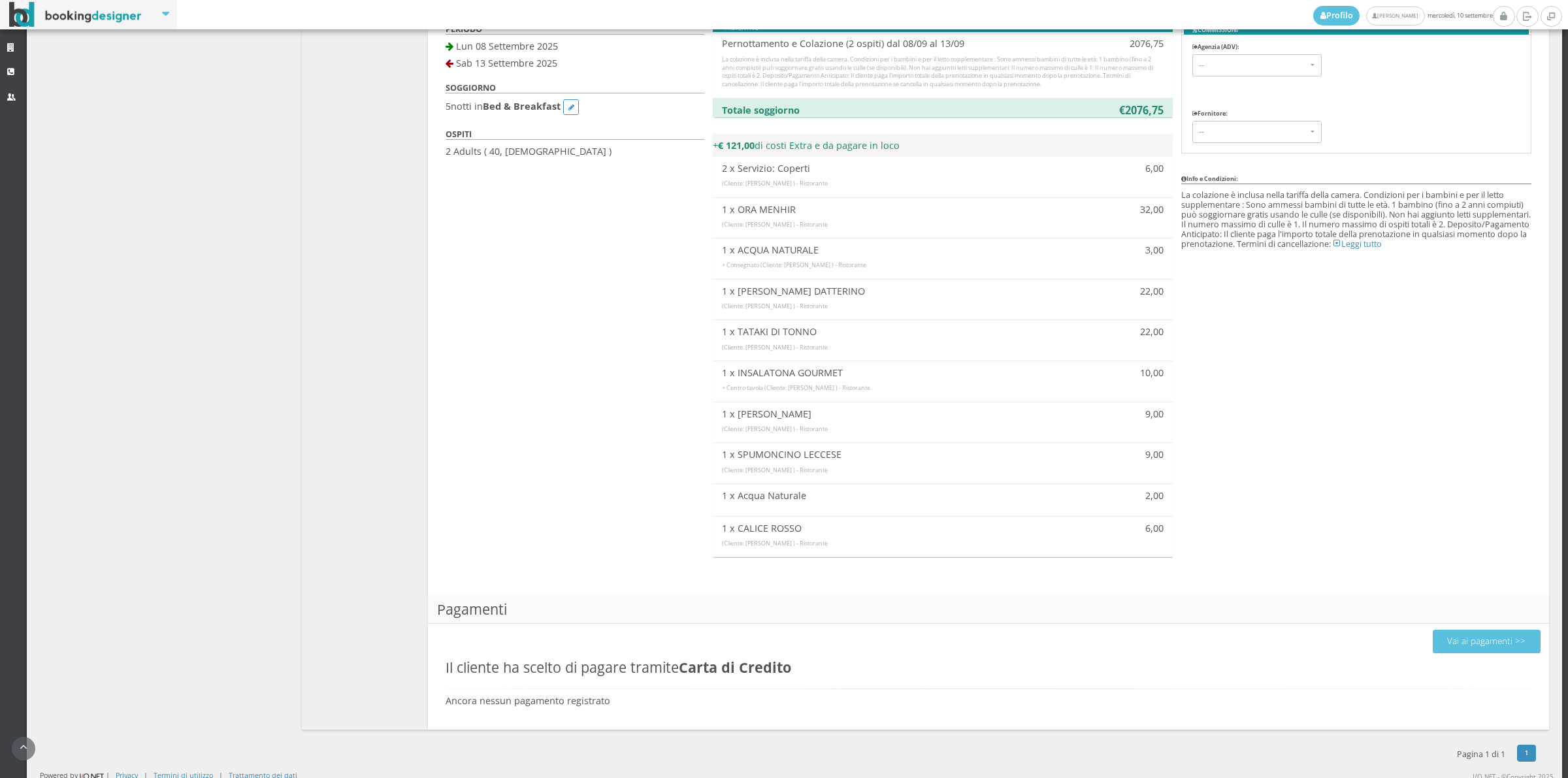
scroll to position [882, 0]
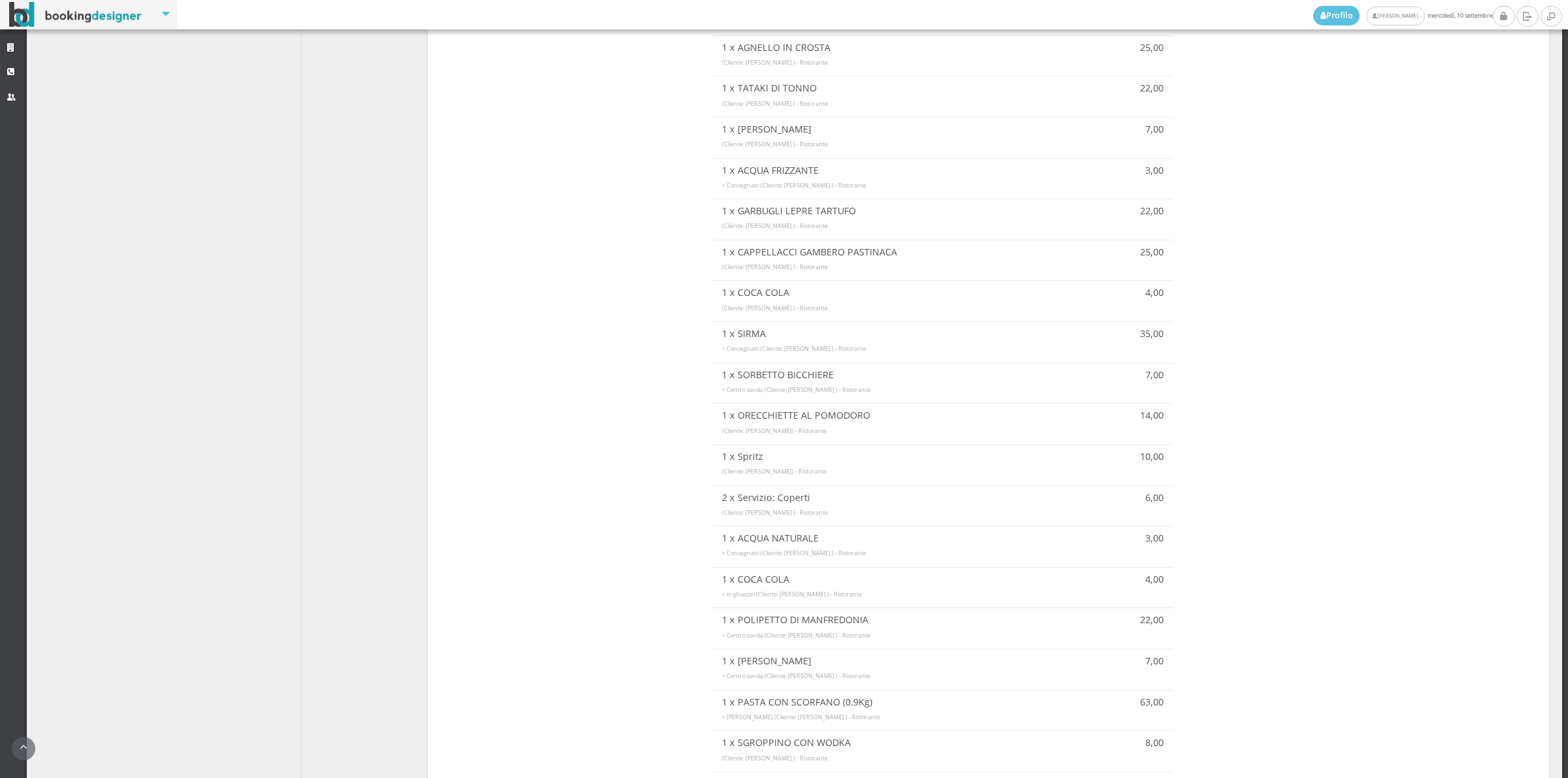
scroll to position [1629, 0]
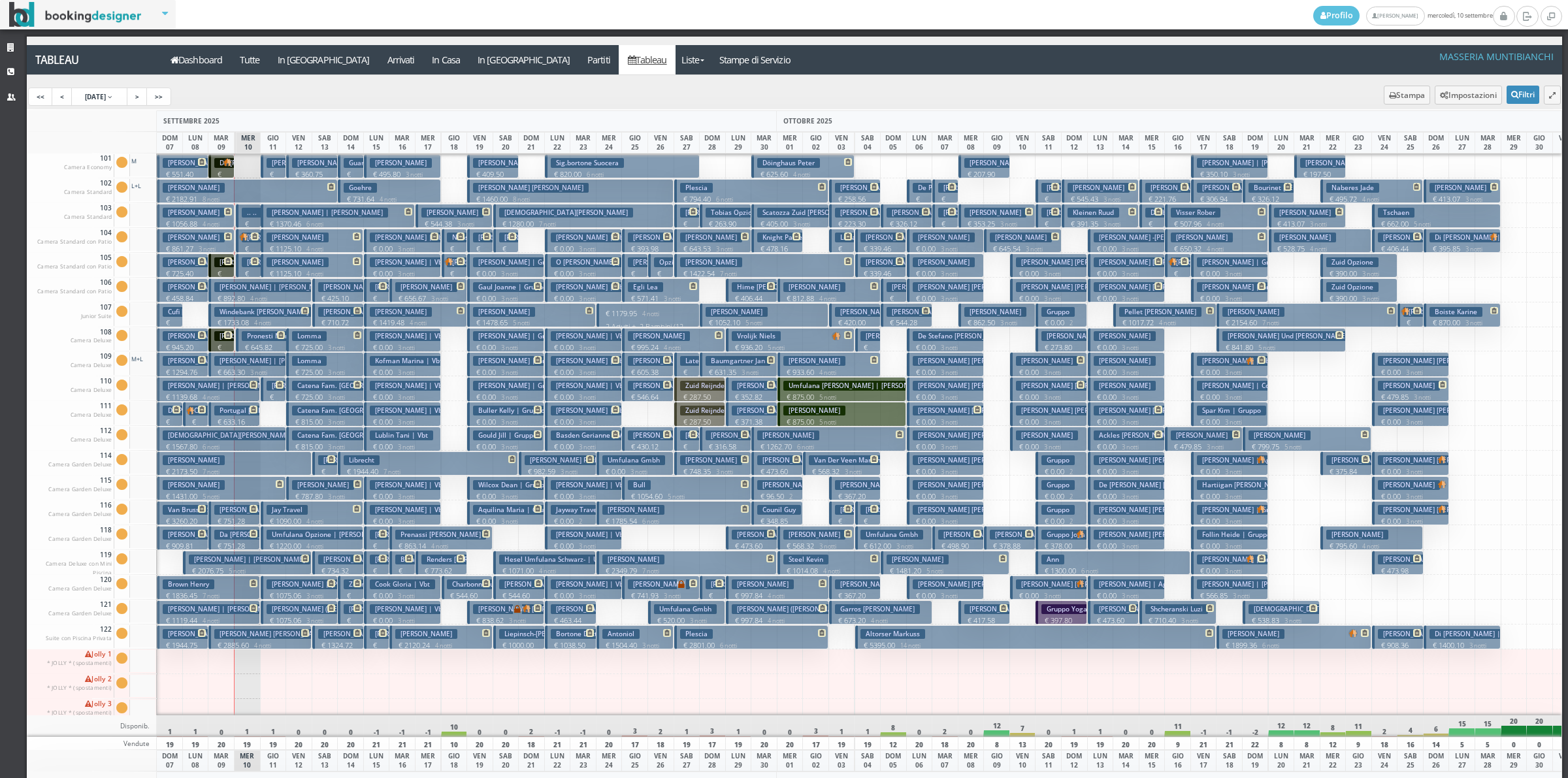
click at [252, 219] on p "€ 143.00 1 notti" at bounding box center [249, 240] width 16 height 41
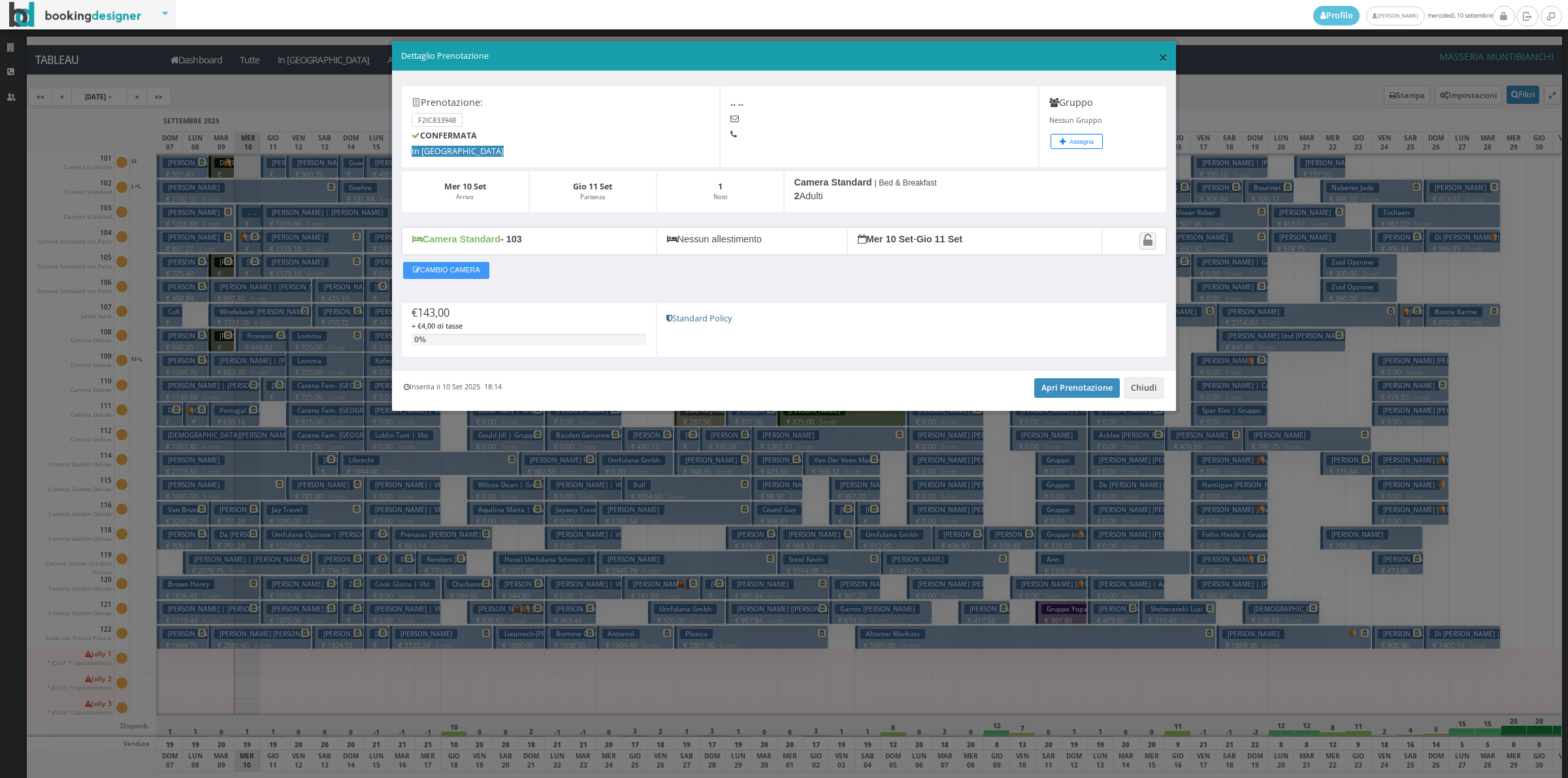
click at [1165, 60] on span "×" at bounding box center [1164, 57] width 9 height 22
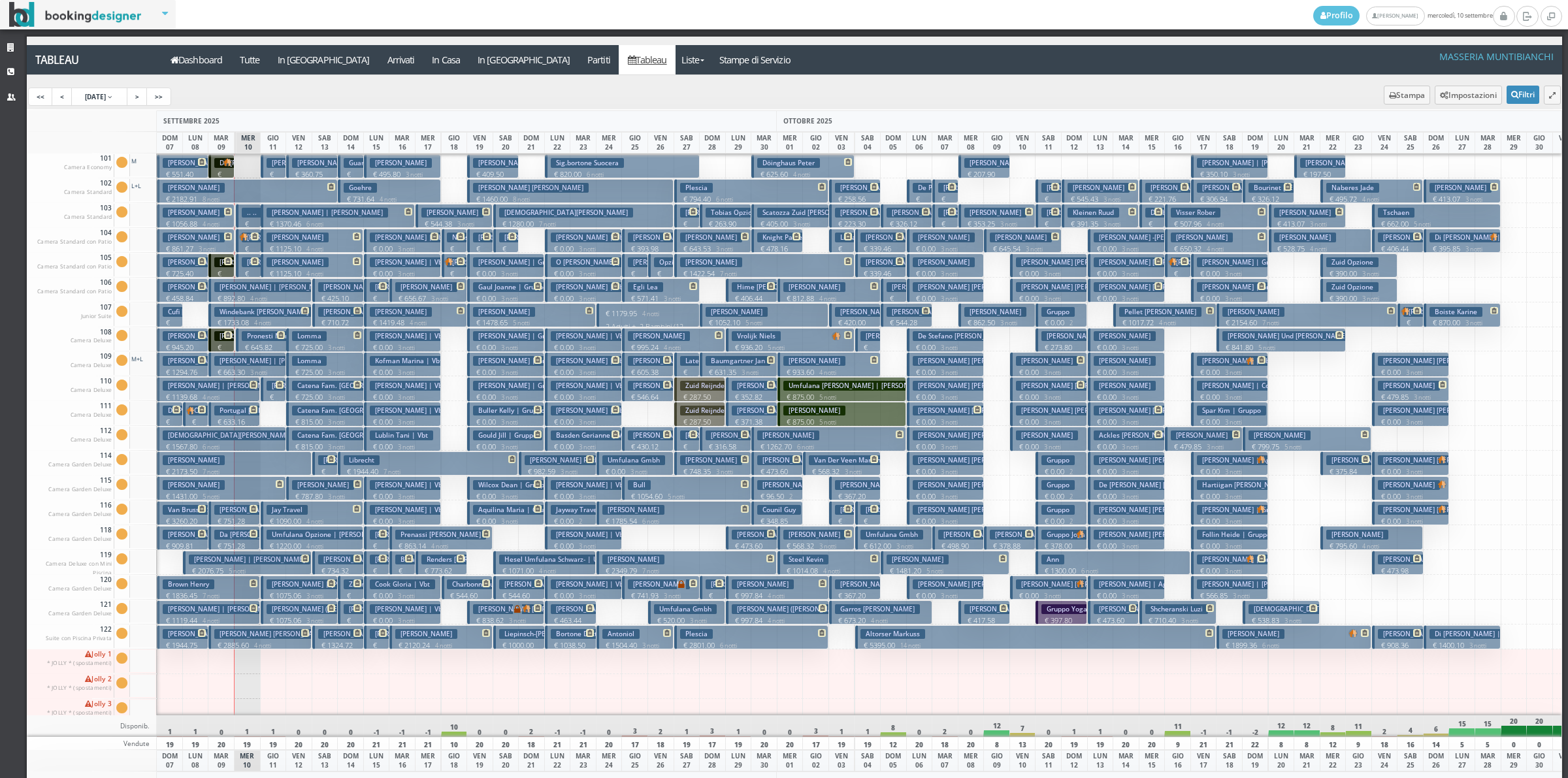
click at [240, 263] on button "Tamagnini Roberto € 201.07 1 notti 2 Adulti" at bounding box center [248, 266] width 25 height 24
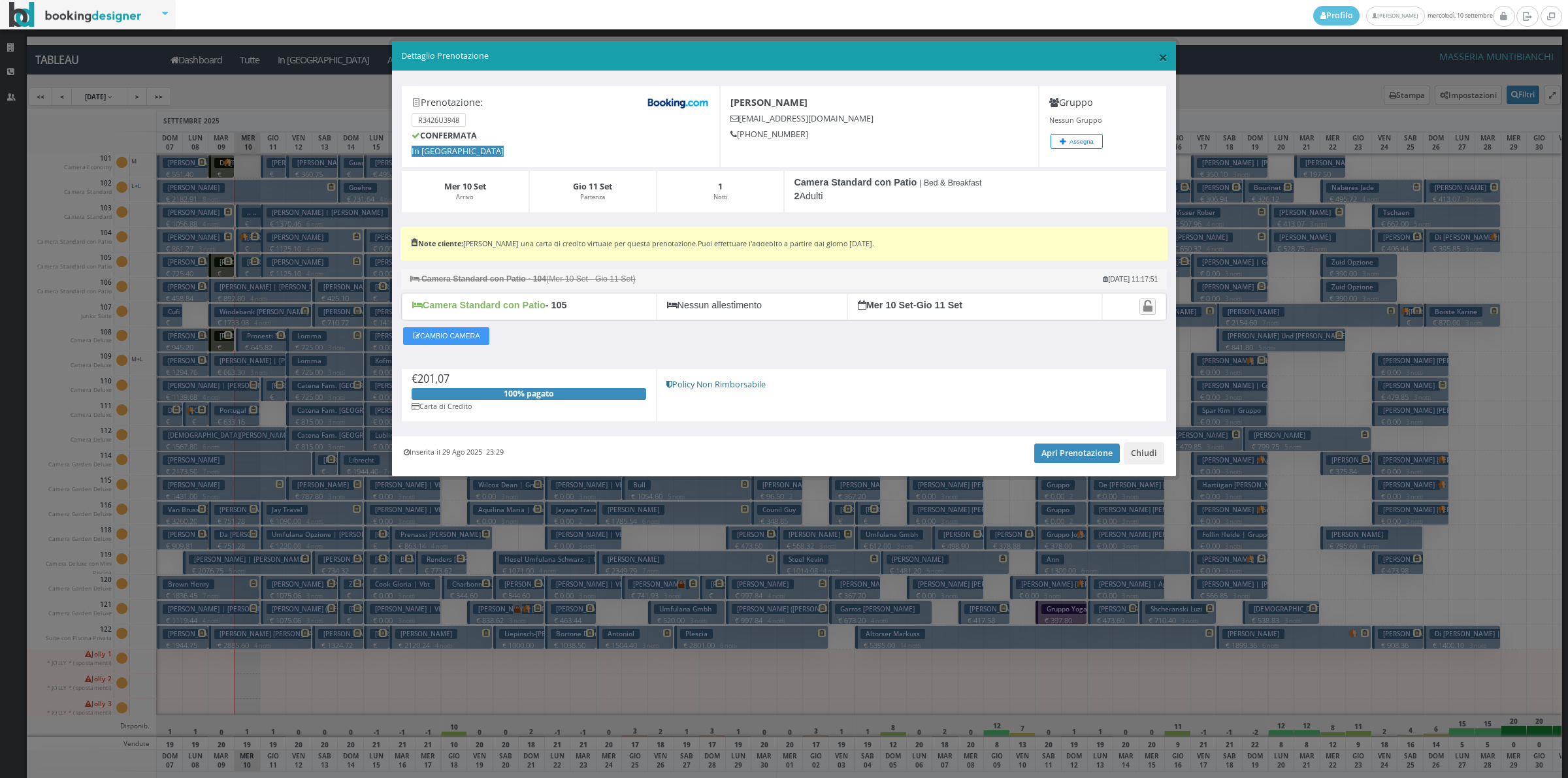
click at [1161, 55] on span "×" at bounding box center [1164, 57] width 9 height 22
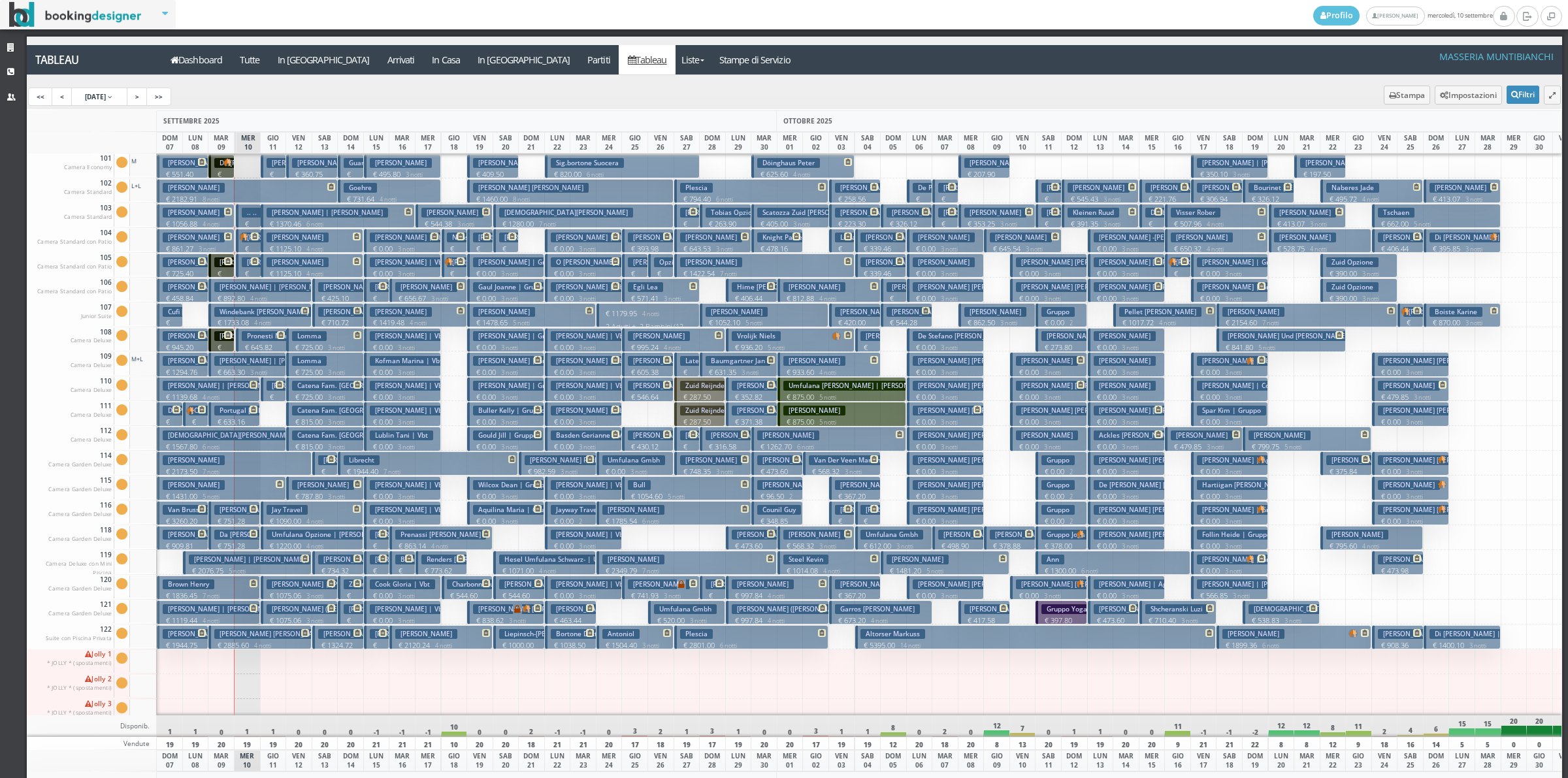
click at [267, 393] on p "€ 217.29 1 notti" at bounding box center [274, 413] width 16 height 41
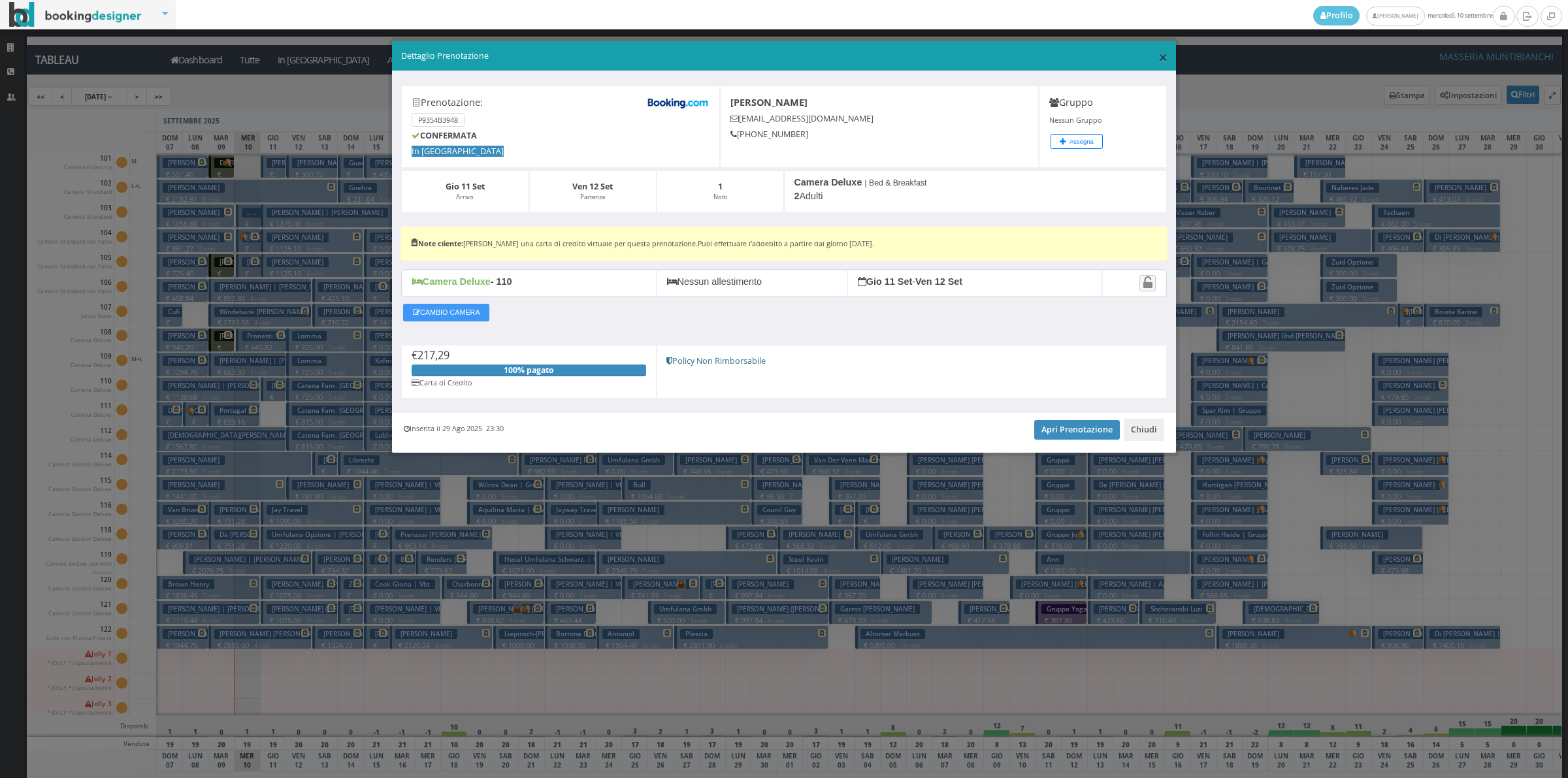
click at [1166, 59] on span "×" at bounding box center [1164, 57] width 9 height 22
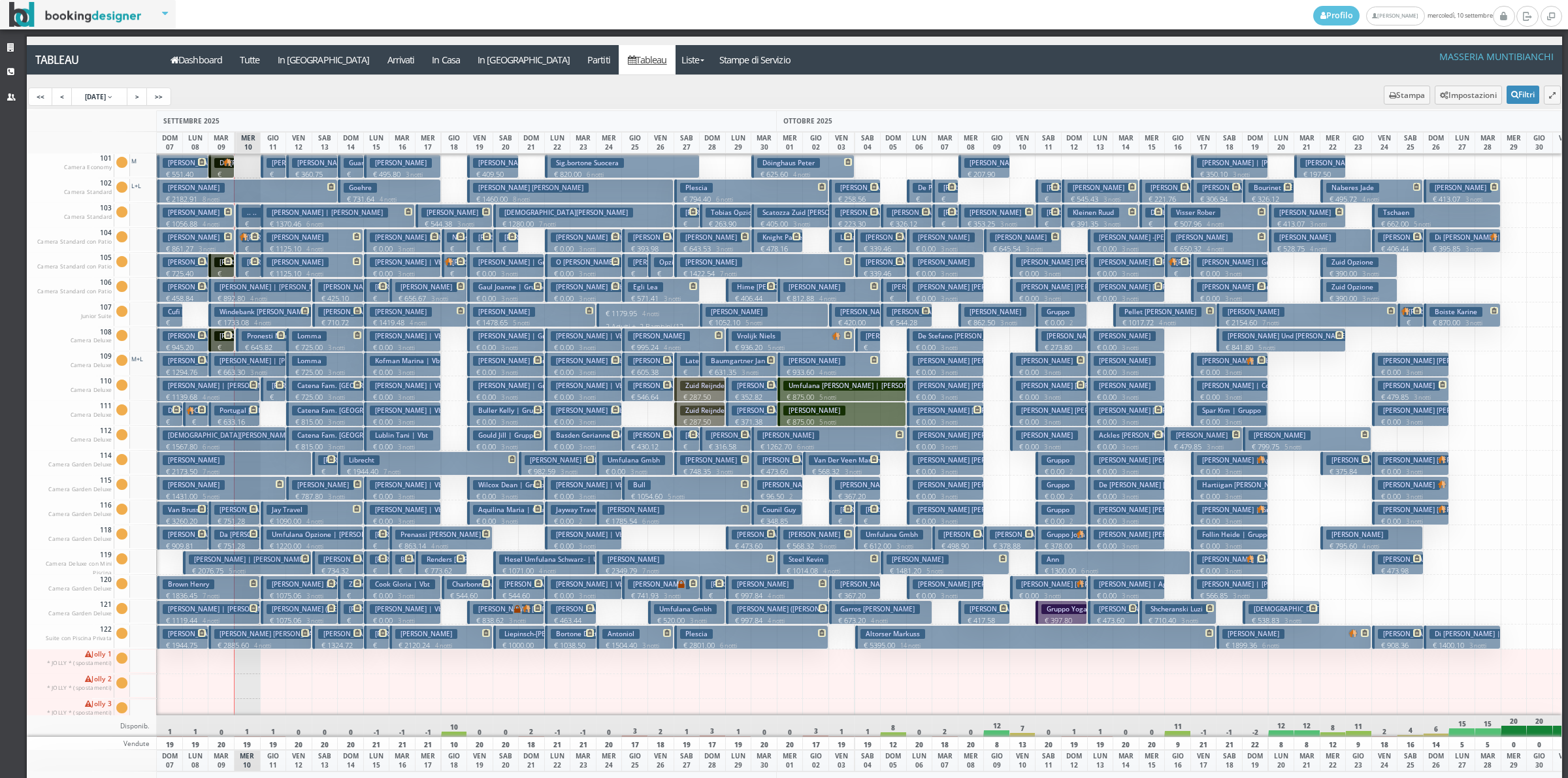
click at [250, 270] on p "€ 201.07 1 notti" at bounding box center [249, 289] width 16 height 41
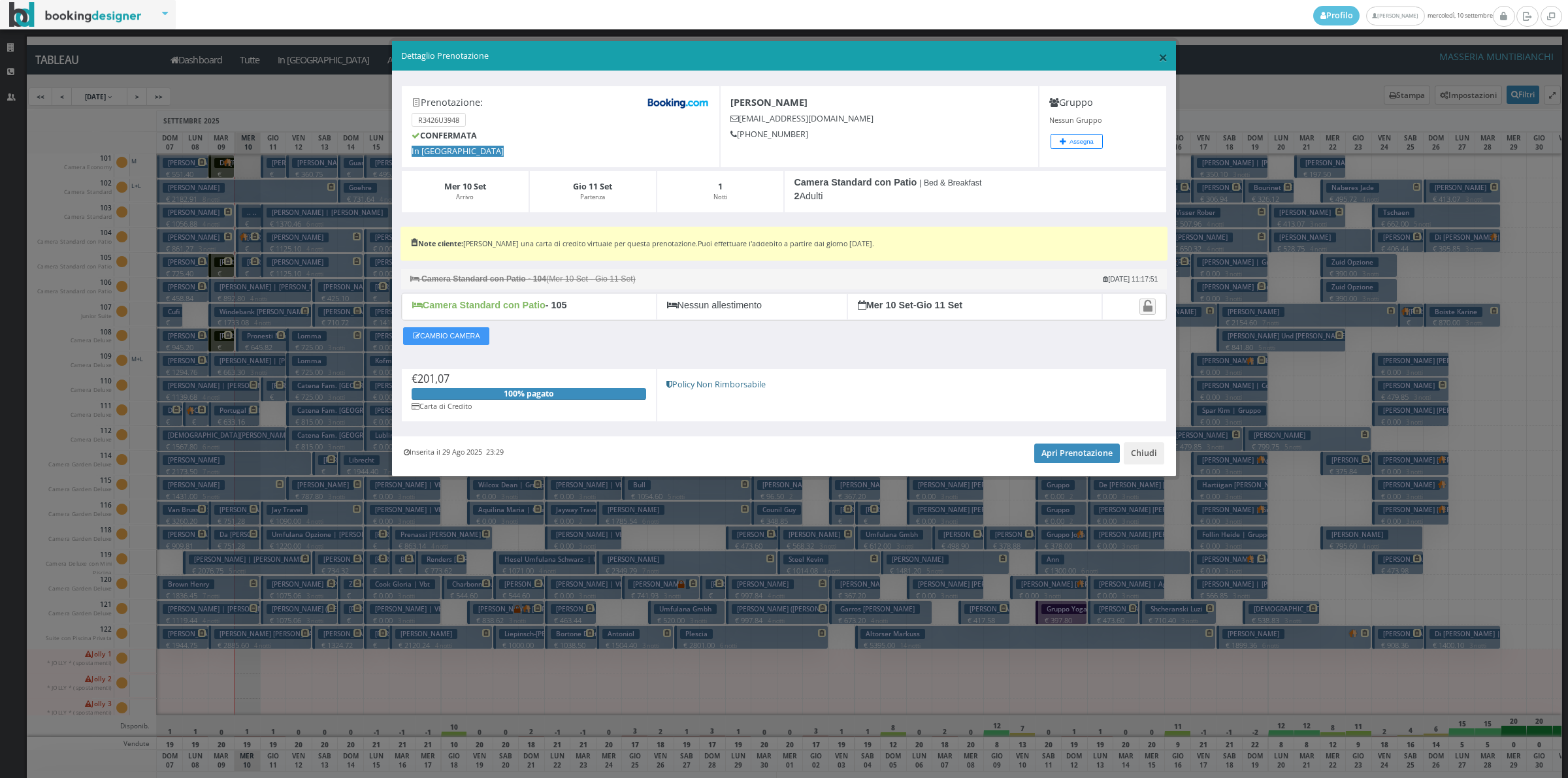
click at [1160, 57] on span "×" at bounding box center [1164, 57] width 9 height 22
click at [1160, 57] on div "Dashboard Tutte In Arrivo Arrivati In Casa In Partenza Partiti Tableau Liste Os…" at bounding box center [795, 59] width 1536 height 29
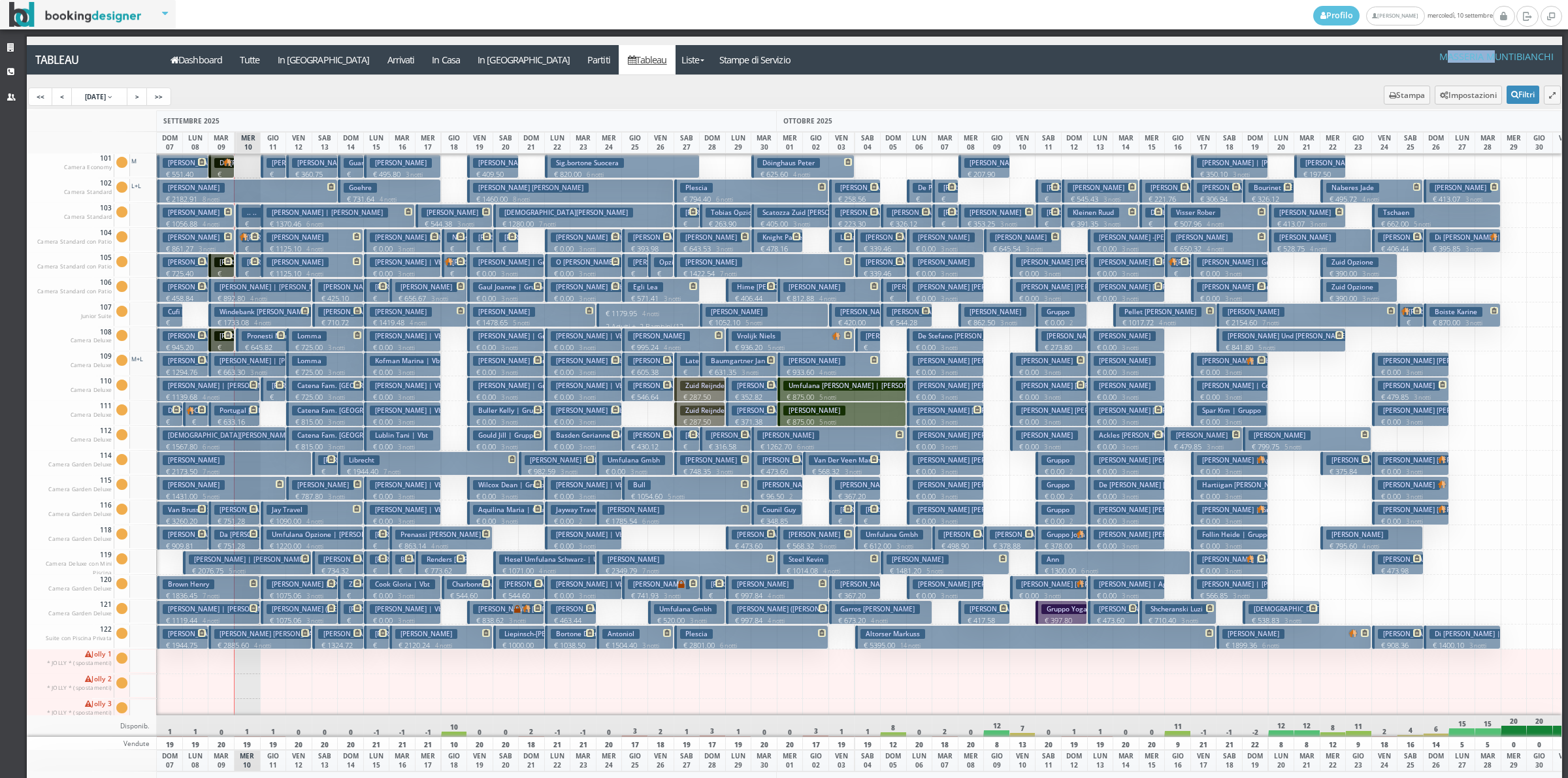
click at [276, 419] on div at bounding box center [273, 414] width 27 height 25
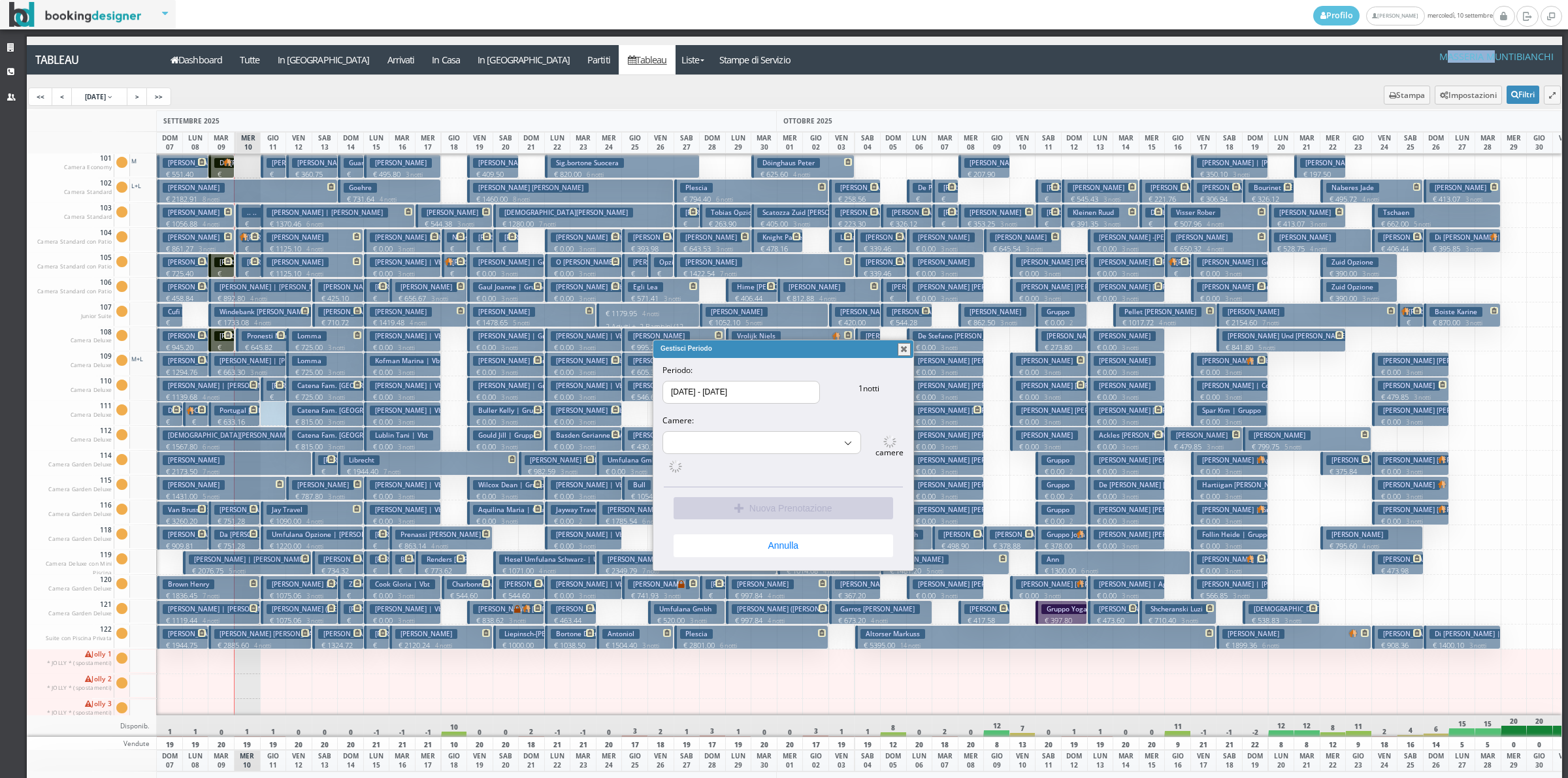
select select "15511"
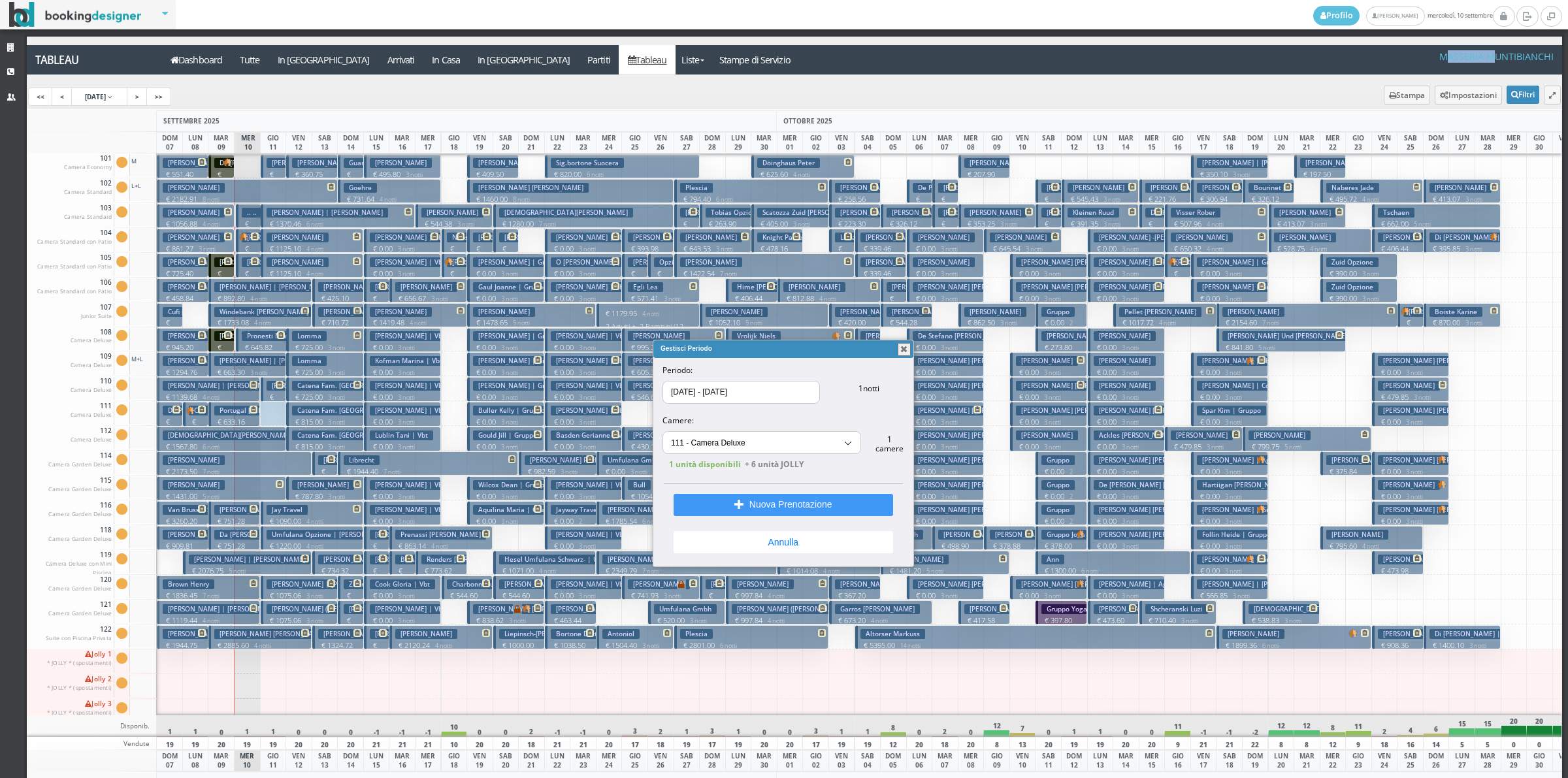
click at [901, 350] on button "button" at bounding box center [904, 349] width 13 height 13
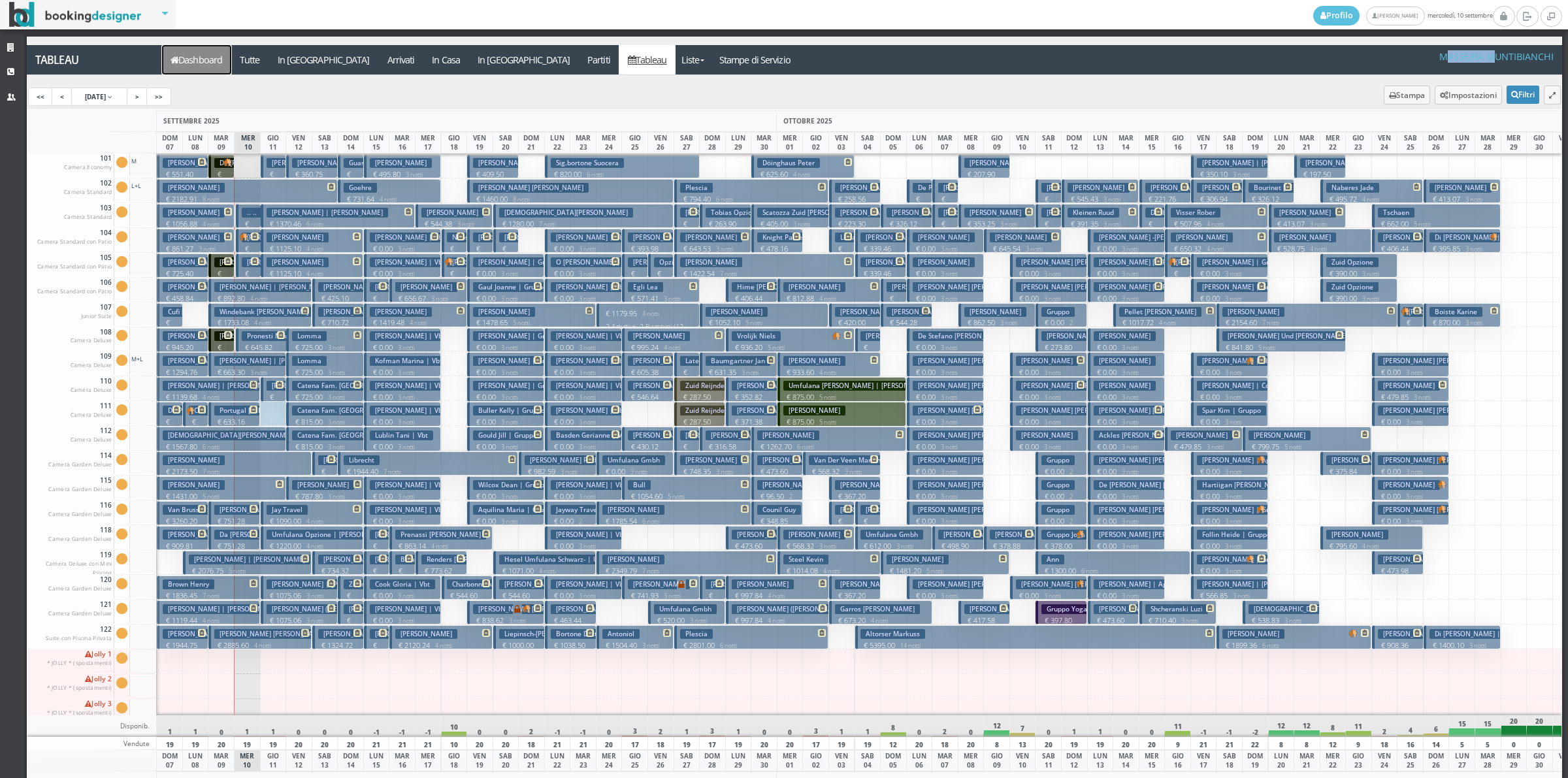
click at [194, 52] on link "Dashboard" at bounding box center [197, 59] width 69 height 29
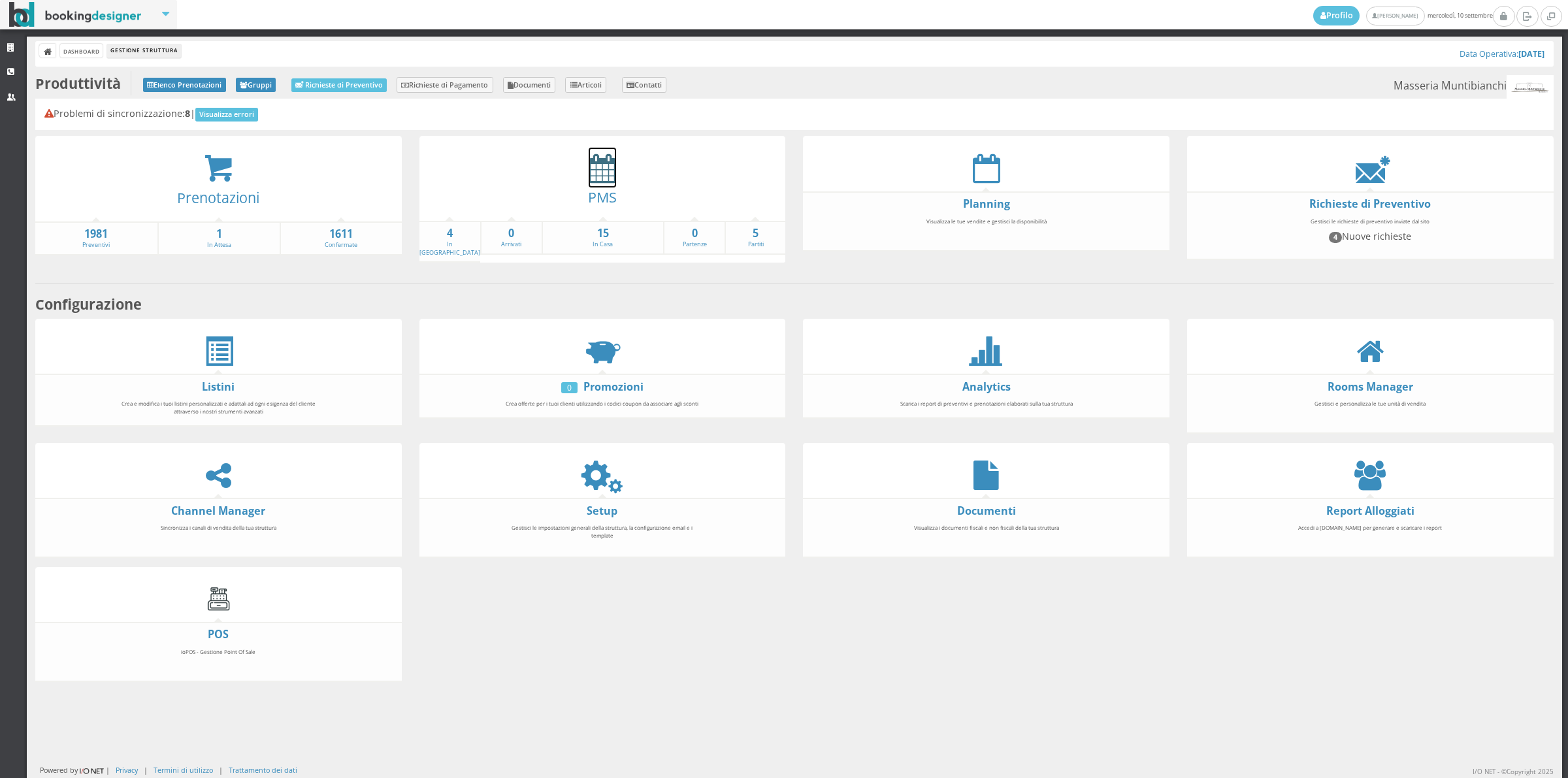
click at [590, 175] on icon at bounding box center [602, 168] width 27 height 29
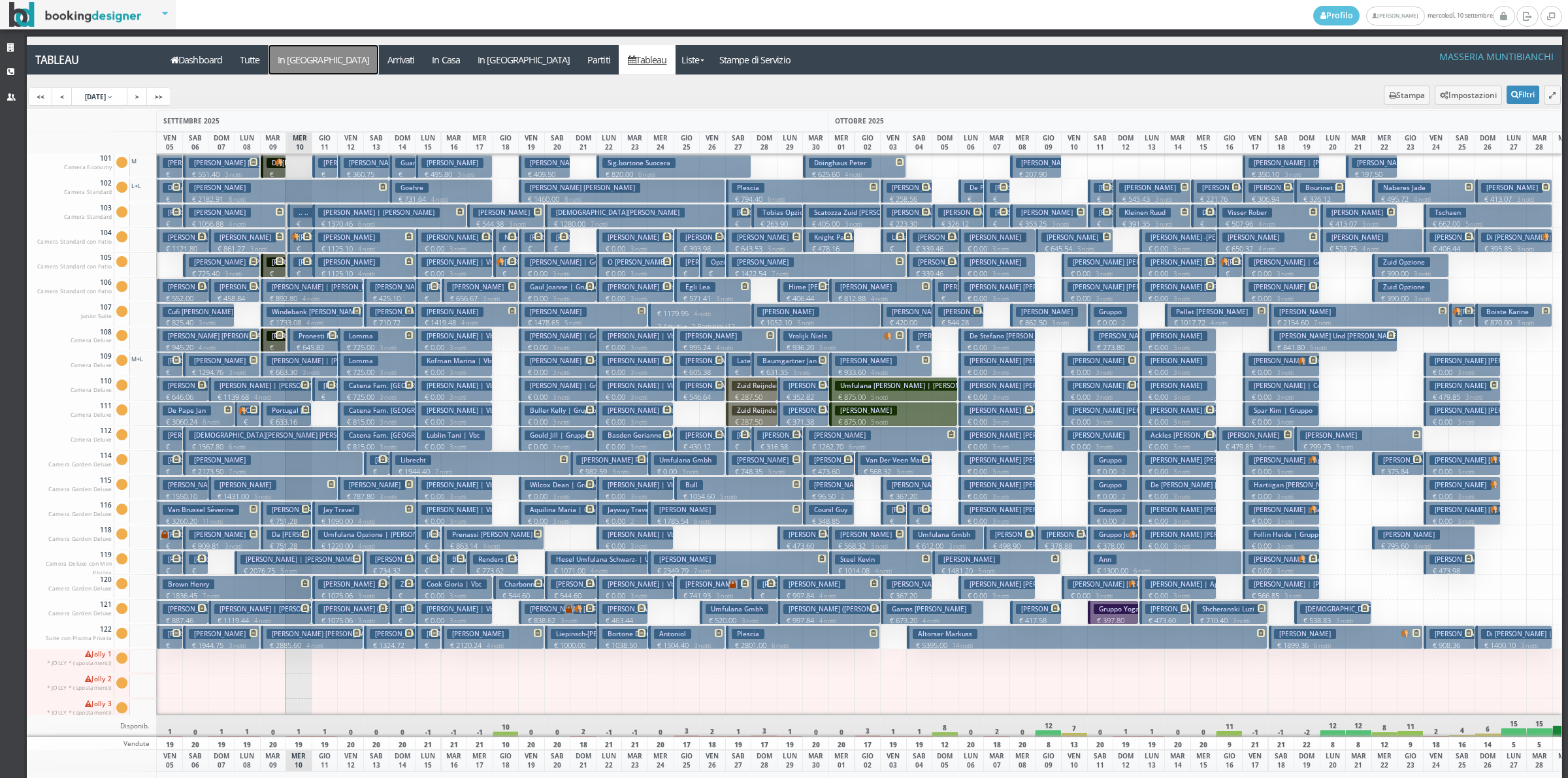
click at [298, 53] on a=pms-arrival-reservations"] "In [GEOGRAPHIC_DATA]" at bounding box center [323, 59] width 110 height 29
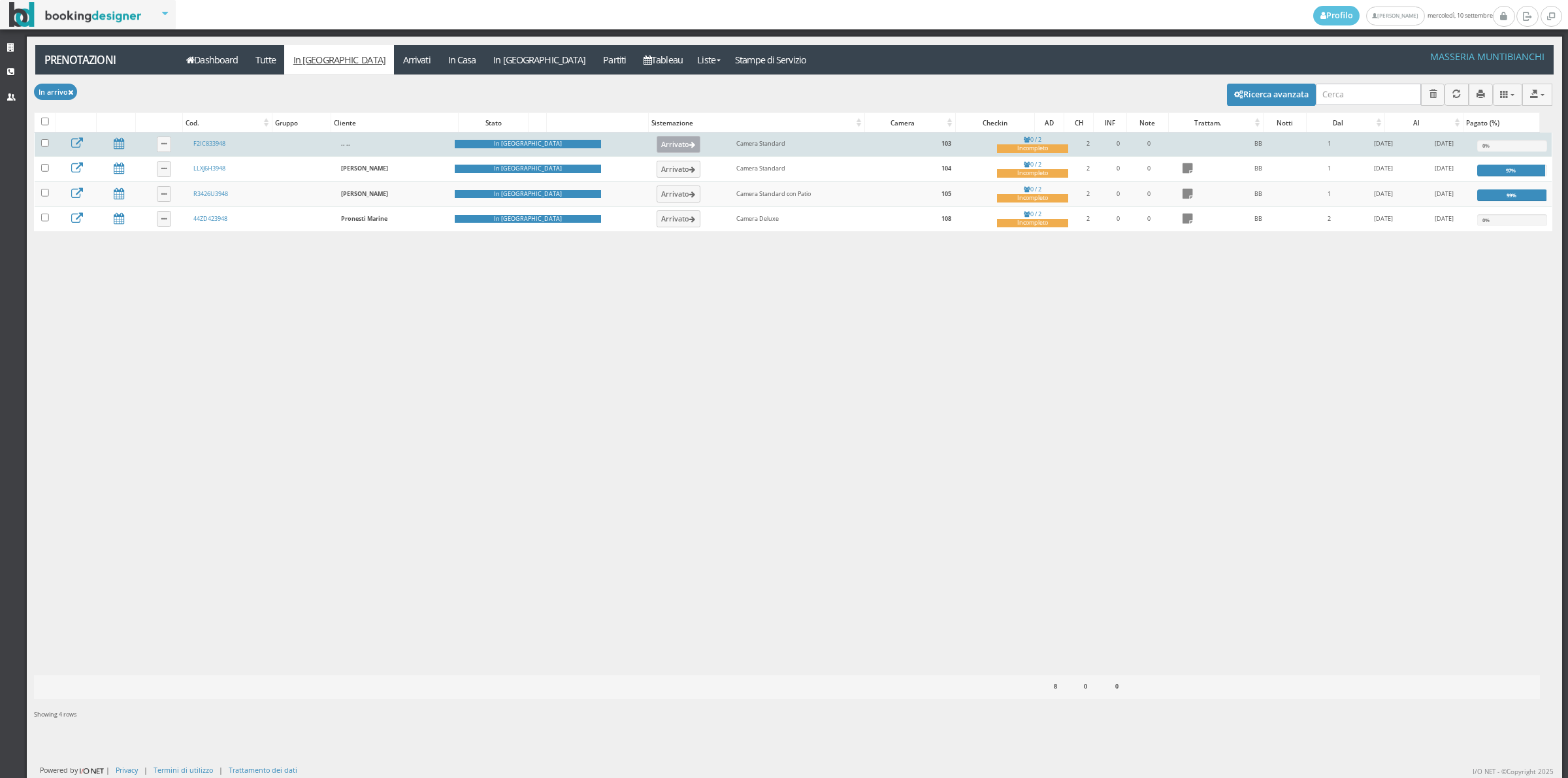
click at [657, 141] on button "Arrivato" at bounding box center [679, 144] width 44 height 17
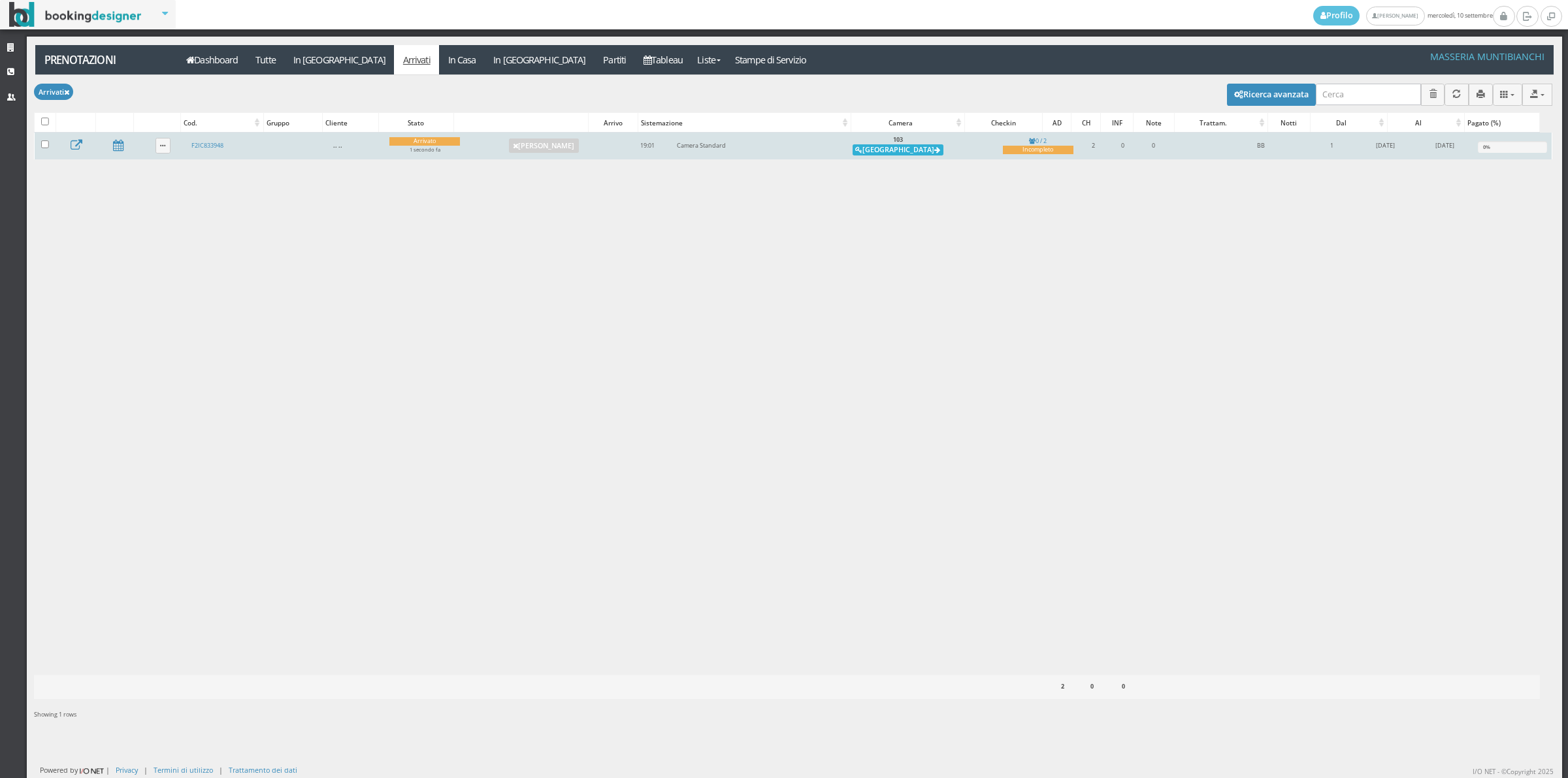
click at [903, 151] on button "[GEOGRAPHIC_DATA]" at bounding box center [898, 150] width 91 height 12
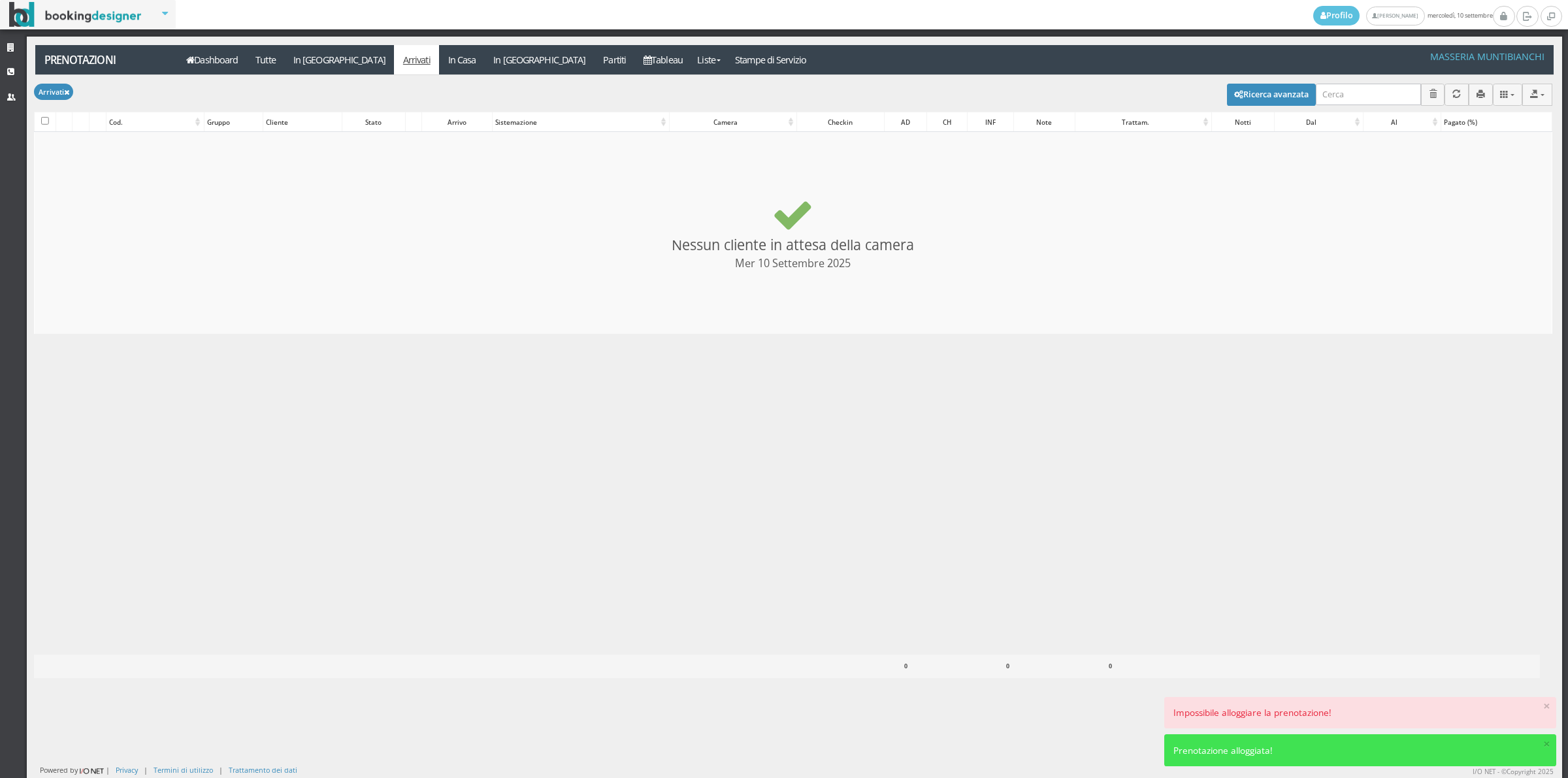
checkbox input "false"
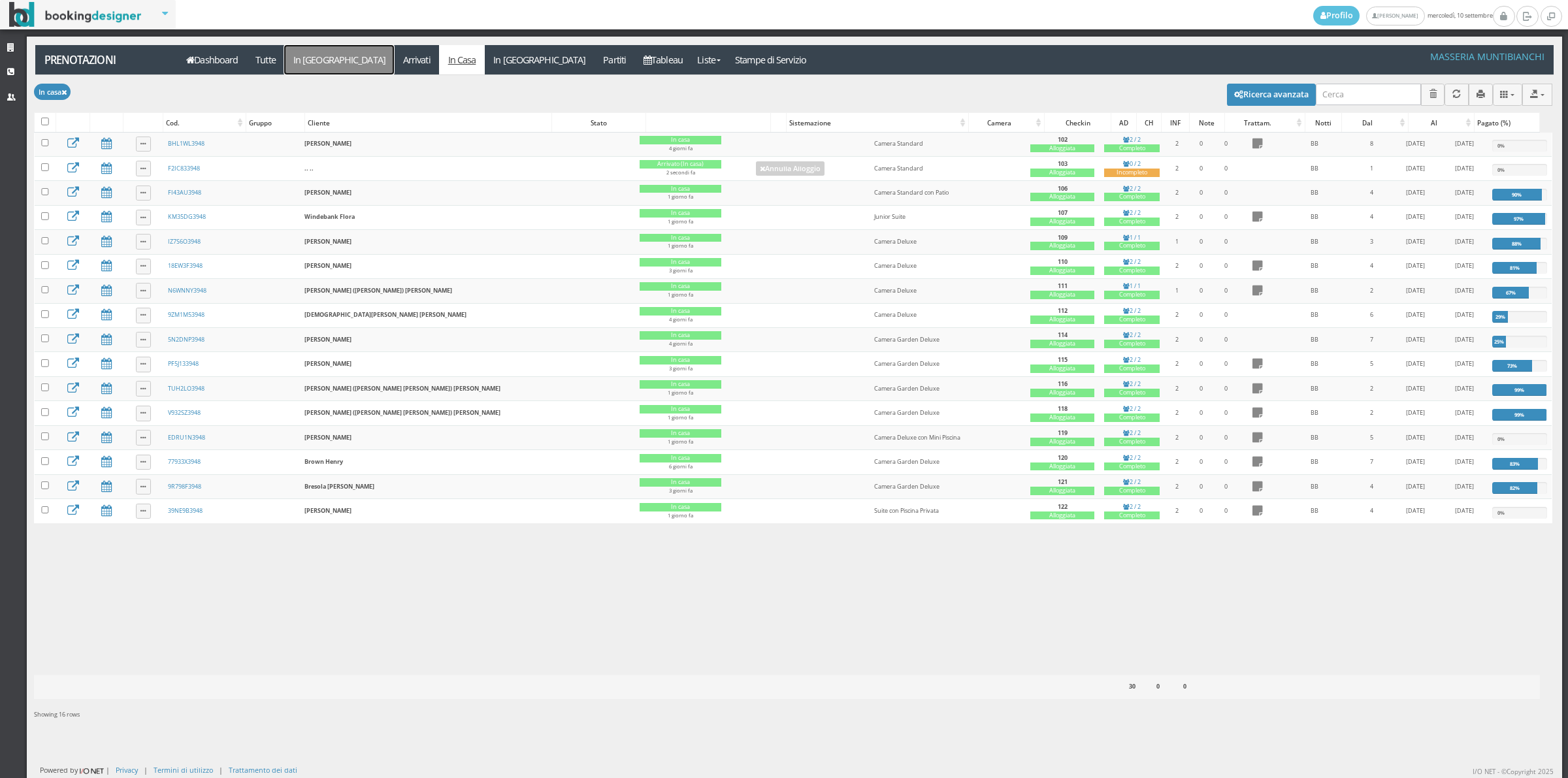
click at [315, 53] on link "In [GEOGRAPHIC_DATA]" at bounding box center [339, 59] width 110 height 29
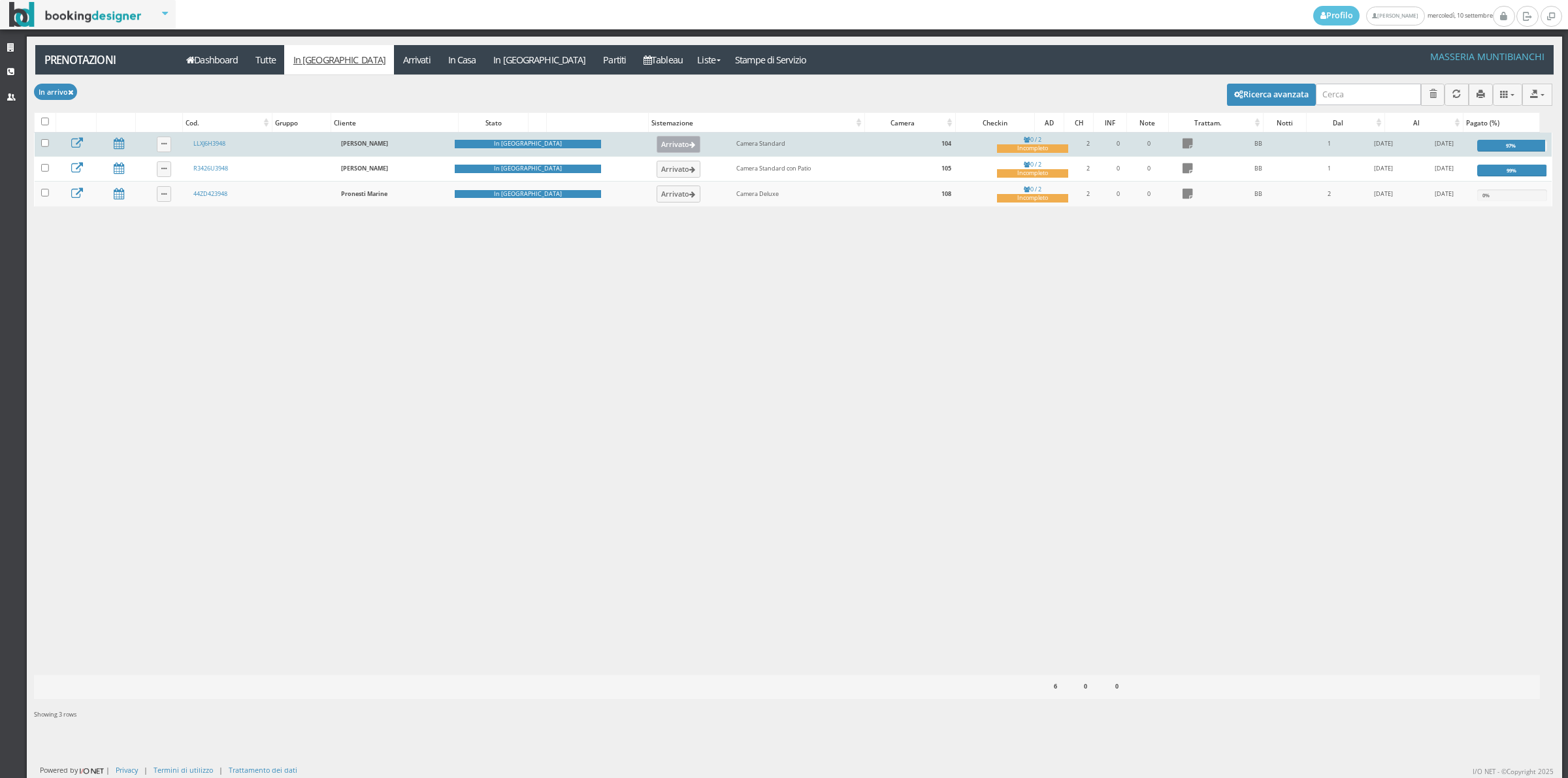
click at [657, 140] on button "Arrivato" at bounding box center [679, 144] width 44 height 17
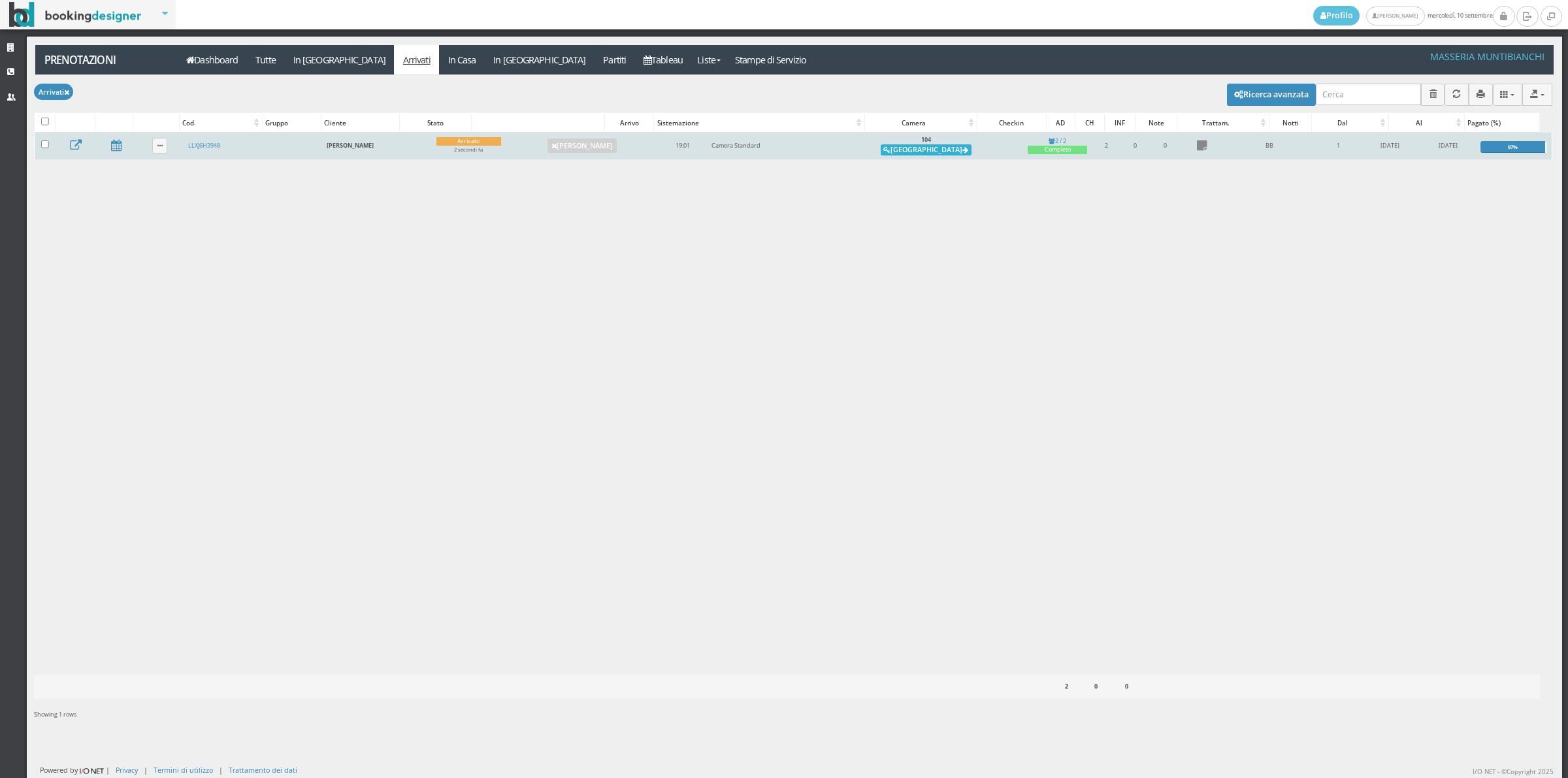
click at [930, 153] on button "[GEOGRAPHIC_DATA]" at bounding box center [926, 150] width 91 height 12
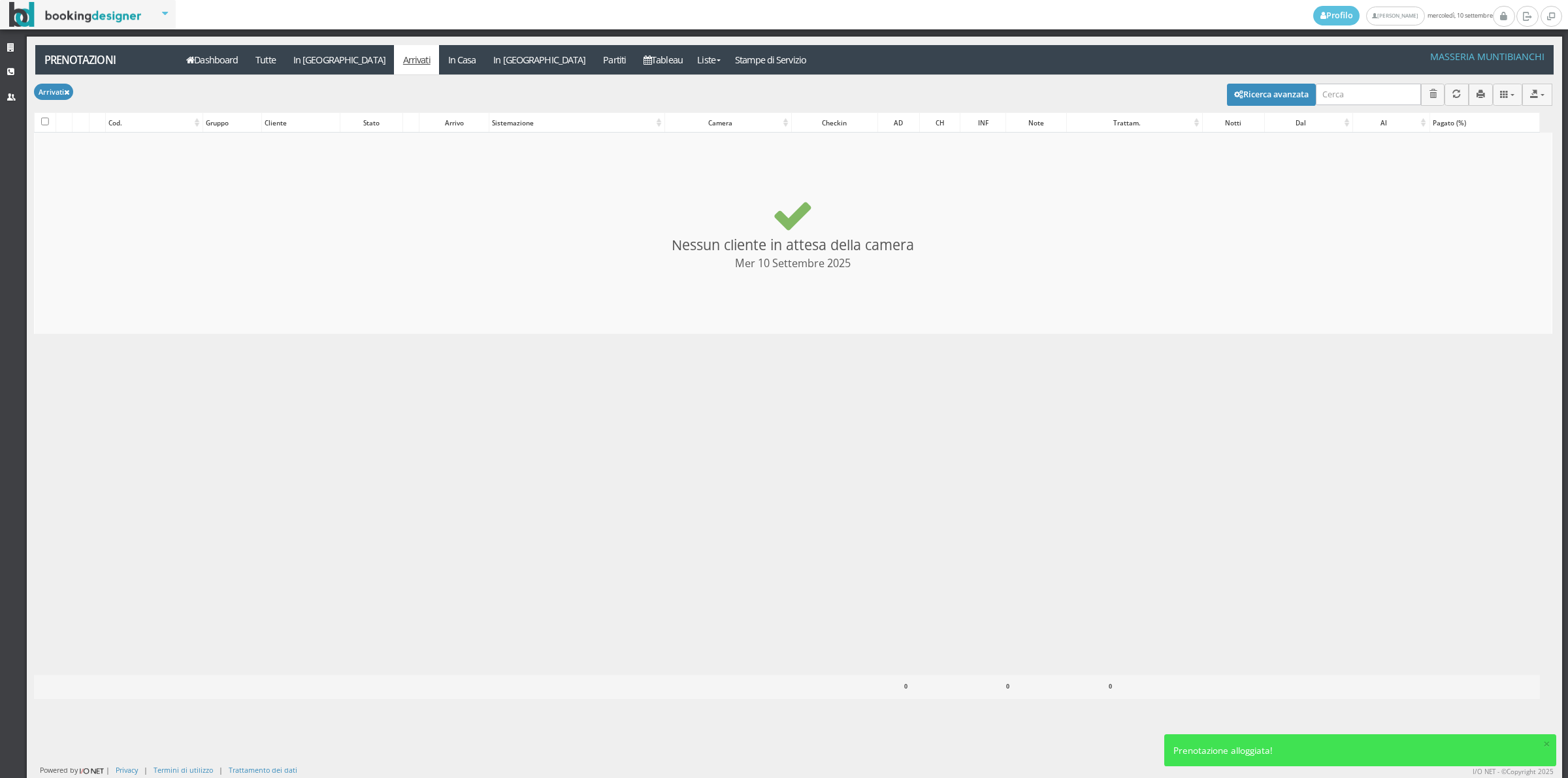
checkbox input "false"
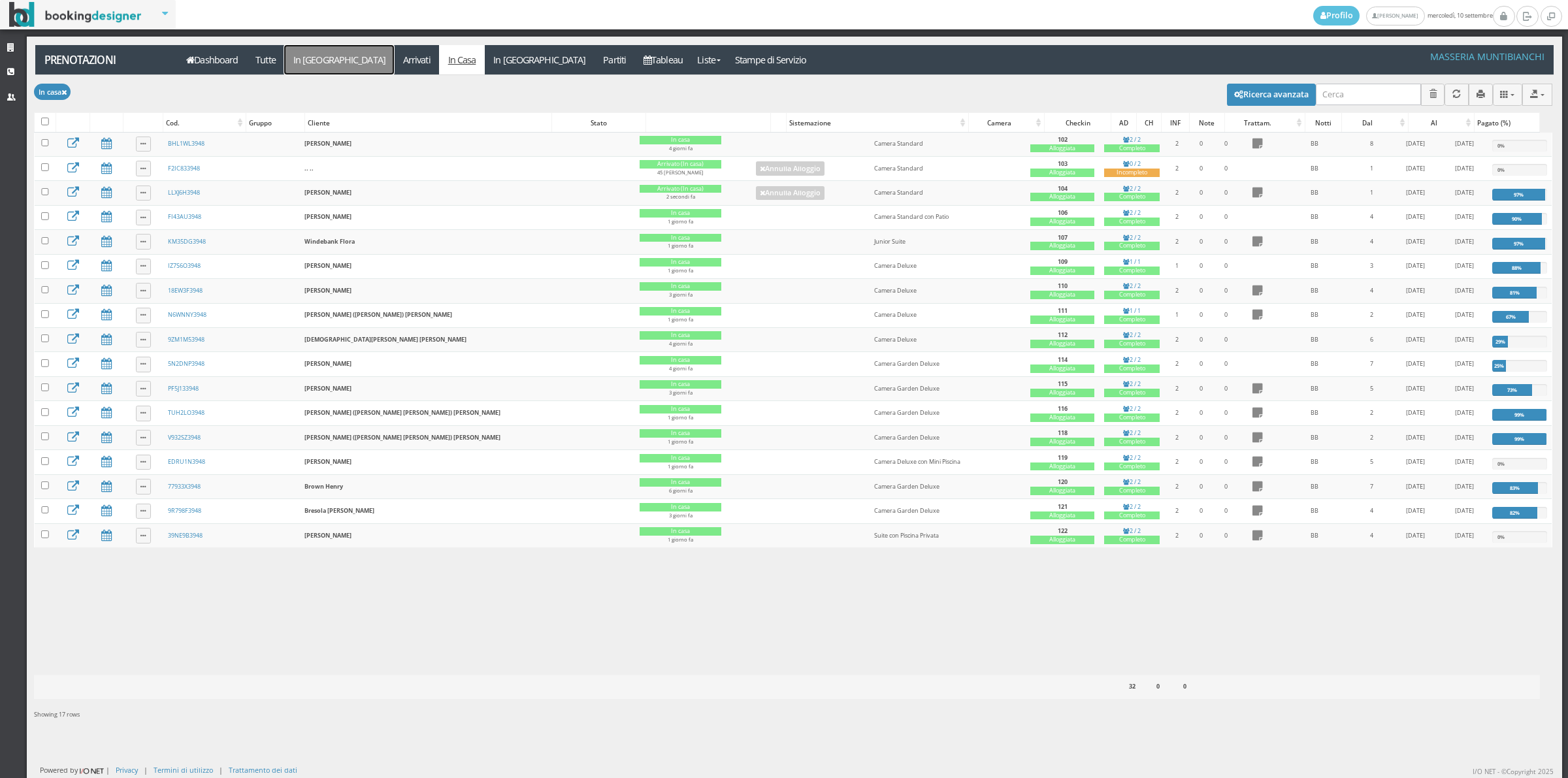
click at [334, 53] on link "In [GEOGRAPHIC_DATA]" at bounding box center [339, 59] width 110 height 29
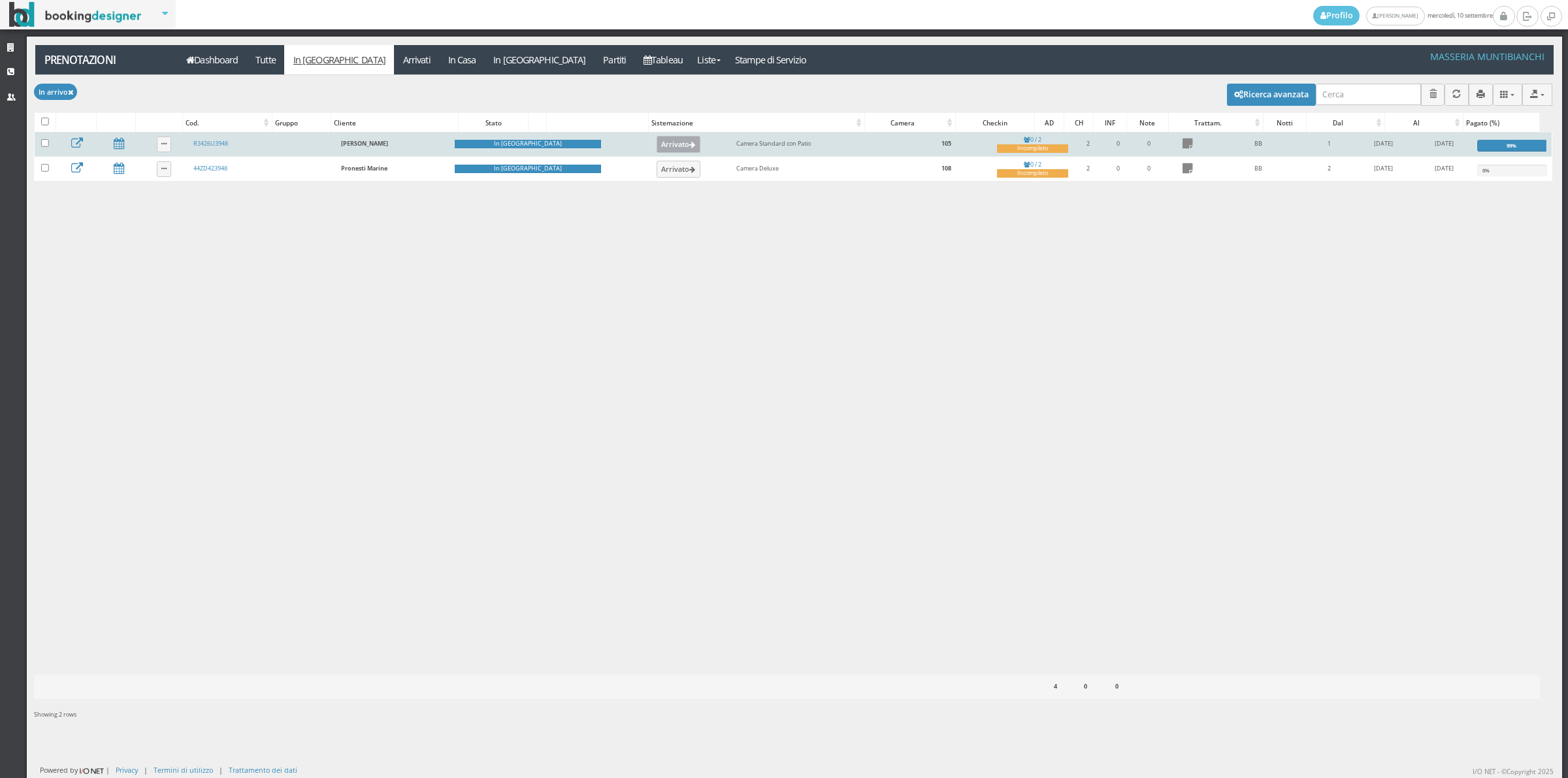
click at [657, 147] on button "Arrivato" at bounding box center [679, 144] width 44 height 17
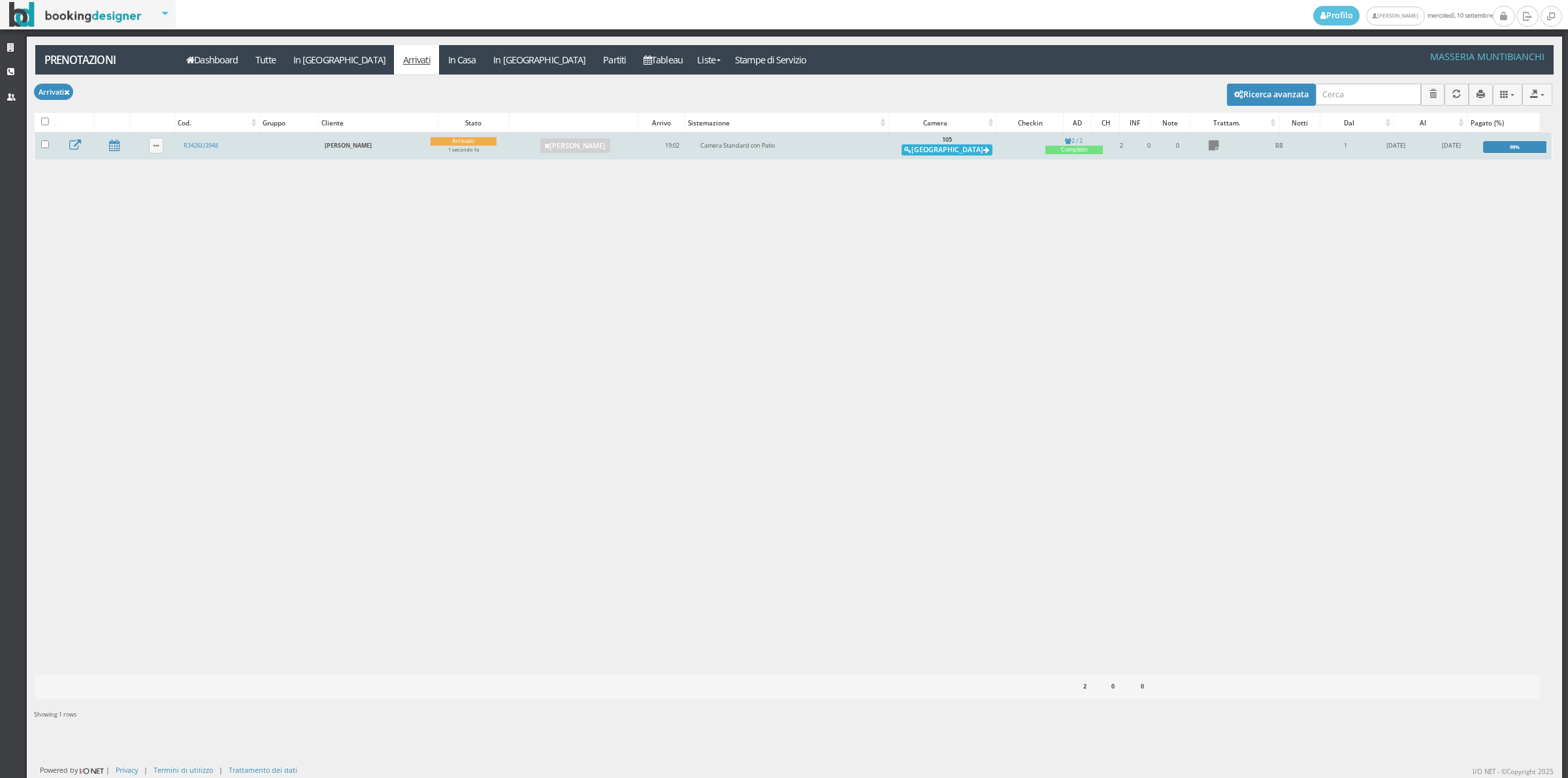
click at [958, 149] on button "[GEOGRAPHIC_DATA]" at bounding box center [946, 150] width 91 height 12
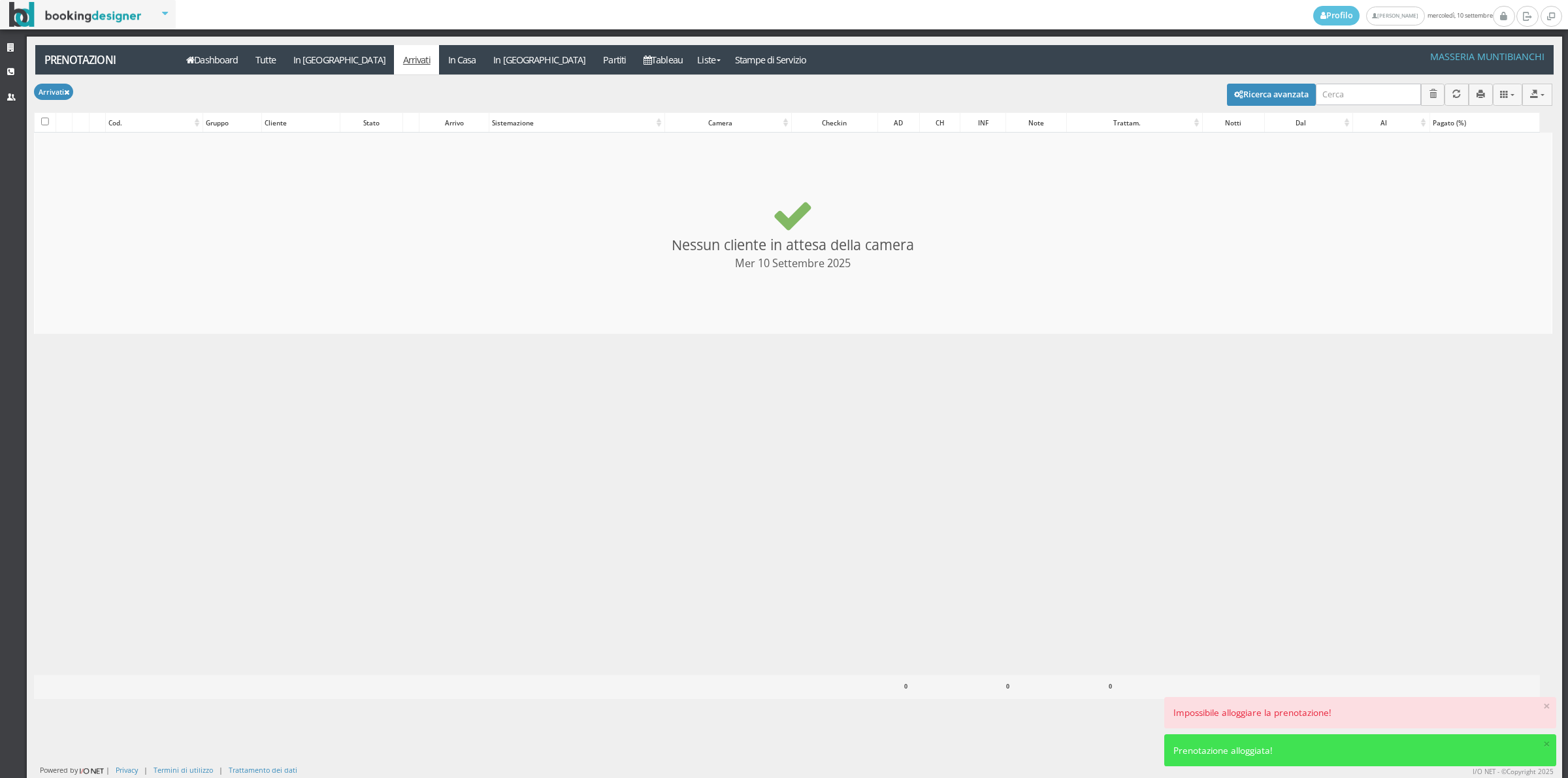
checkbox input "false"
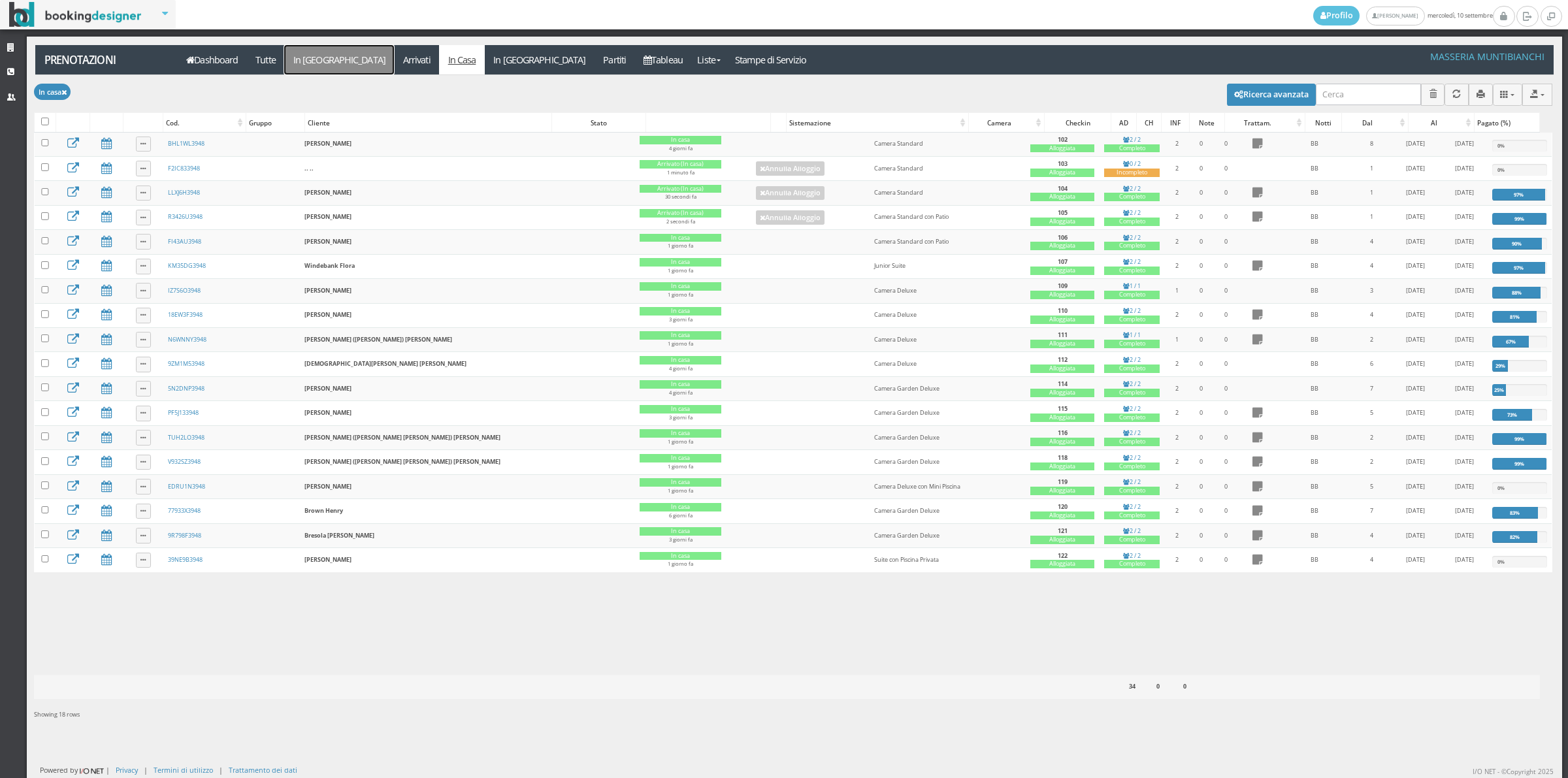
click at [312, 60] on link "In [GEOGRAPHIC_DATA]" at bounding box center [339, 59] width 110 height 29
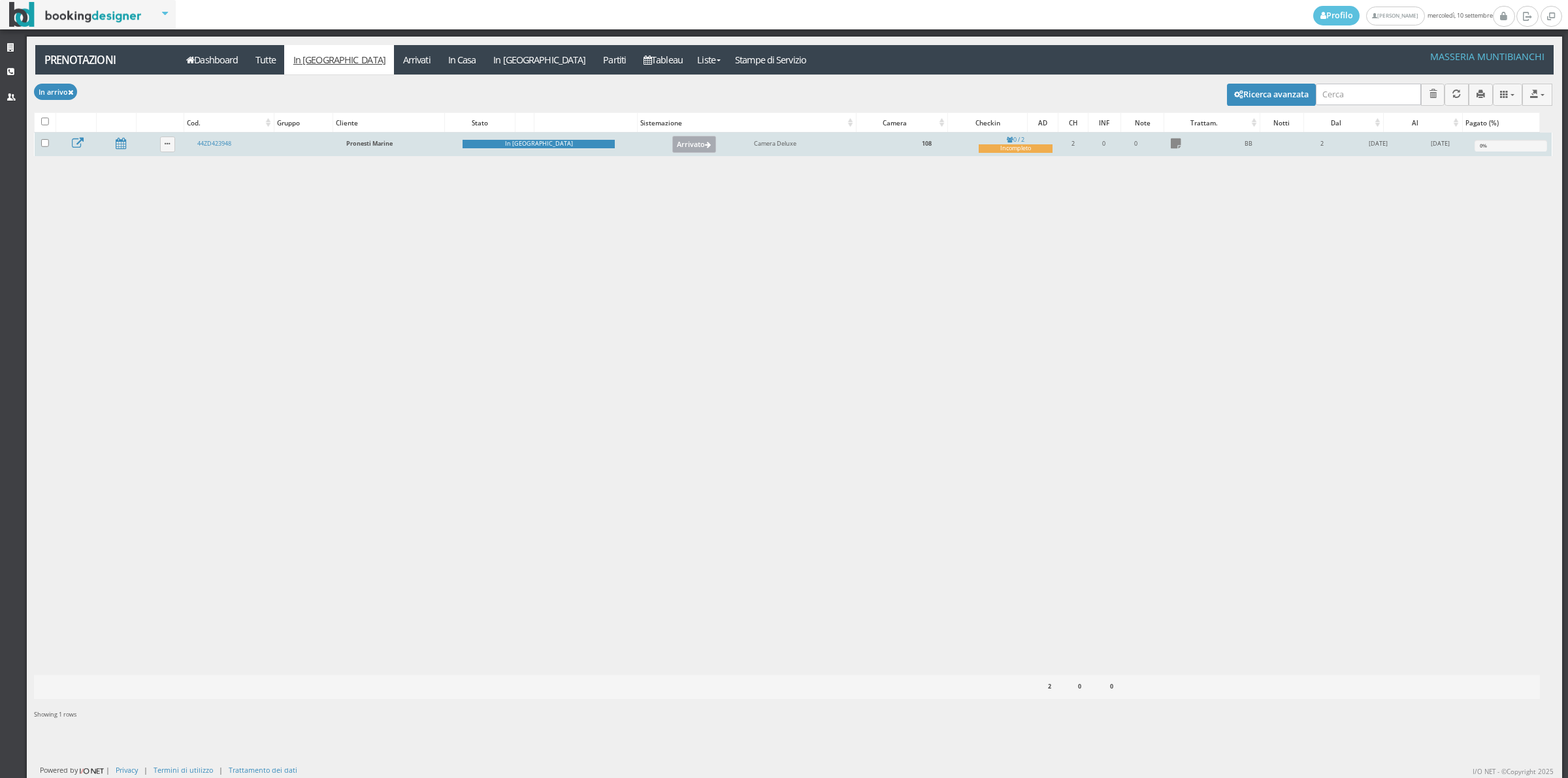
click at [672, 140] on button "Arrivato" at bounding box center [694, 144] width 44 height 17
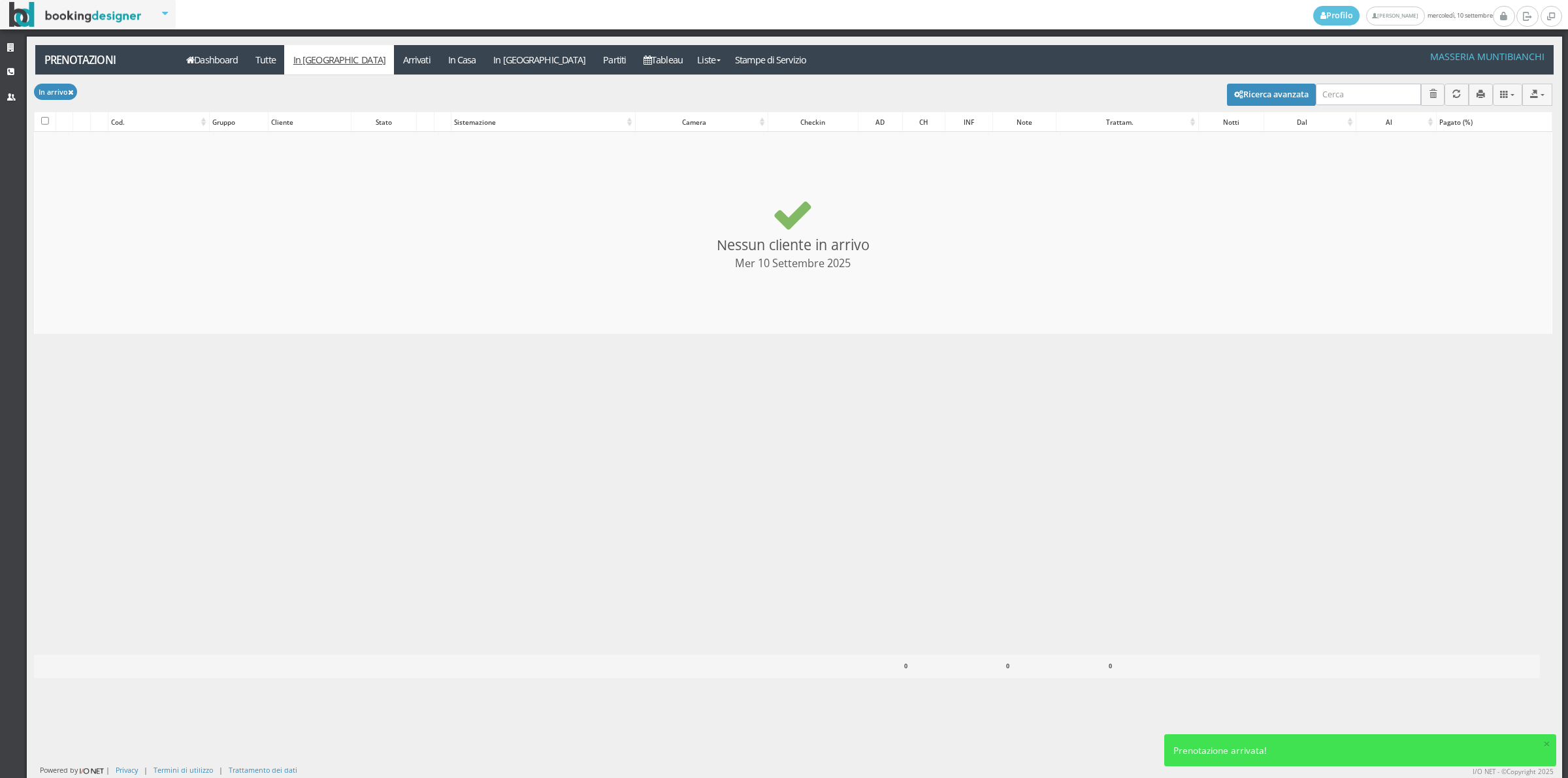
checkbox input "false"
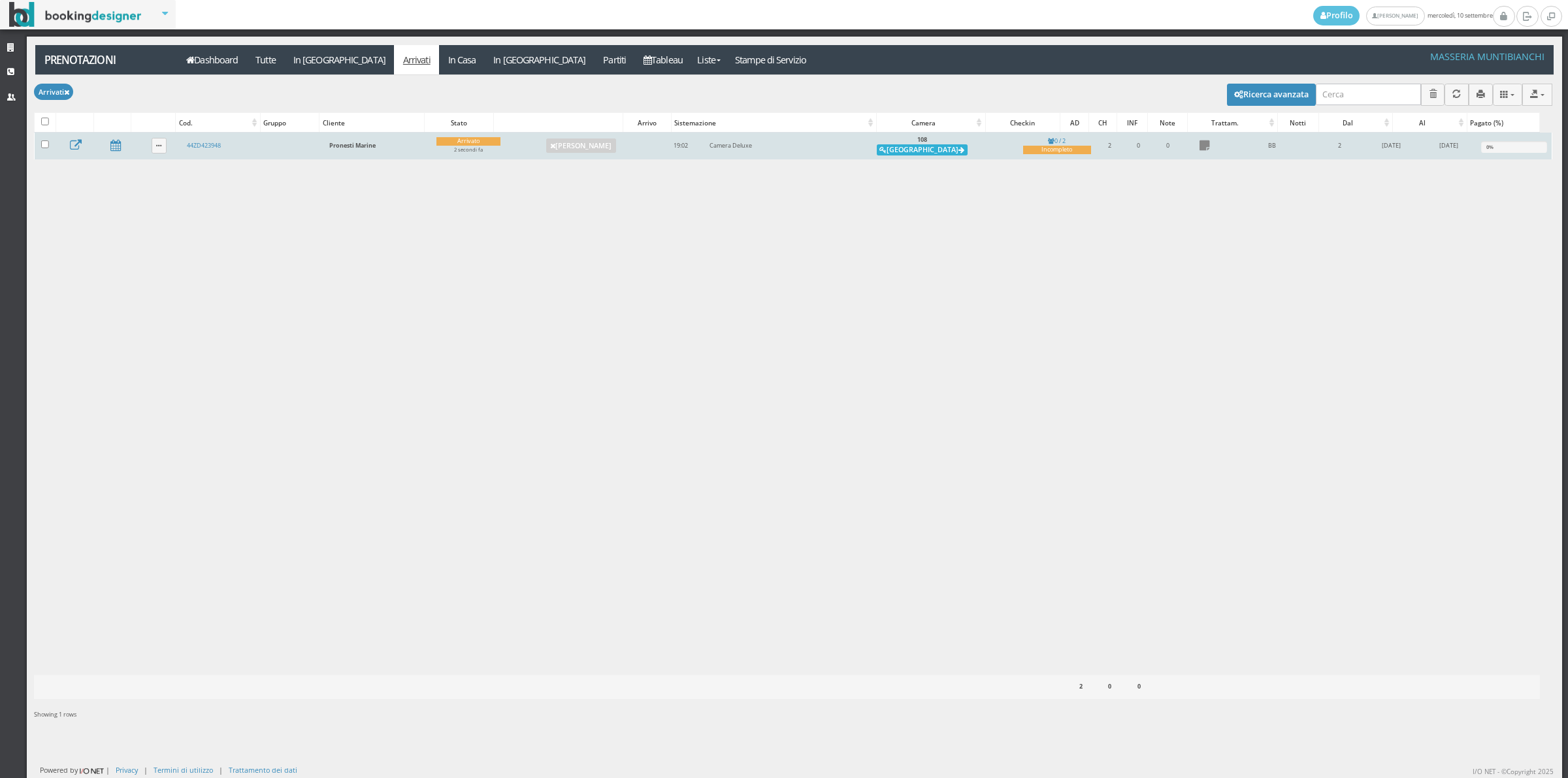
click at [931, 146] on button "Alloggia" at bounding box center [922, 150] width 91 height 12
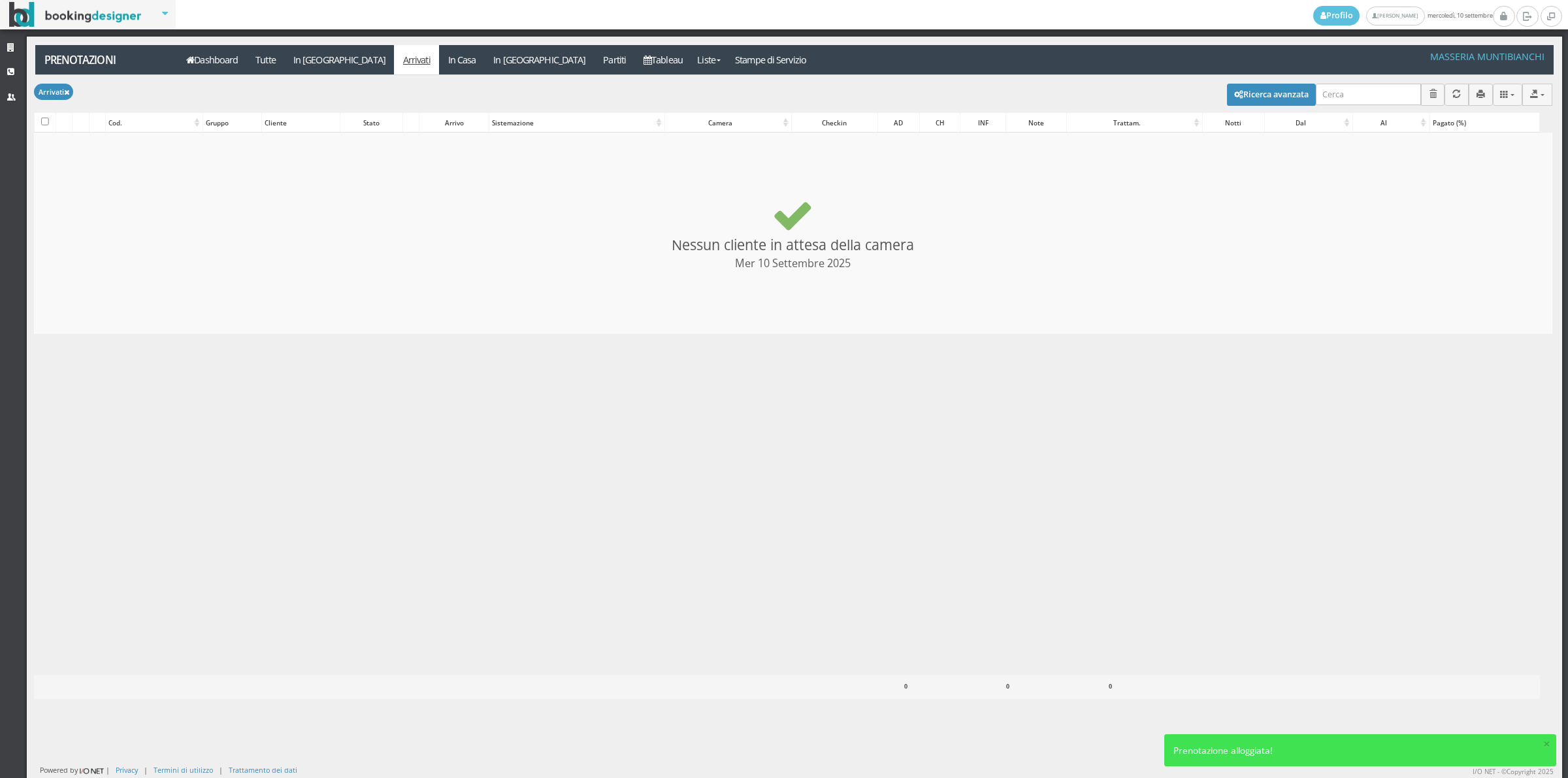
checkbox input "false"
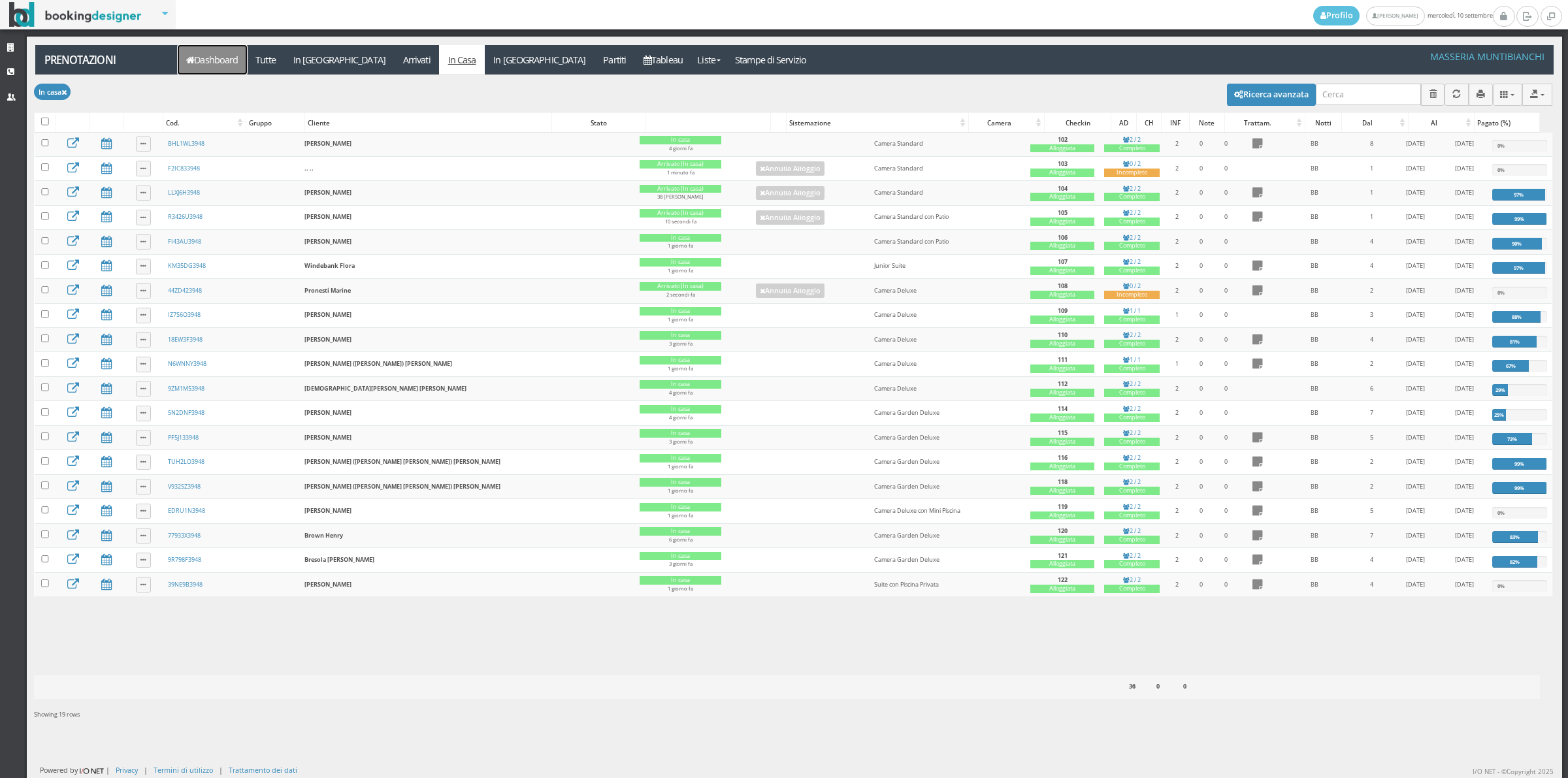
click at [211, 61] on link "Dashboard" at bounding box center [212, 59] width 69 height 29
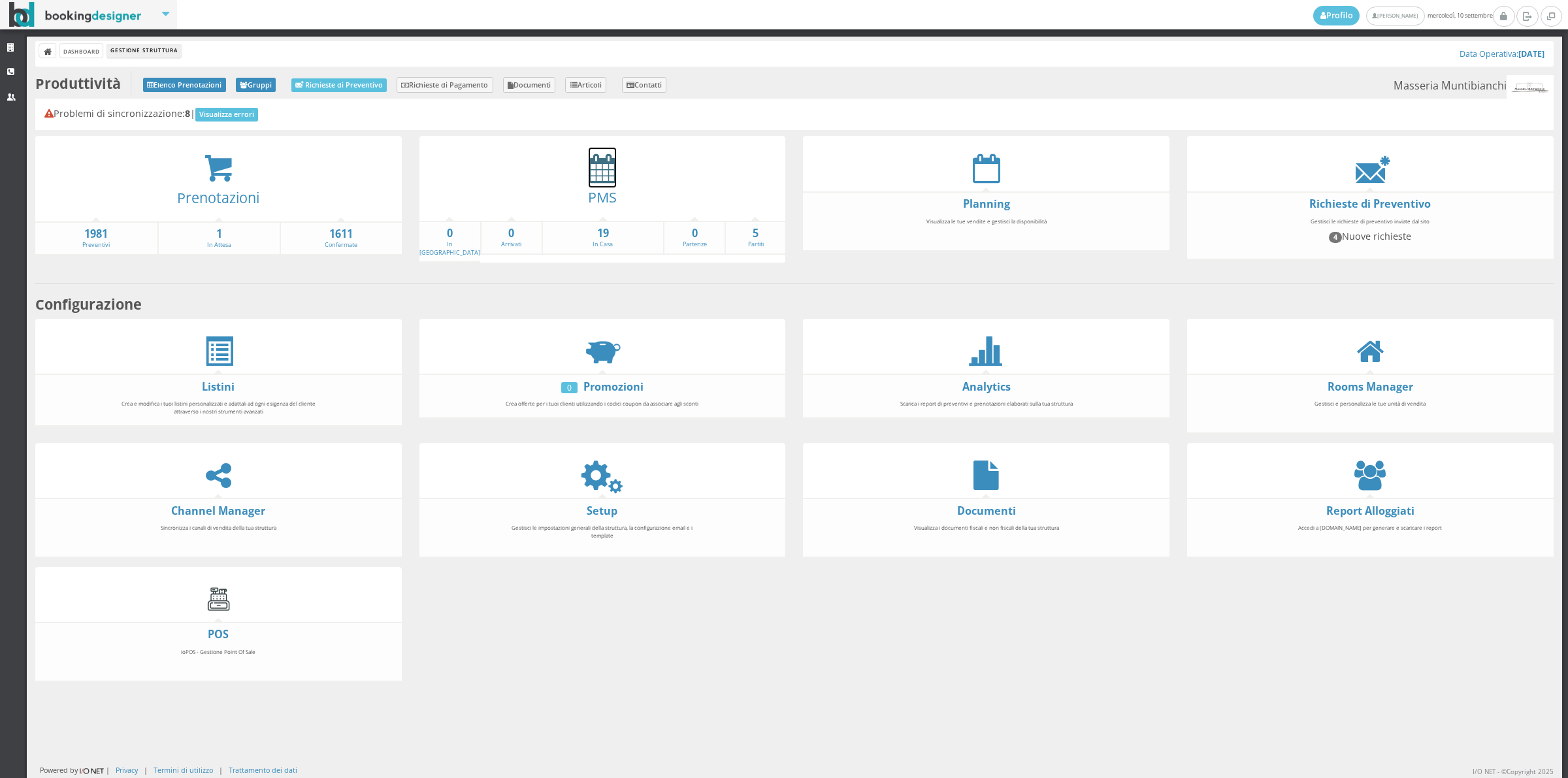
click at [600, 161] on icon at bounding box center [602, 168] width 27 height 29
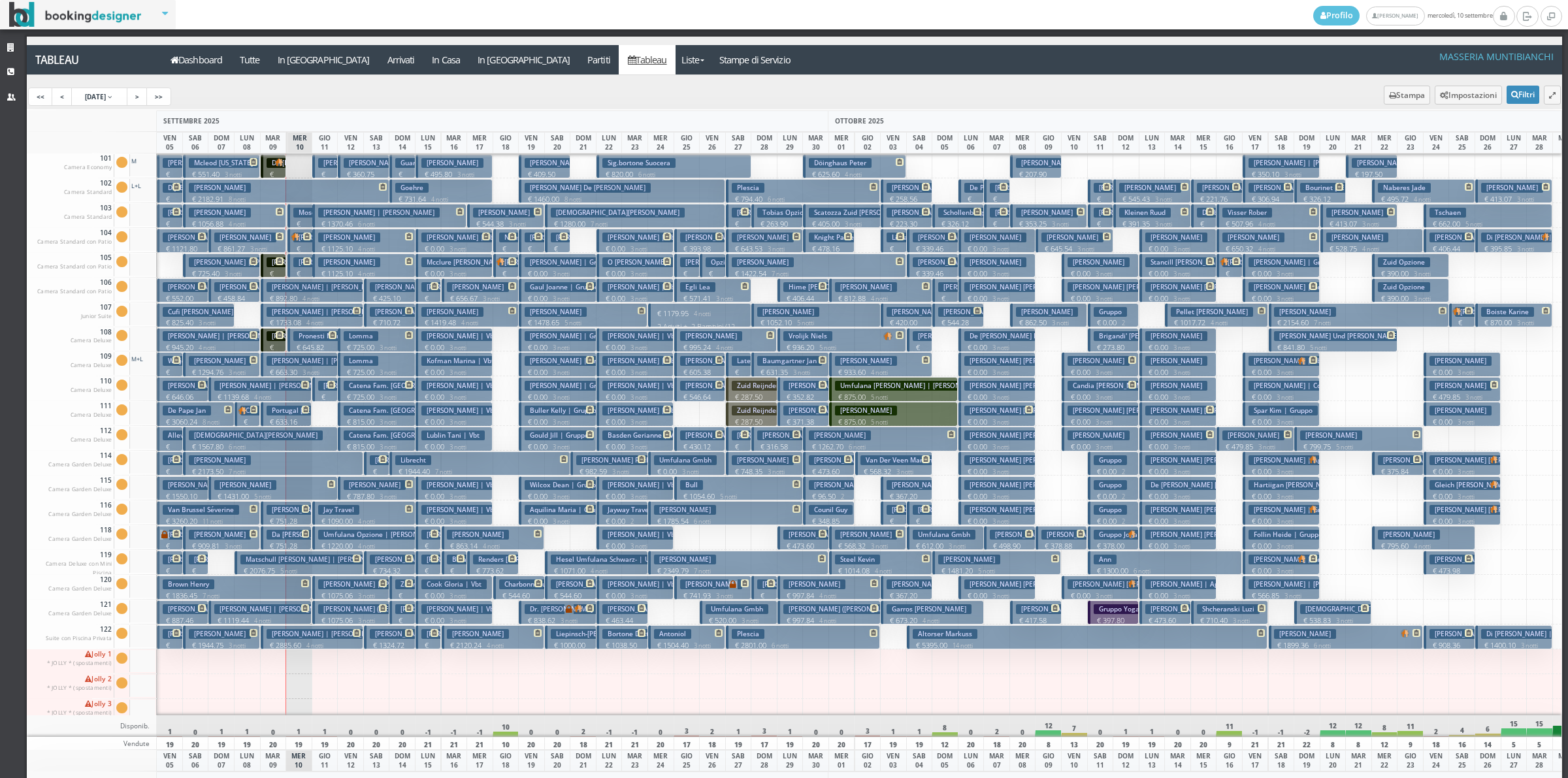
click at [331, 632] on h3 "[PERSON_NAME] | [PERSON_NAME]" at bounding box center [328, 634] width 122 height 9
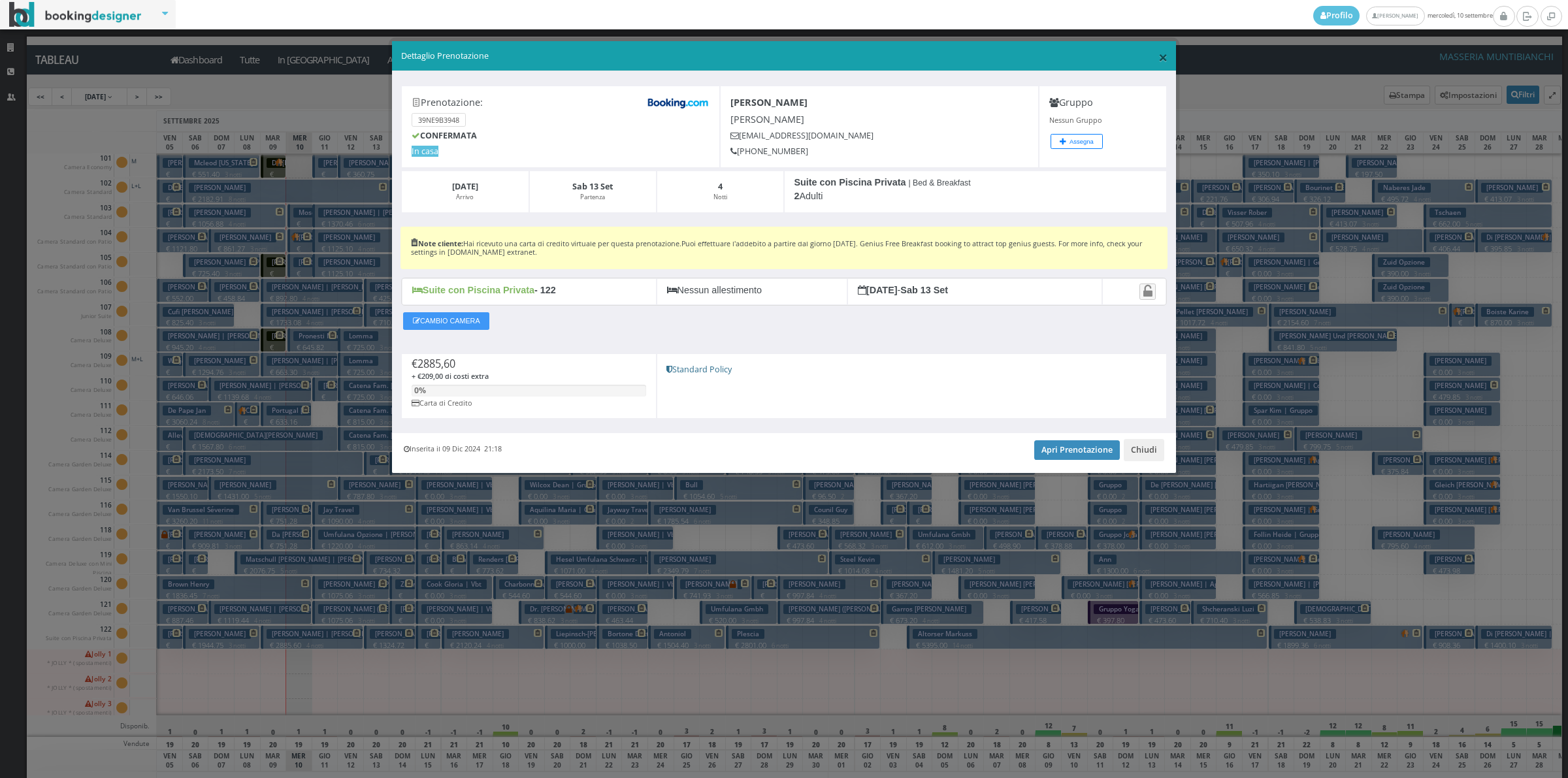
click at [1161, 55] on span "×" at bounding box center [1164, 57] width 9 height 22
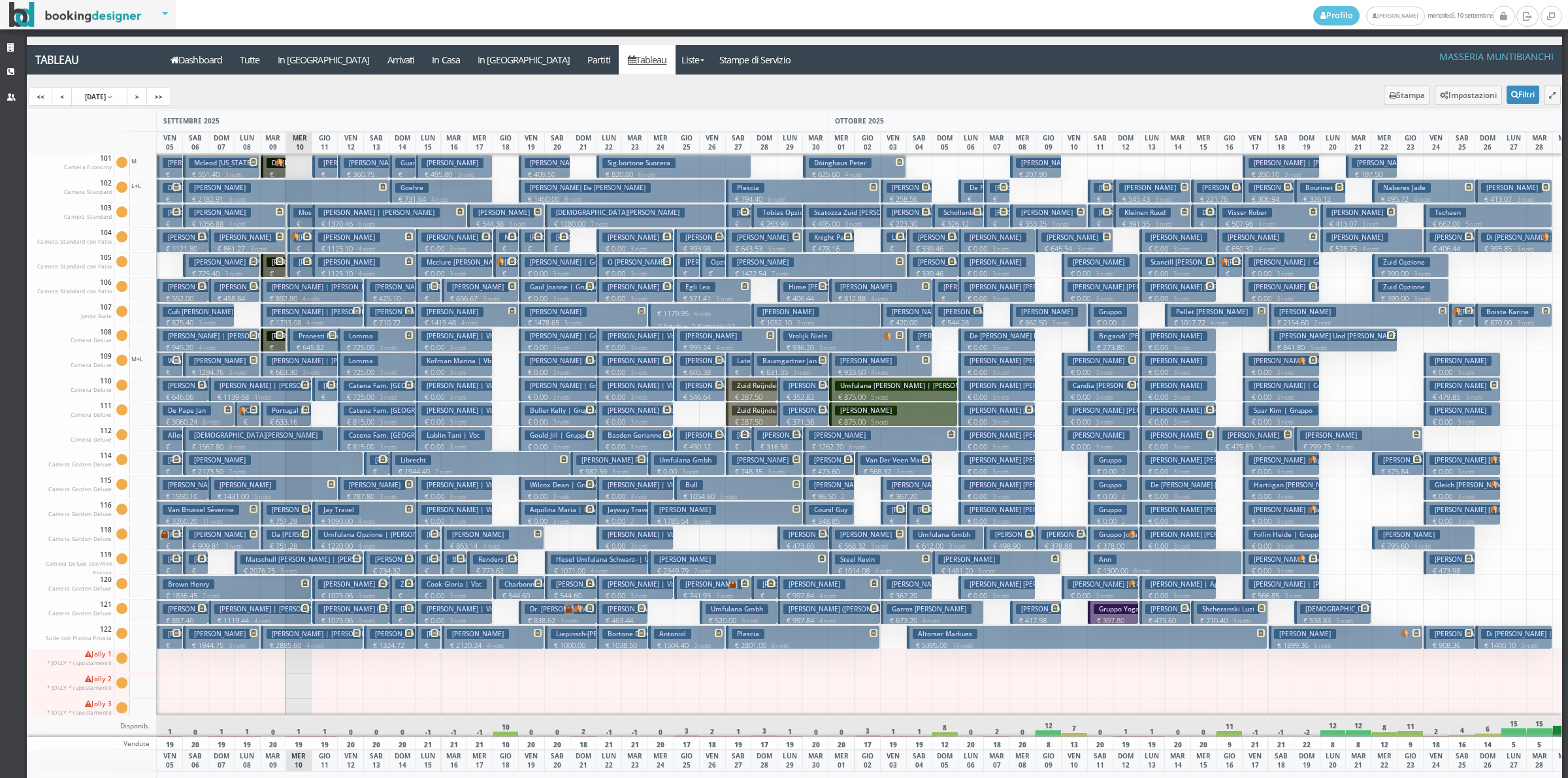
click at [301, 266] on h3 "[PERSON_NAME]" at bounding box center [324, 262] width 62 height 9
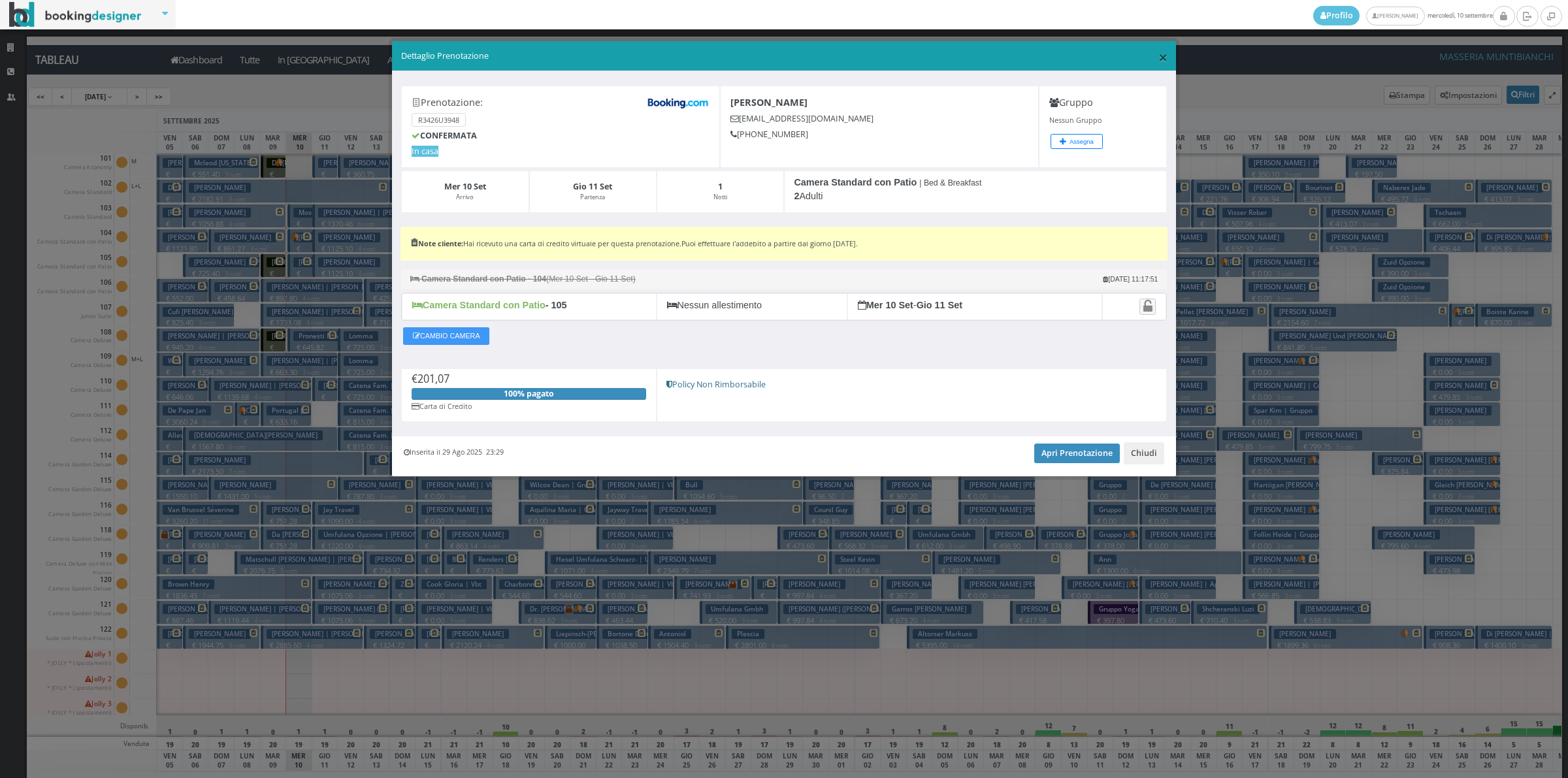
click at [1159, 62] on span "×" at bounding box center [1164, 57] width 9 height 22
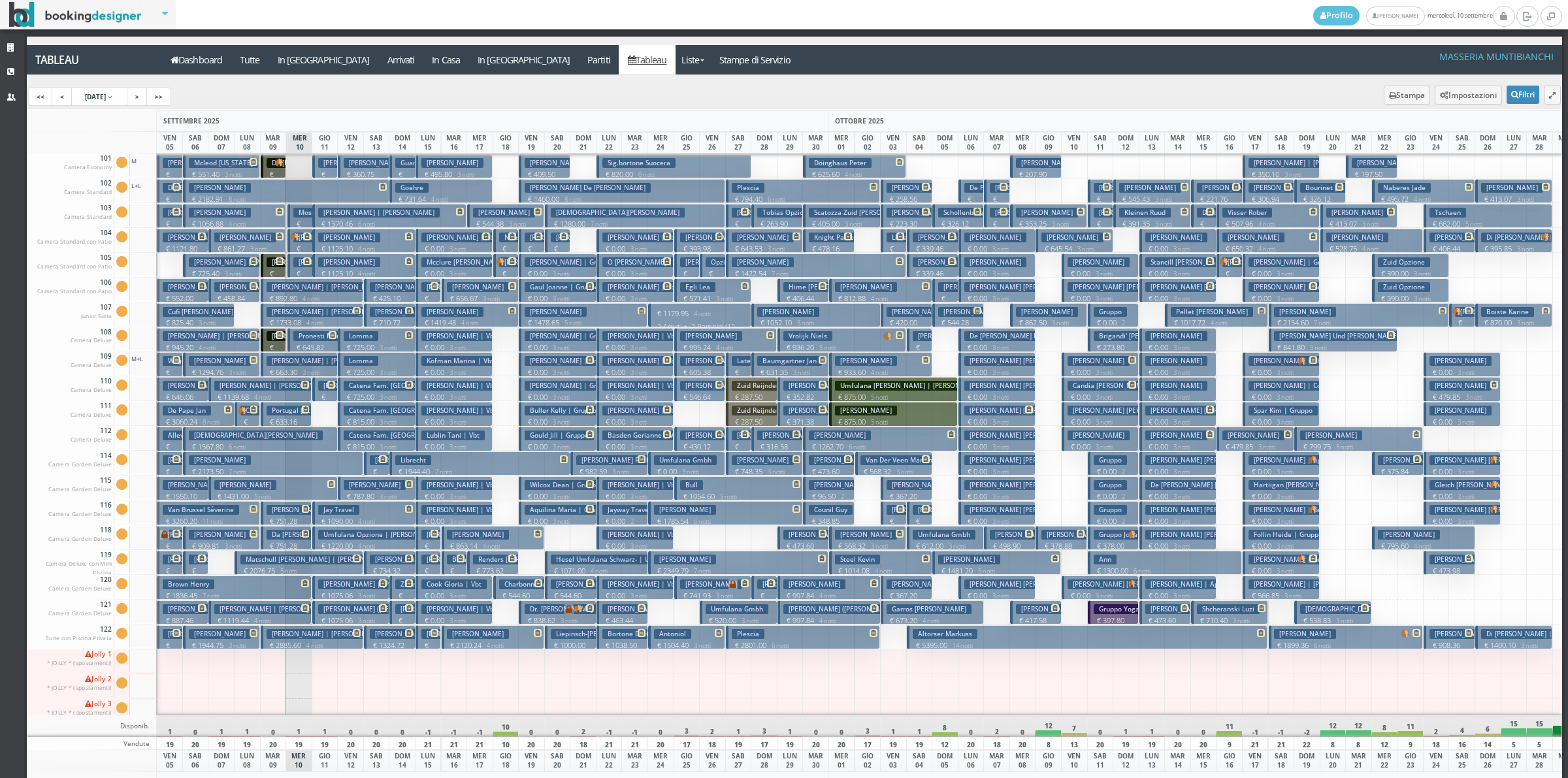
click at [299, 187] on button "[PERSON_NAME] € 2182.91 8 notti 2 Adulti" at bounding box center [286, 191] width 207 height 24
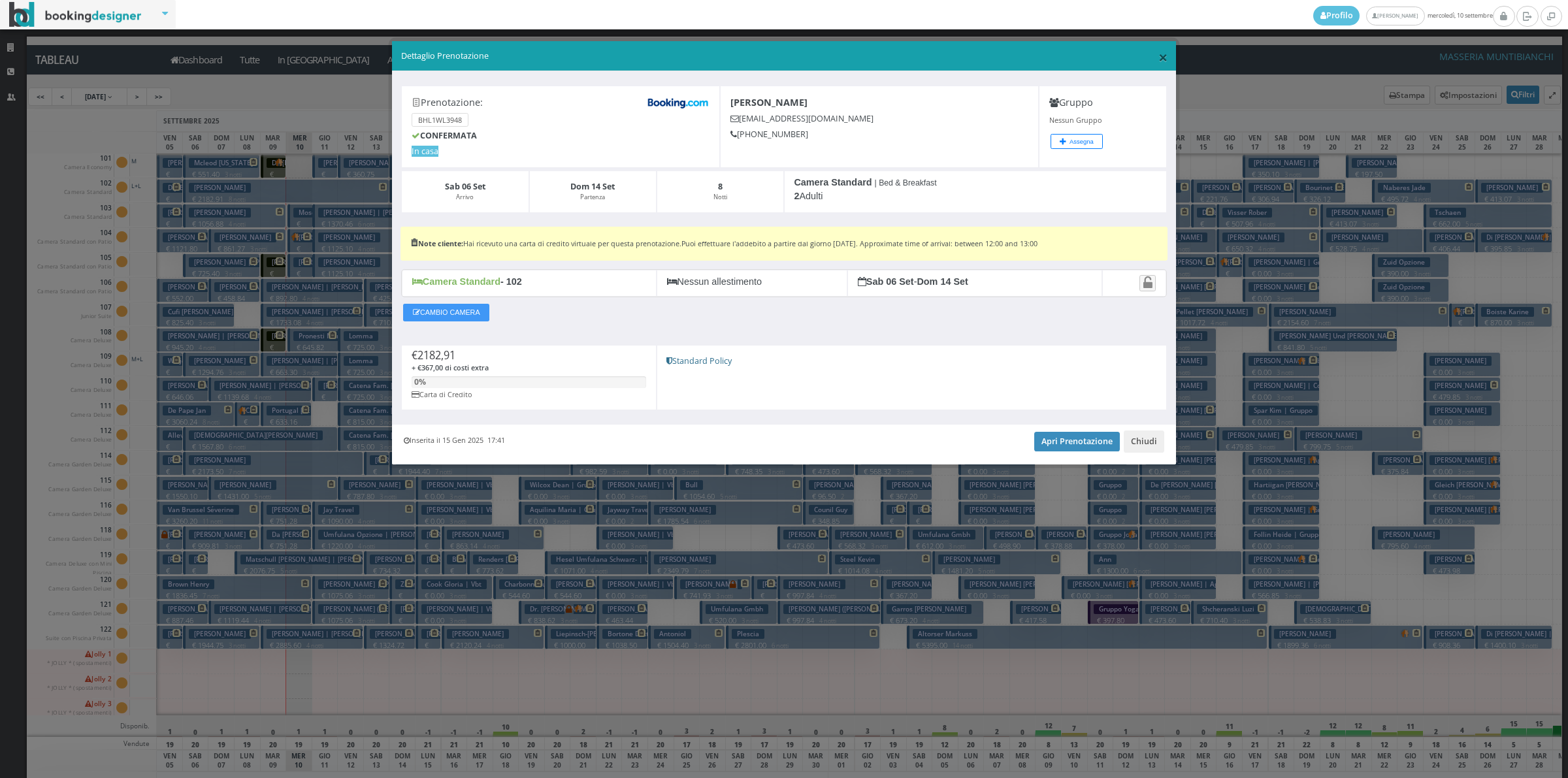
click at [1159, 54] on span "×" at bounding box center [1164, 57] width 9 height 22
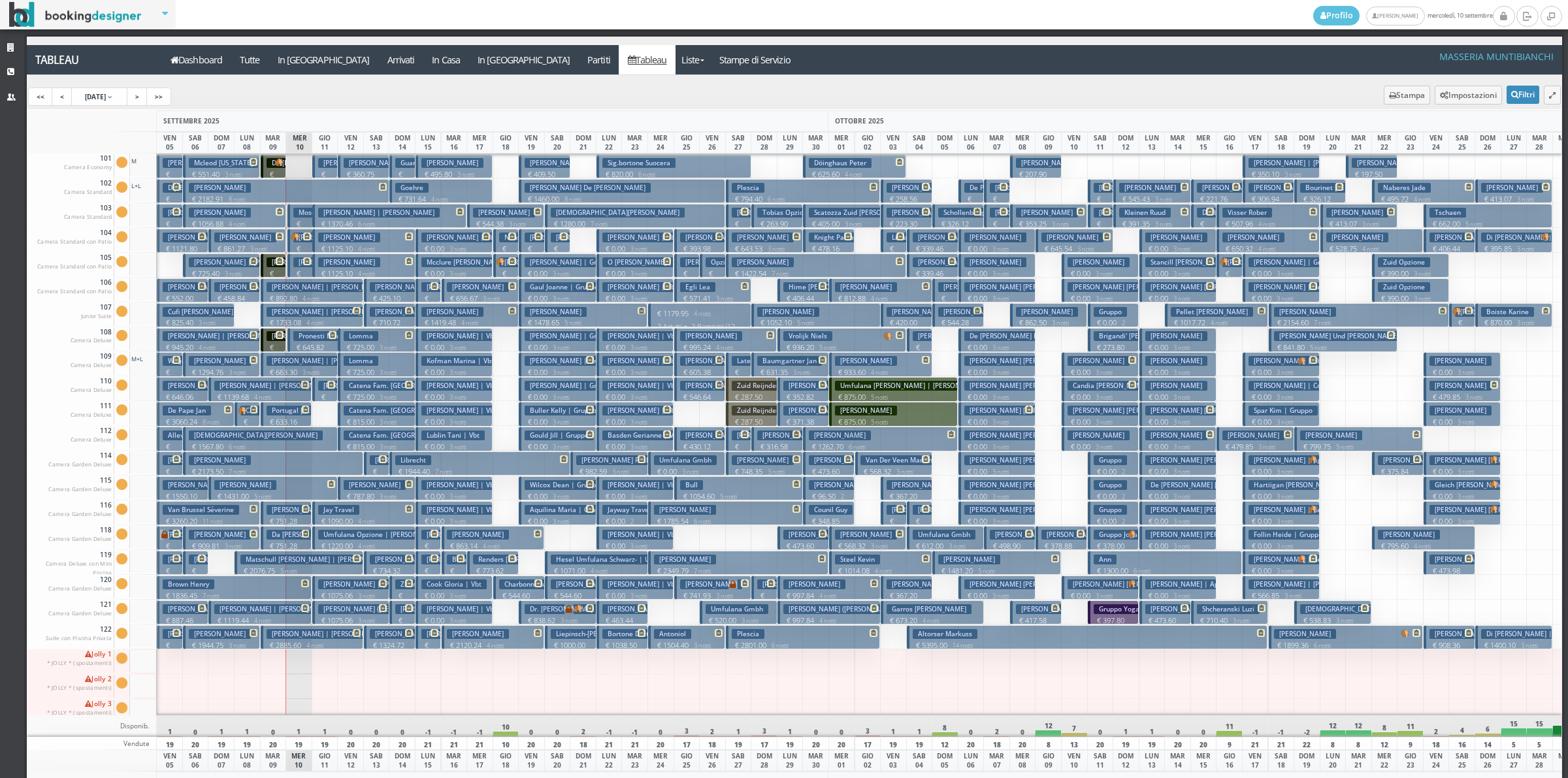
click at [302, 213] on h3 "Mosca [PERSON_NAME] | .. .." at bounding box center [344, 213] width 102 height 9
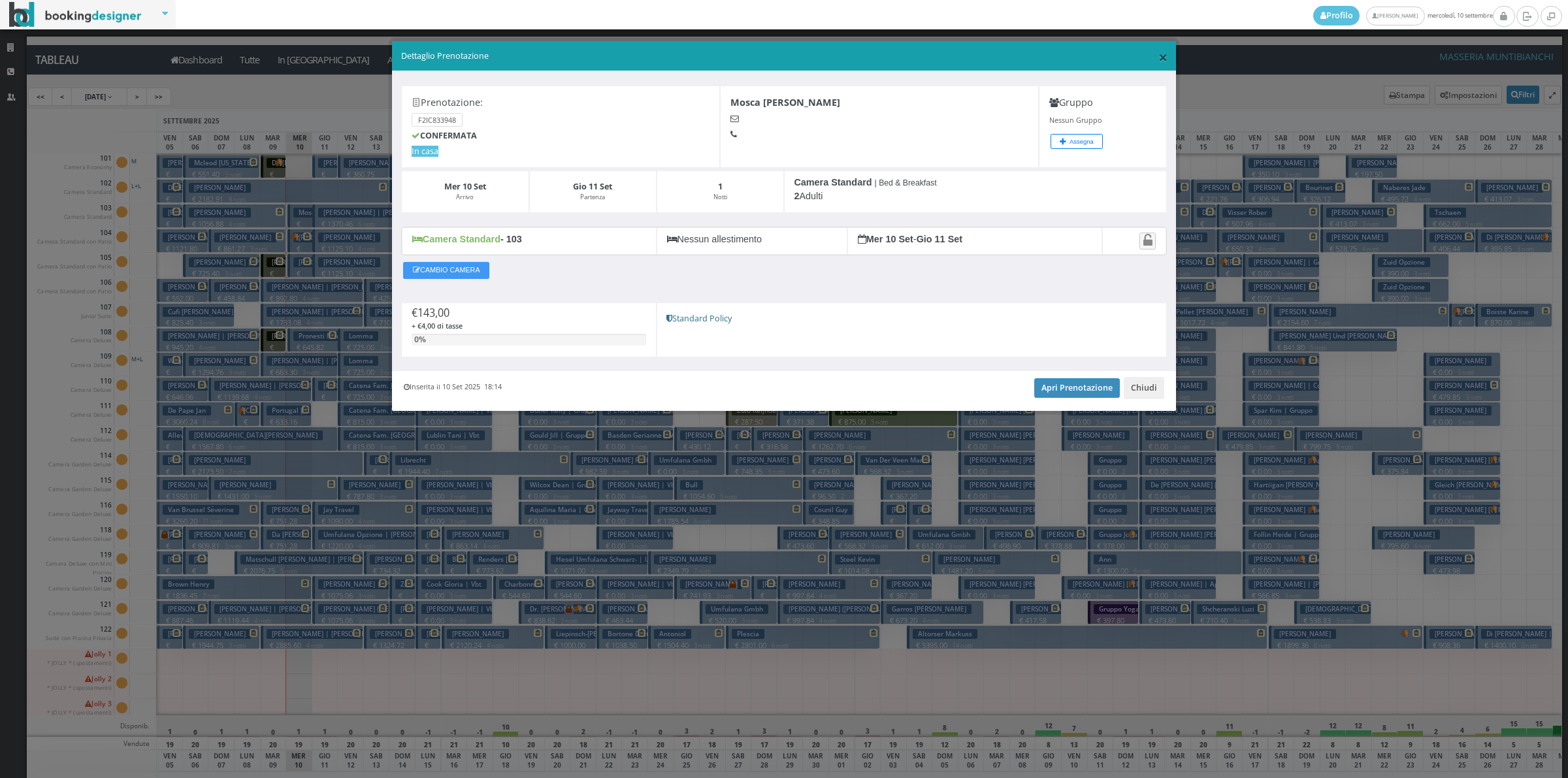
click at [1159, 54] on span "×" at bounding box center [1164, 57] width 9 height 22
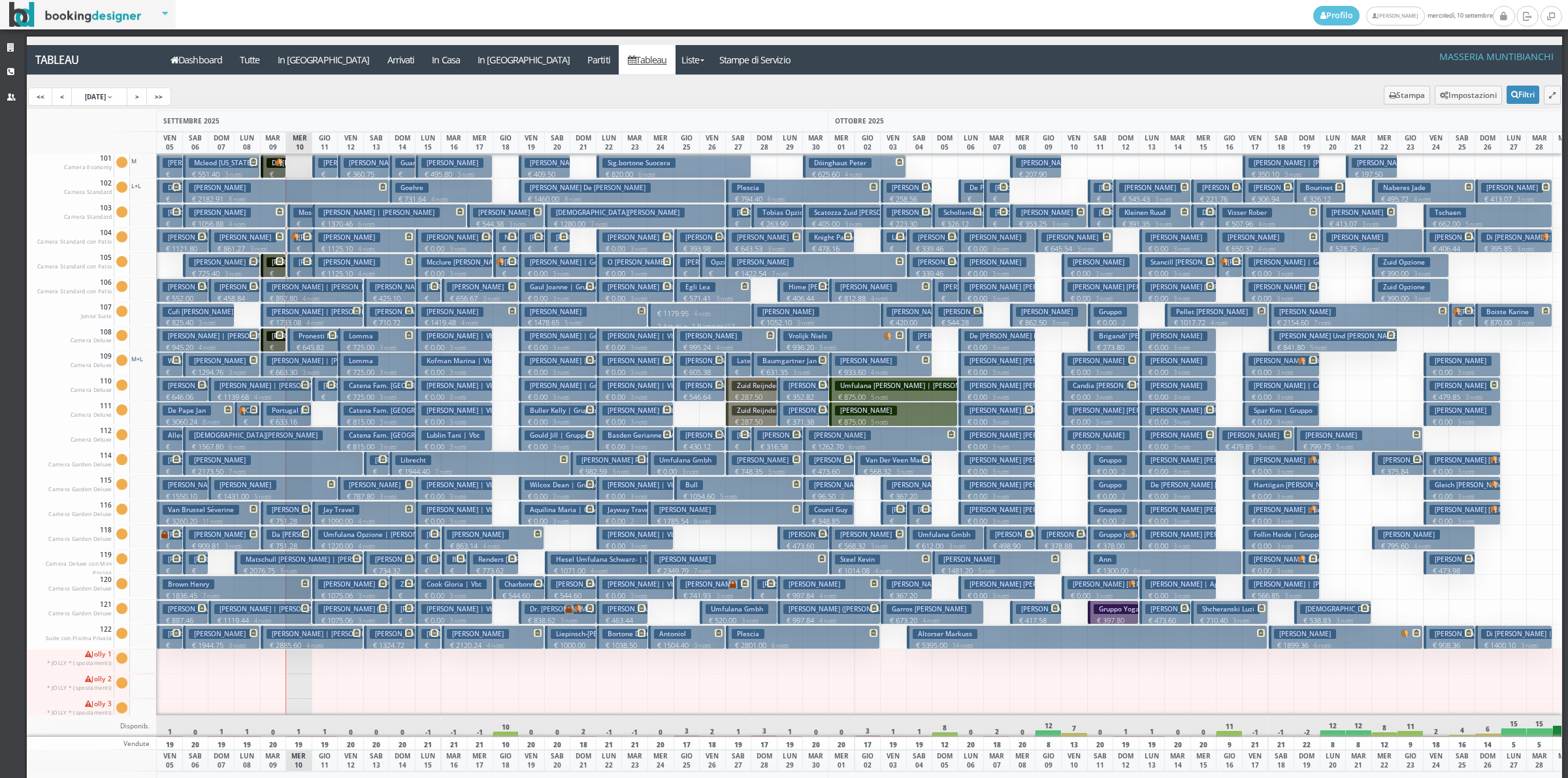
click at [302, 217] on h3 "Mosca [PERSON_NAME] | .. .." at bounding box center [344, 213] width 102 height 9
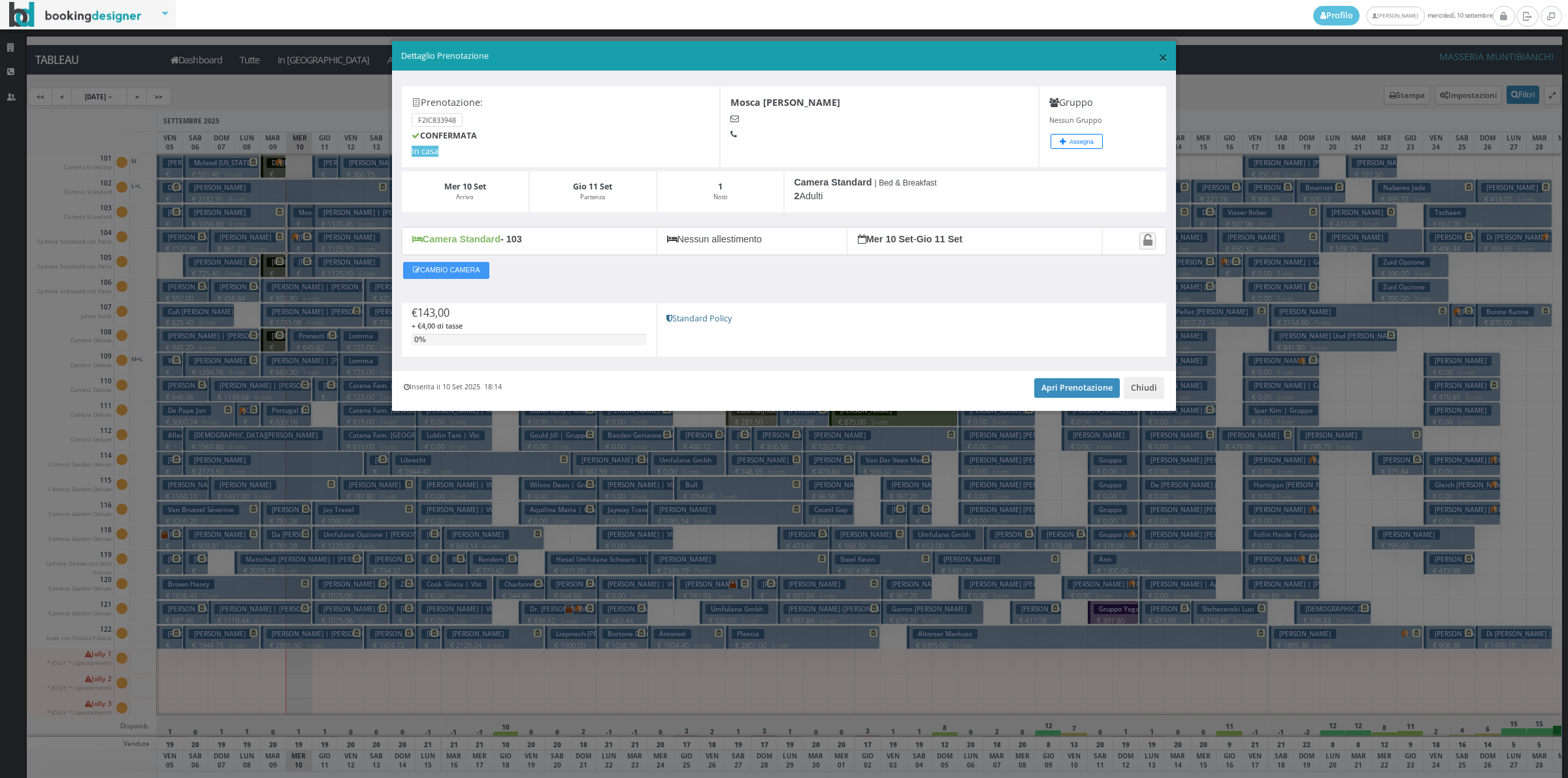
click at [1167, 48] on span "×" at bounding box center [1164, 57] width 9 height 22
click at [1167, 48] on div "Dashboard Tutte In Arrivo Arrivati In Casa In Partenza Partiti Tableau Liste Os…" at bounding box center [795, 59] width 1536 height 29
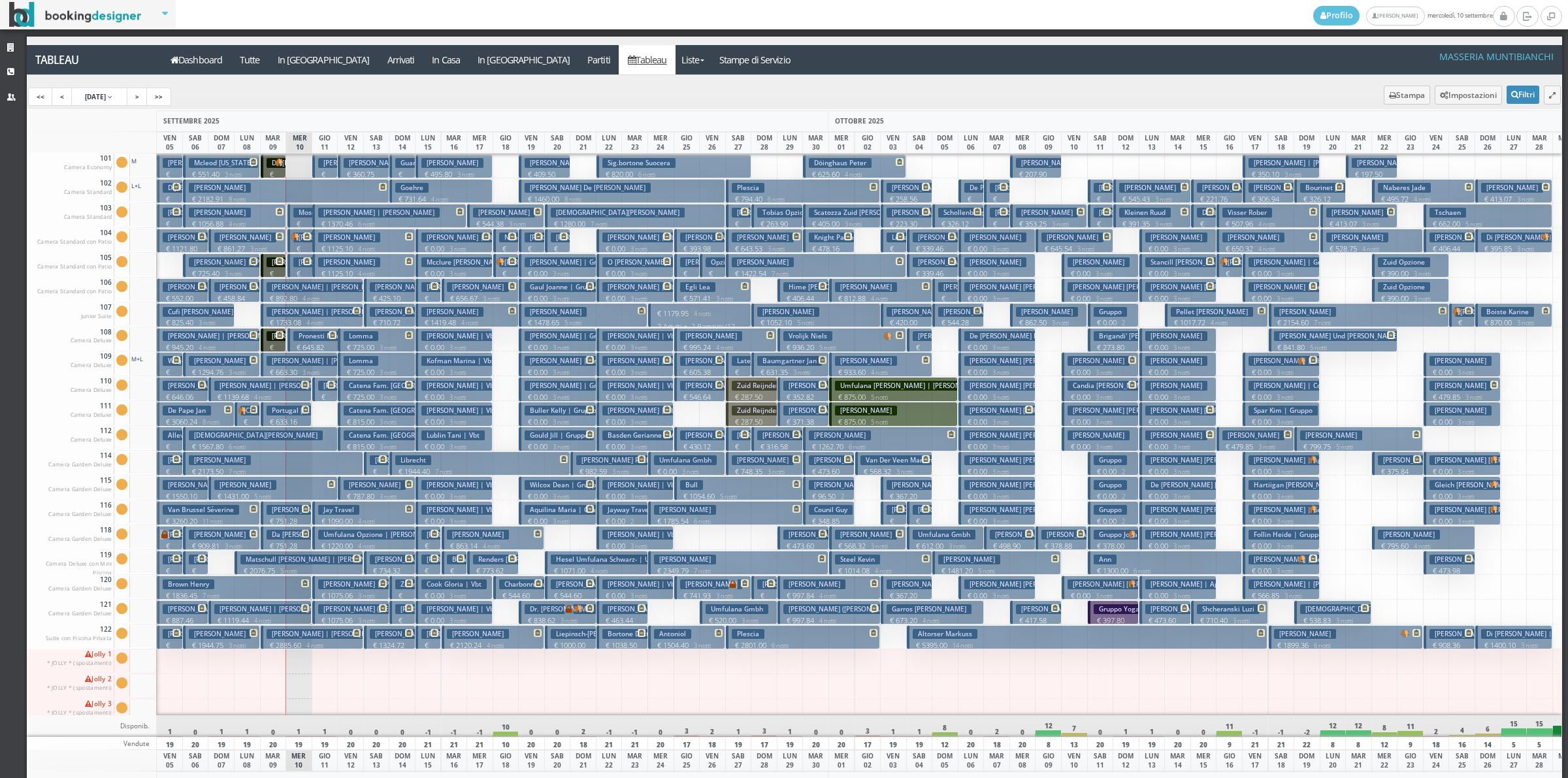
click at [593, 564] on h3 "Hesel Umfulana Schwarz- | Umfulana Gmbh Hesel" at bounding box center [637, 560] width 172 height 9
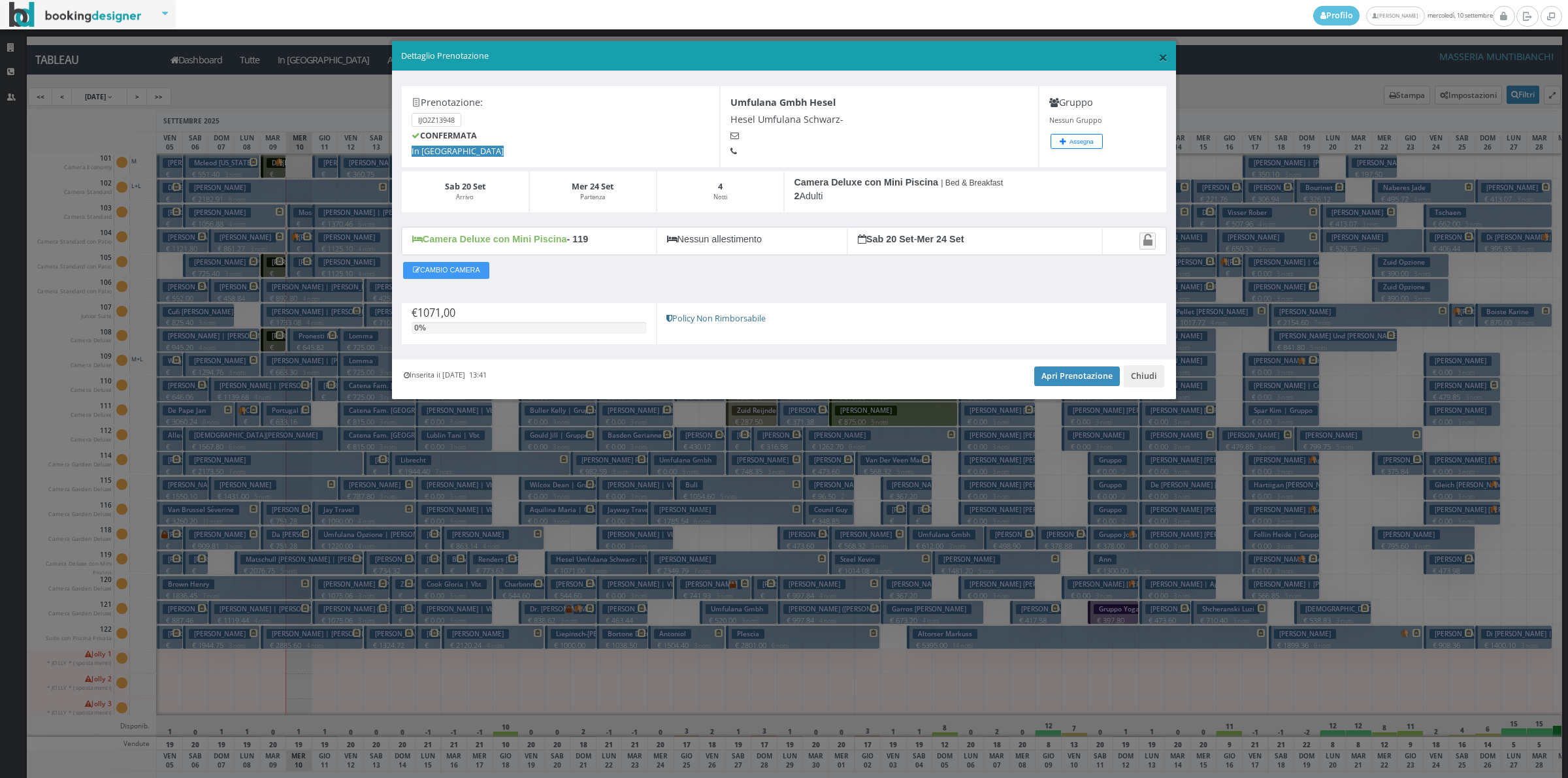
click at [1160, 55] on span "×" at bounding box center [1164, 57] width 9 height 22
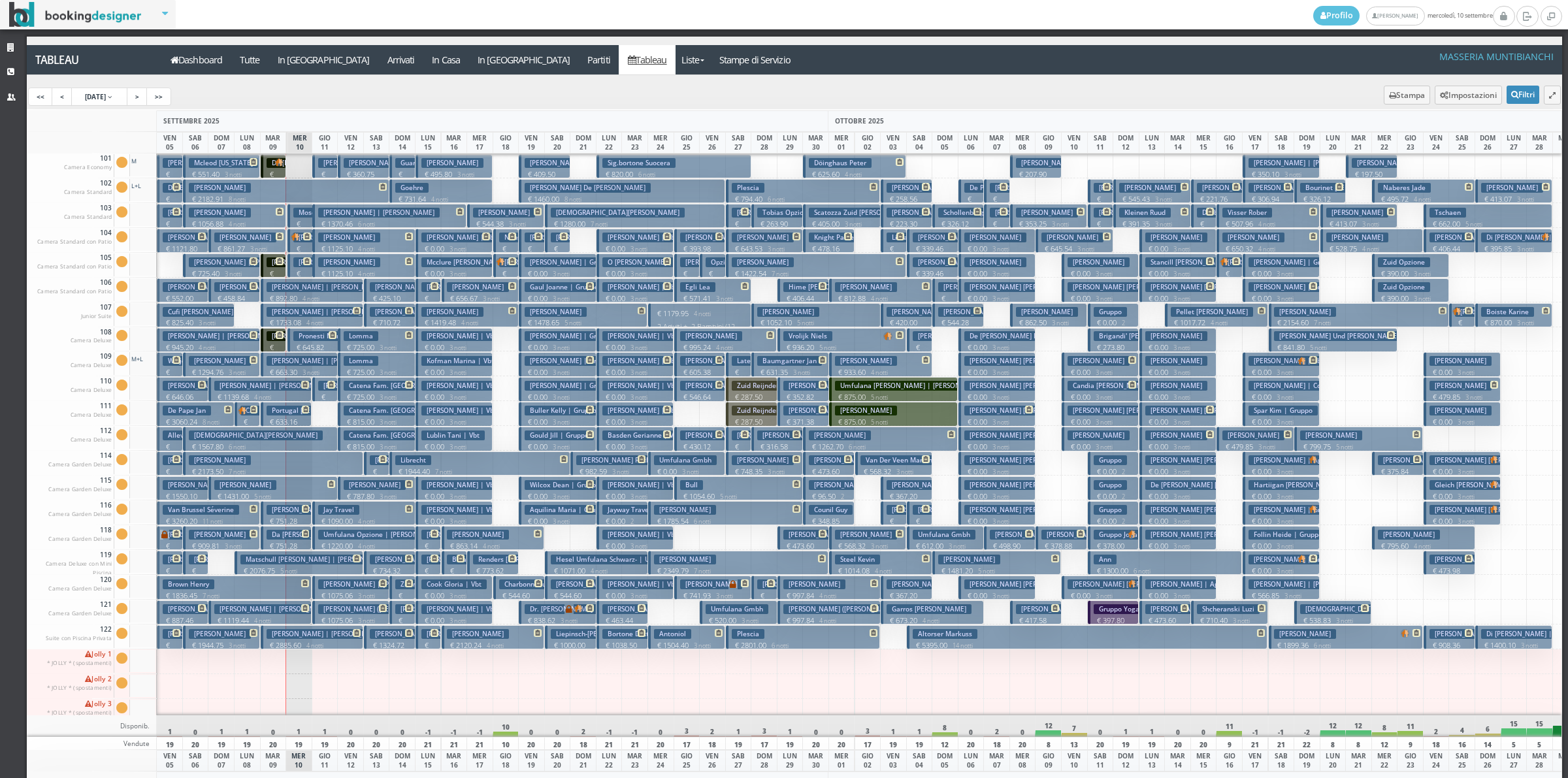
click at [311, 291] on h3 "[PERSON_NAME] | [PERSON_NAME]" at bounding box center [328, 287] width 122 height 9
